Goal: Information Seeking & Learning: Learn about a topic

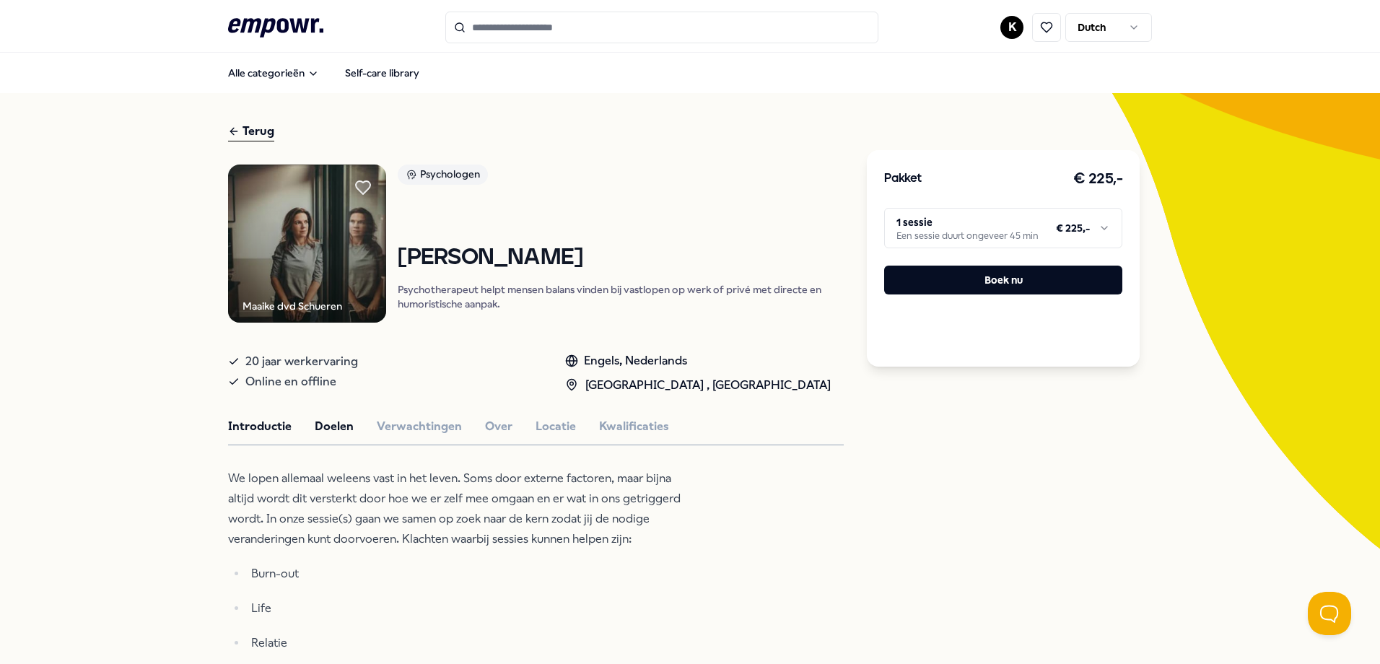
click at [320, 418] on button "Doelen" at bounding box center [334, 426] width 39 height 19
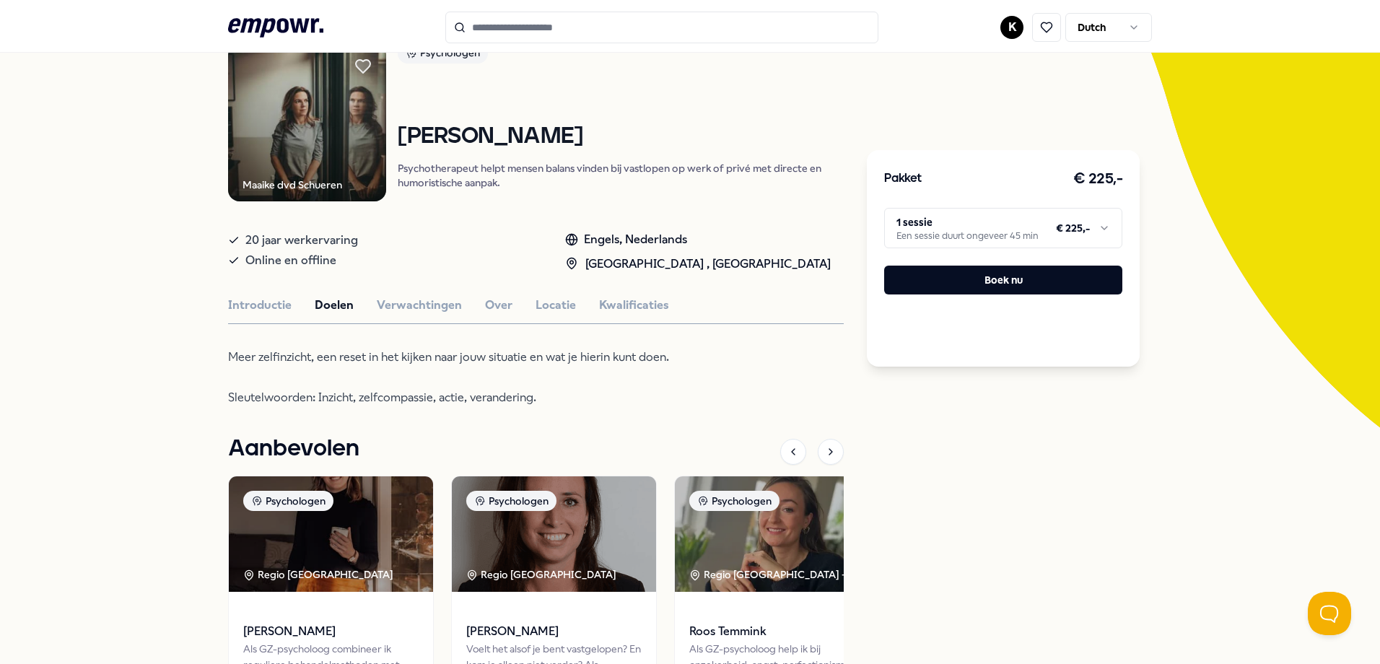
scroll to position [144, 0]
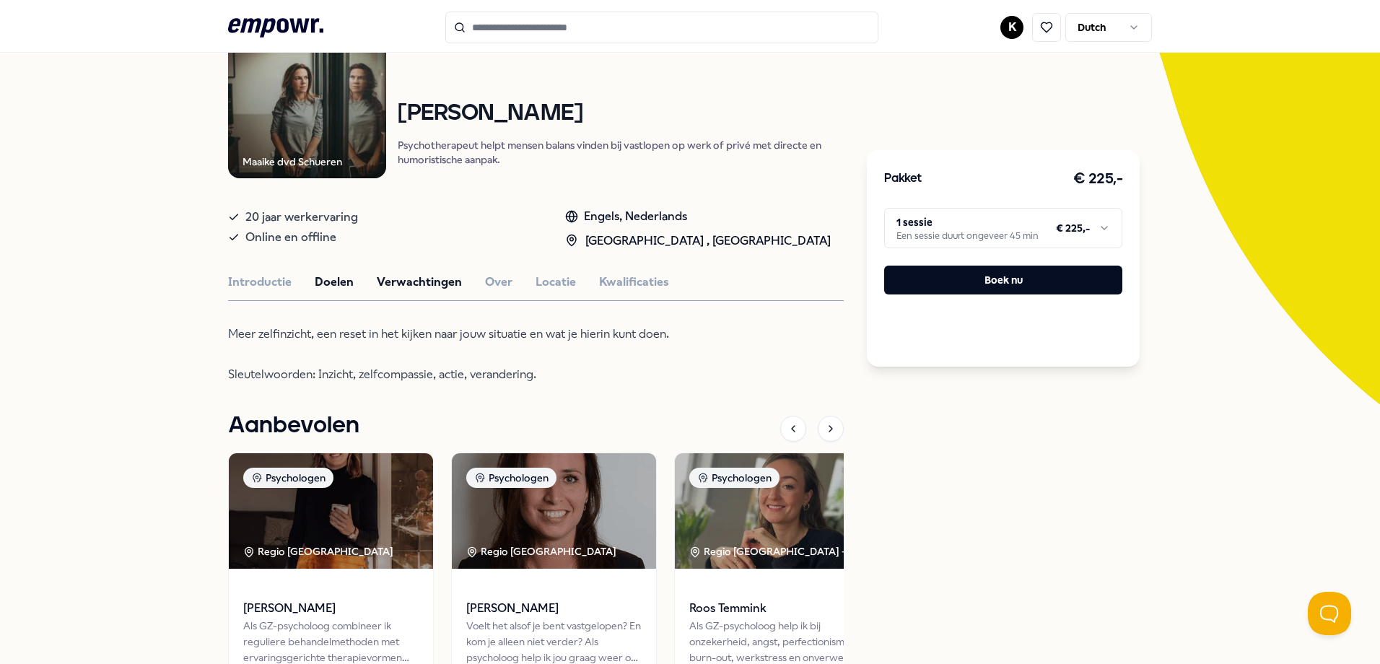
click at [398, 276] on button "Verwachtingen" at bounding box center [419, 282] width 85 height 19
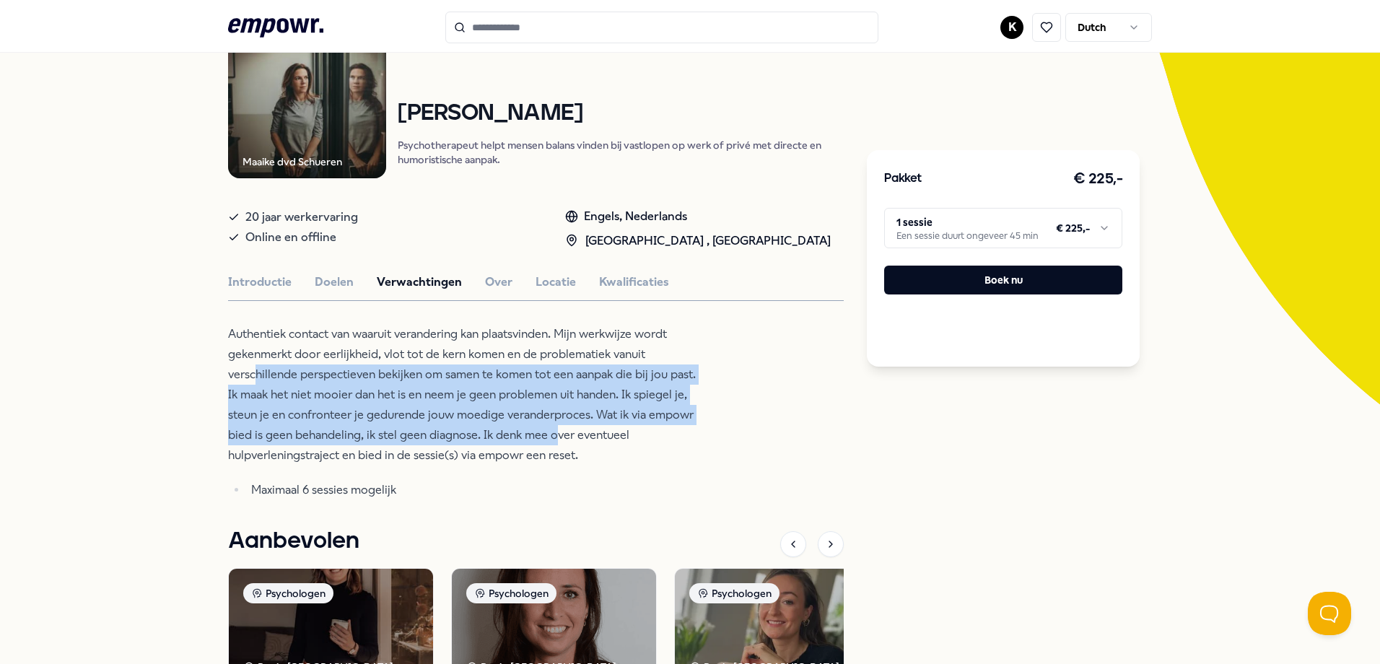
drag, startPoint x: 253, startPoint y: 384, endPoint x: 552, endPoint y: 431, distance: 302.4
click at [552, 431] on p "Authentiek contact van waaruit verandering kan plaatsvinden. Mijn werkwijze wor…" at bounding box center [462, 394] width 469 height 141
click at [471, 413] on p "Authentiek contact van waaruit verandering kan plaatsvinden. Mijn werkwijze wor…" at bounding box center [462, 394] width 469 height 141
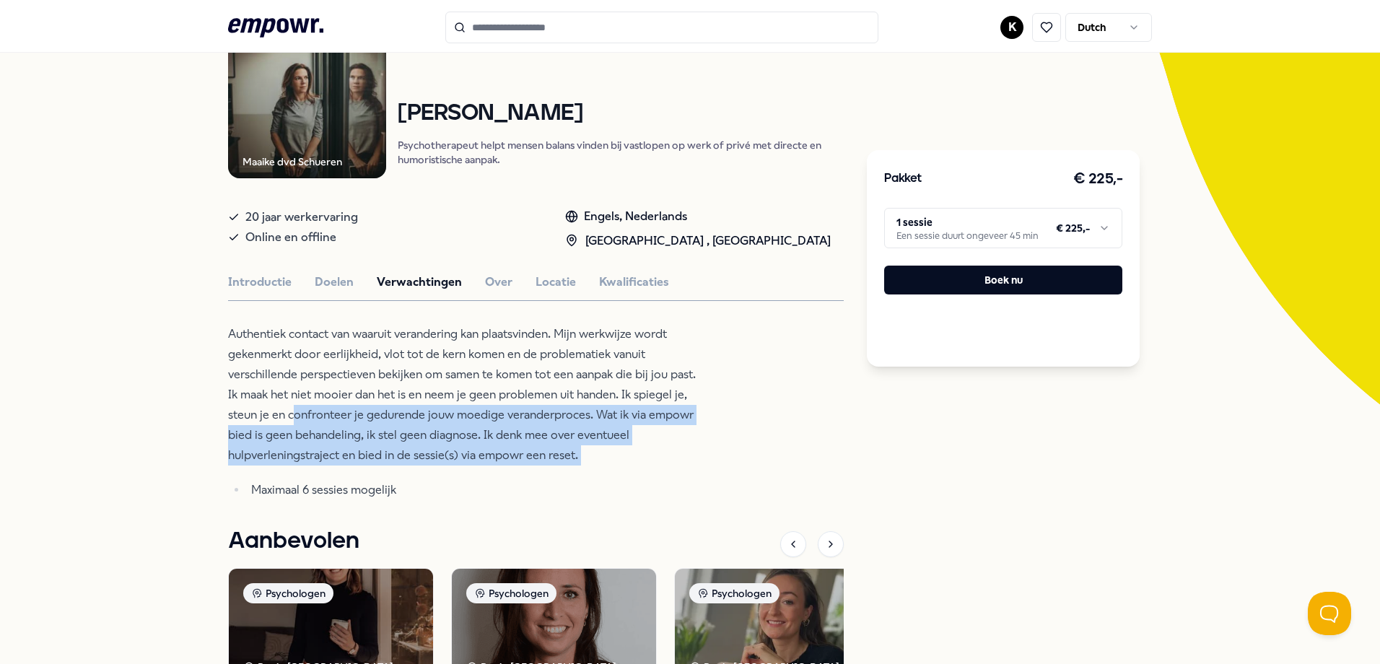
drag, startPoint x: 291, startPoint y: 405, endPoint x: 527, endPoint y: 468, distance: 244.2
click at [527, 468] on div "Authentiek contact van waaruit verandering kan plaatsvinden. Mijn werkwijze wor…" at bounding box center [462, 412] width 469 height 176
click at [338, 446] on p "Authentiek contact van waaruit verandering kan plaatsvinden. Mijn werkwijze wor…" at bounding box center [462, 394] width 469 height 141
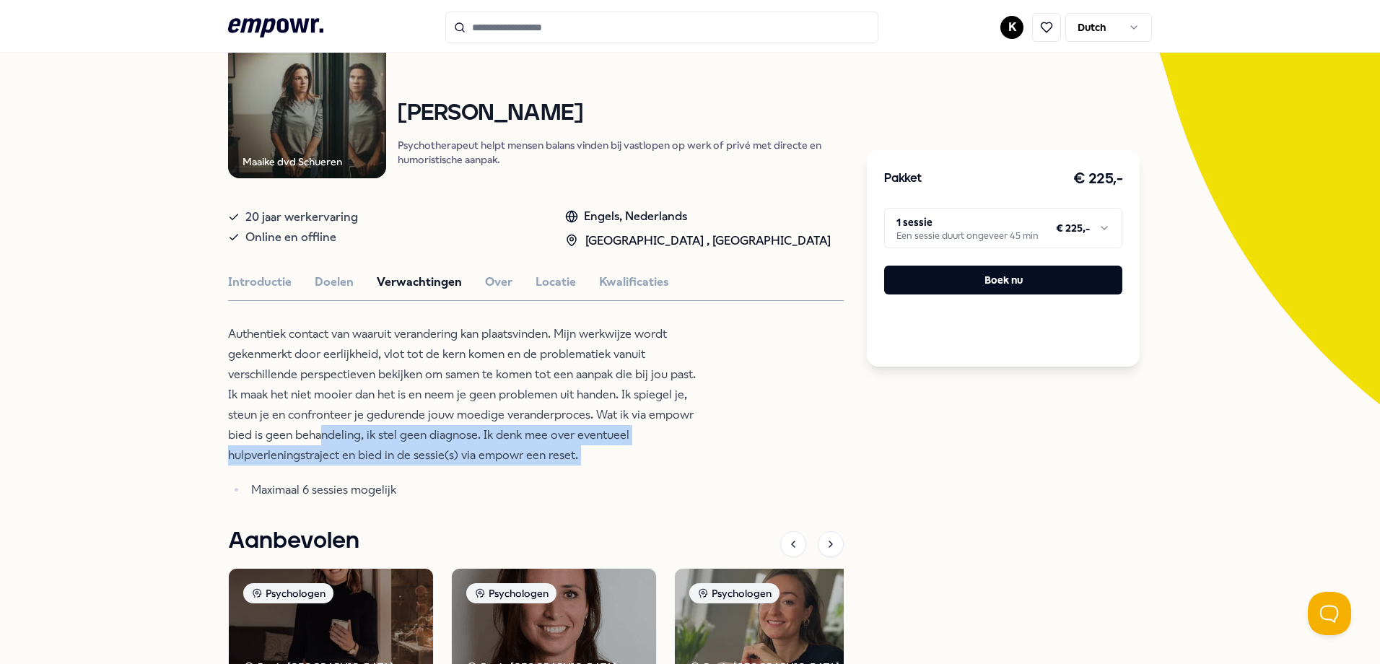
drag, startPoint x: 318, startPoint y: 436, endPoint x: 547, endPoint y: 474, distance: 231.9
click at [547, 474] on div "Authentiek contact van waaruit verandering kan plaatsvinden. Mijn werkwijze wor…" at bounding box center [462, 412] width 469 height 176
drag, startPoint x: 547, startPoint y: 474, endPoint x: 448, endPoint y: 465, distance: 99.2
click at [448, 465] on div "Authentiek contact van waaruit verandering kan plaatsvinden. Mijn werkwijze wor…" at bounding box center [462, 412] width 469 height 176
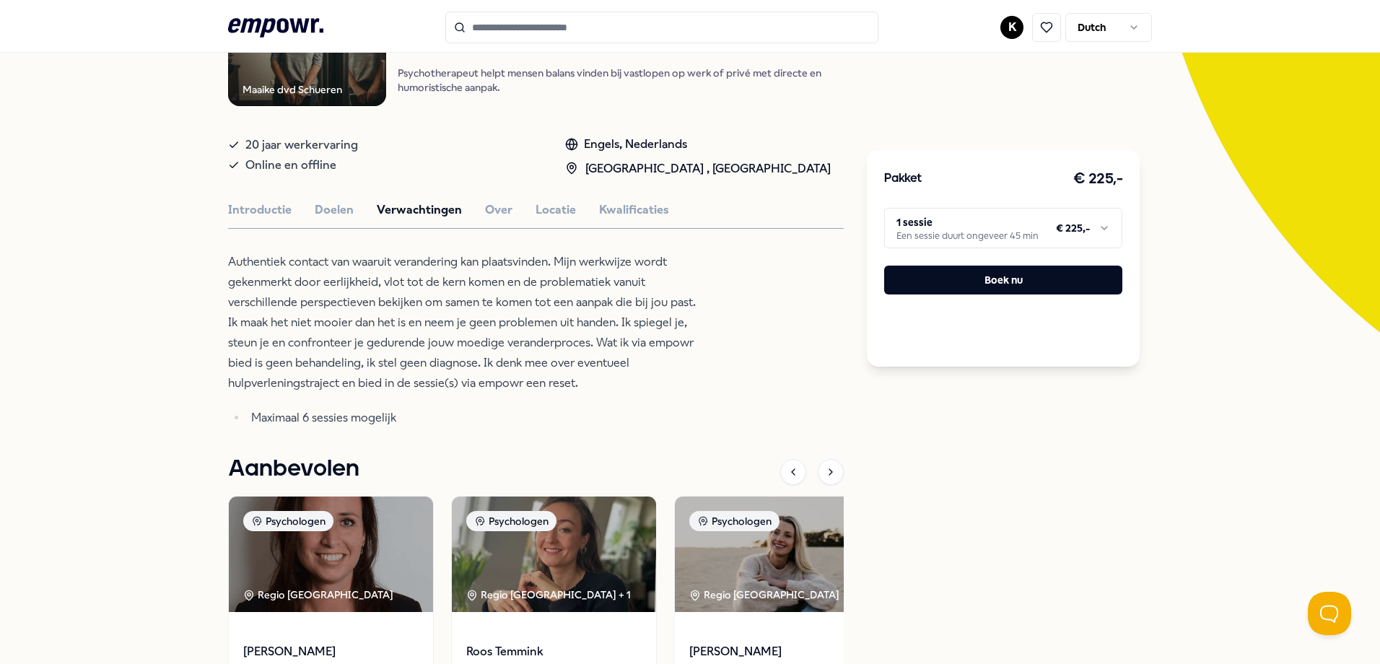
scroll to position [0, 0]
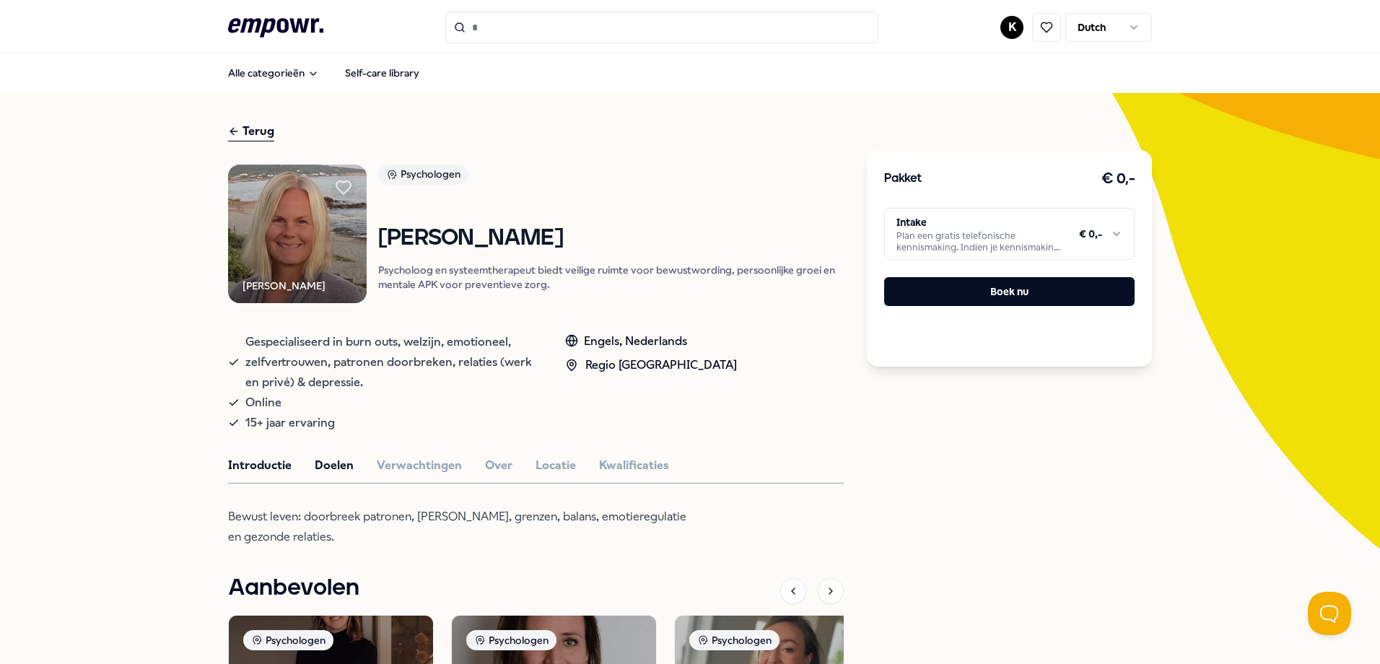
click at [315, 468] on button "Doelen" at bounding box center [334, 465] width 39 height 19
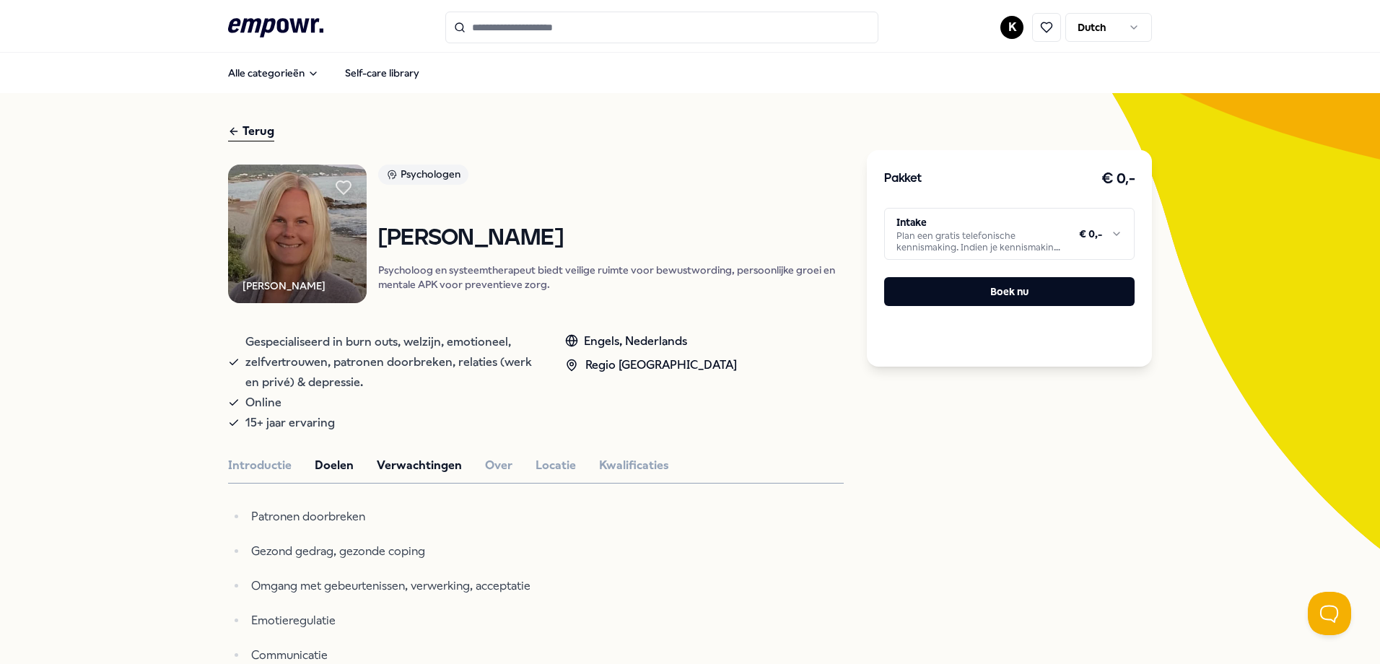
click at [400, 460] on button "Verwachtingen" at bounding box center [419, 465] width 85 height 19
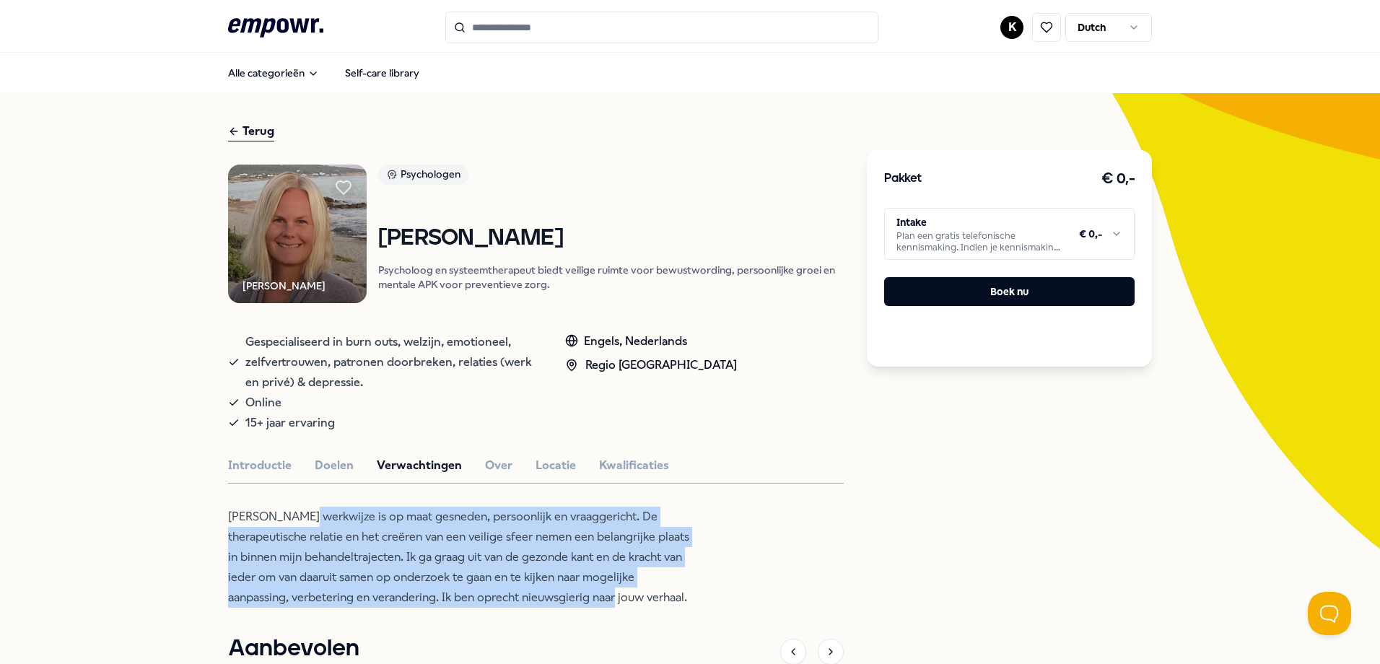
drag, startPoint x: 302, startPoint y: 520, endPoint x: 530, endPoint y: 595, distance: 239.6
click at [530, 595] on p "Mijn werkwijze is op maat gesneden, persoonlijk en vraaggericht. De therapeutis…" at bounding box center [462, 557] width 469 height 101
drag, startPoint x: 530, startPoint y: 595, endPoint x: 456, endPoint y: 585, distance: 74.3
click at [456, 585] on p "Mijn werkwijze is op maat gesneden, persoonlijk en vraaggericht. De therapeutis…" at bounding box center [462, 557] width 469 height 101
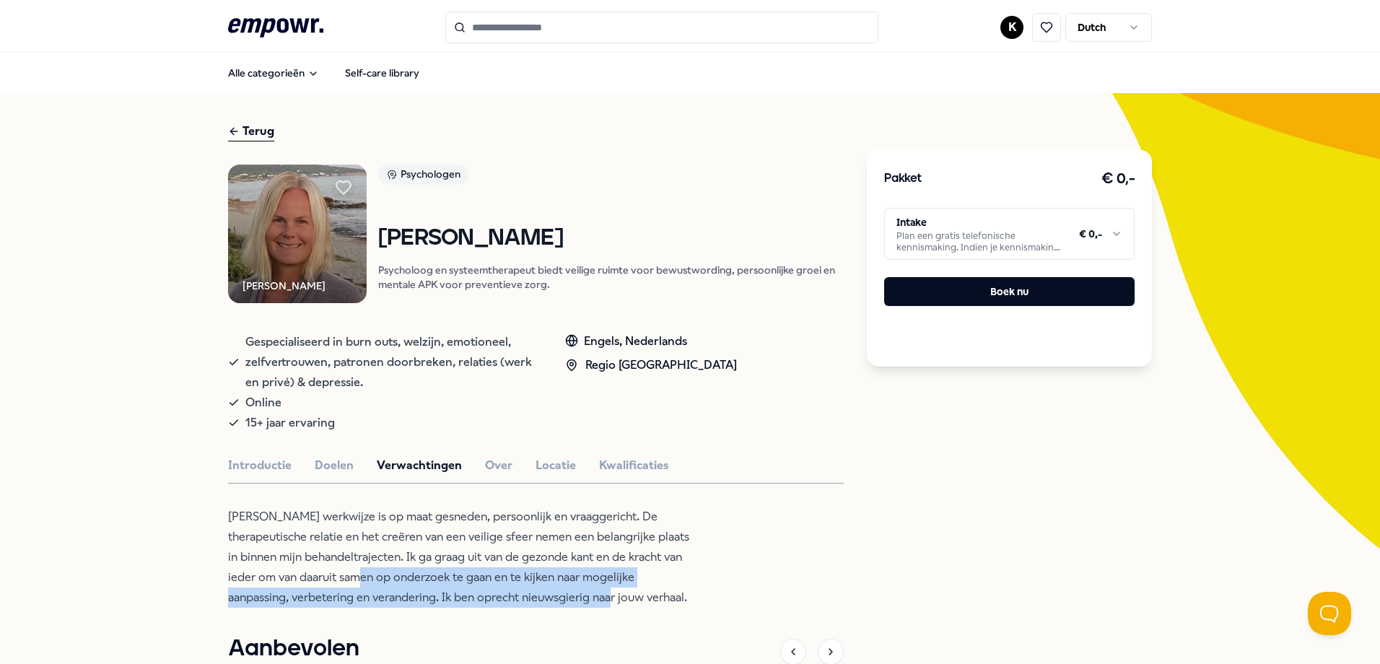
drag, startPoint x: 340, startPoint y: 574, endPoint x: 528, endPoint y: 604, distance: 189.9
click at [528, 604] on p "Mijn werkwijze is op maat gesneden, persoonlijk en vraaggericht. De therapeutis…" at bounding box center [462, 557] width 469 height 101
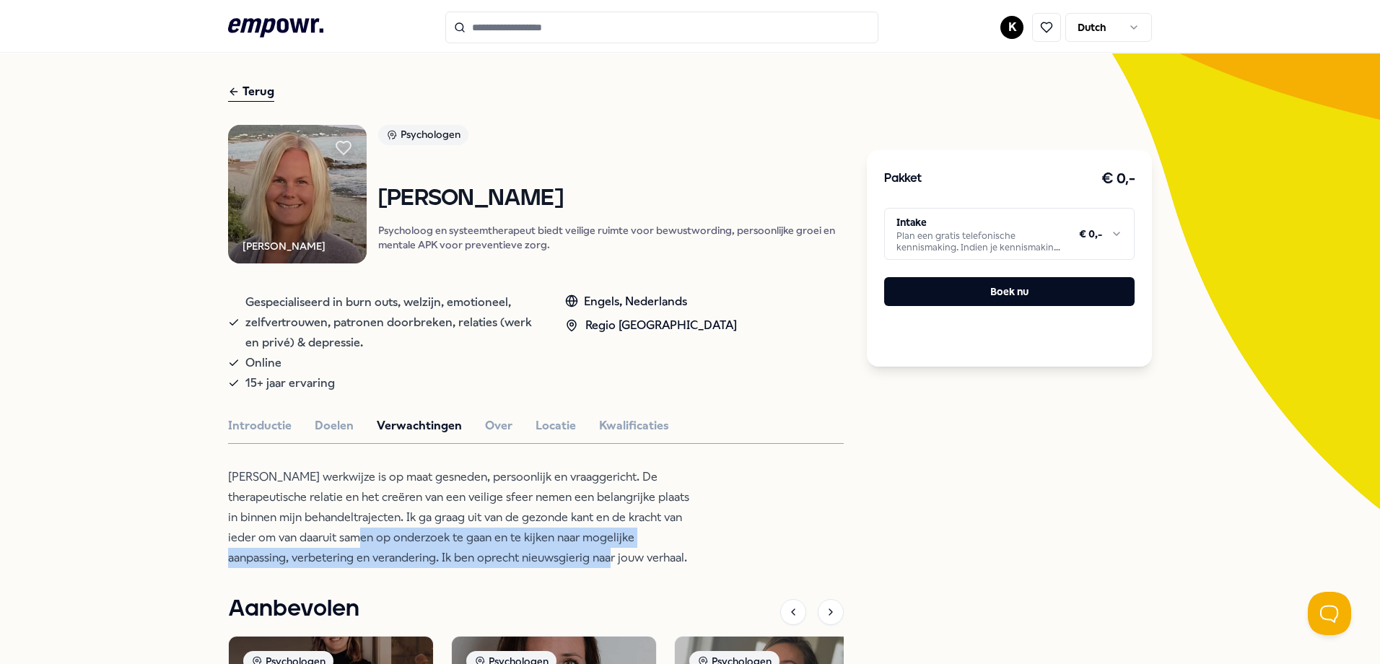
scroll to position [72, 0]
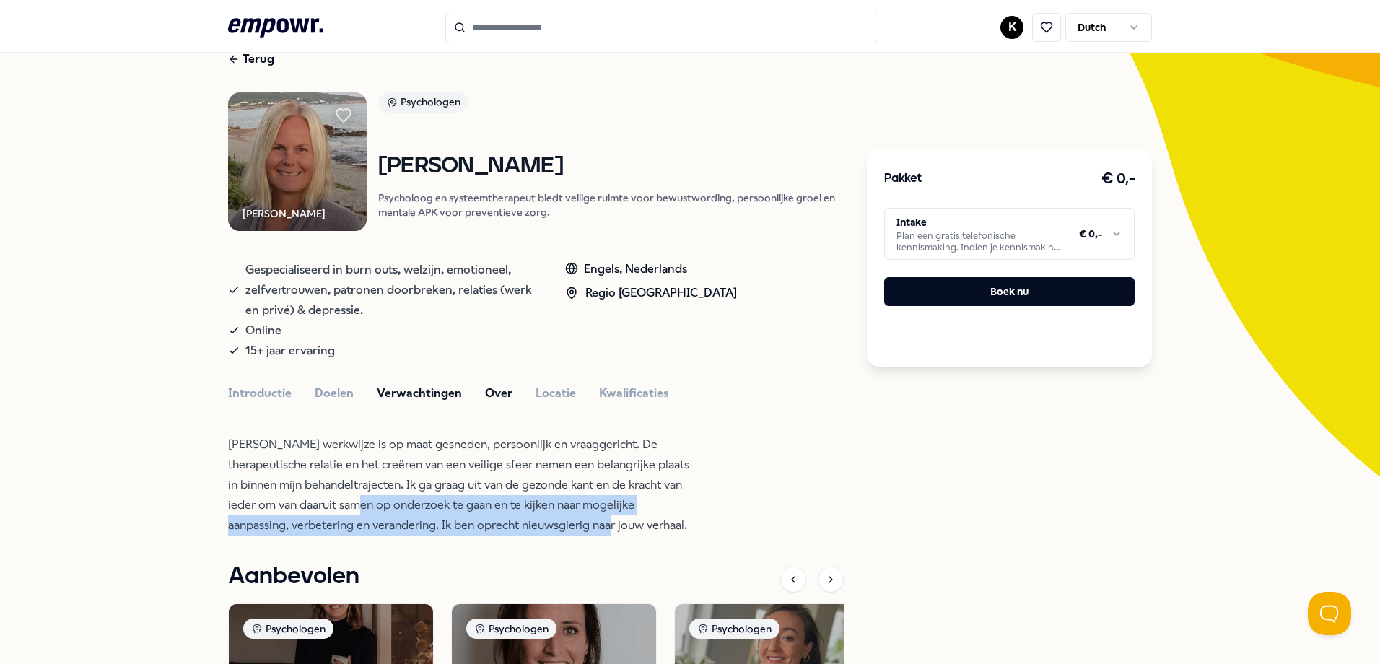
click at [498, 393] on button "Over" at bounding box center [498, 393] width 27 height 19
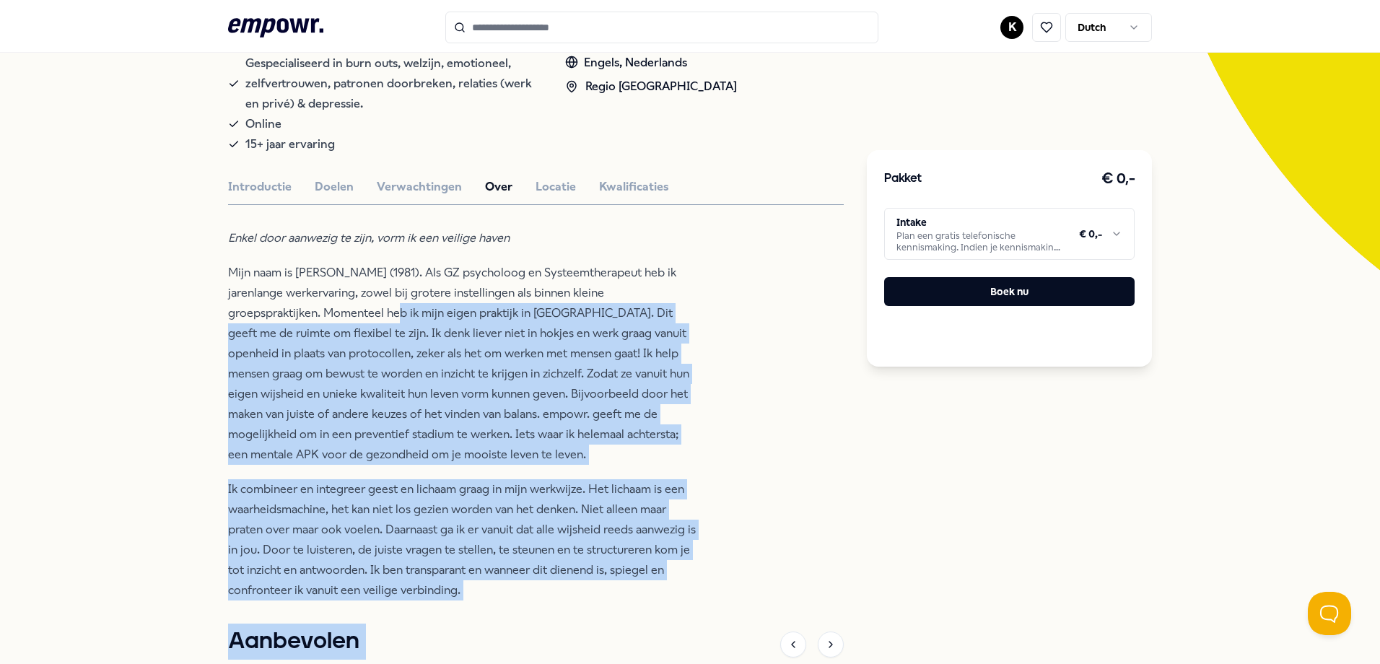
scroll to position [297, 0]
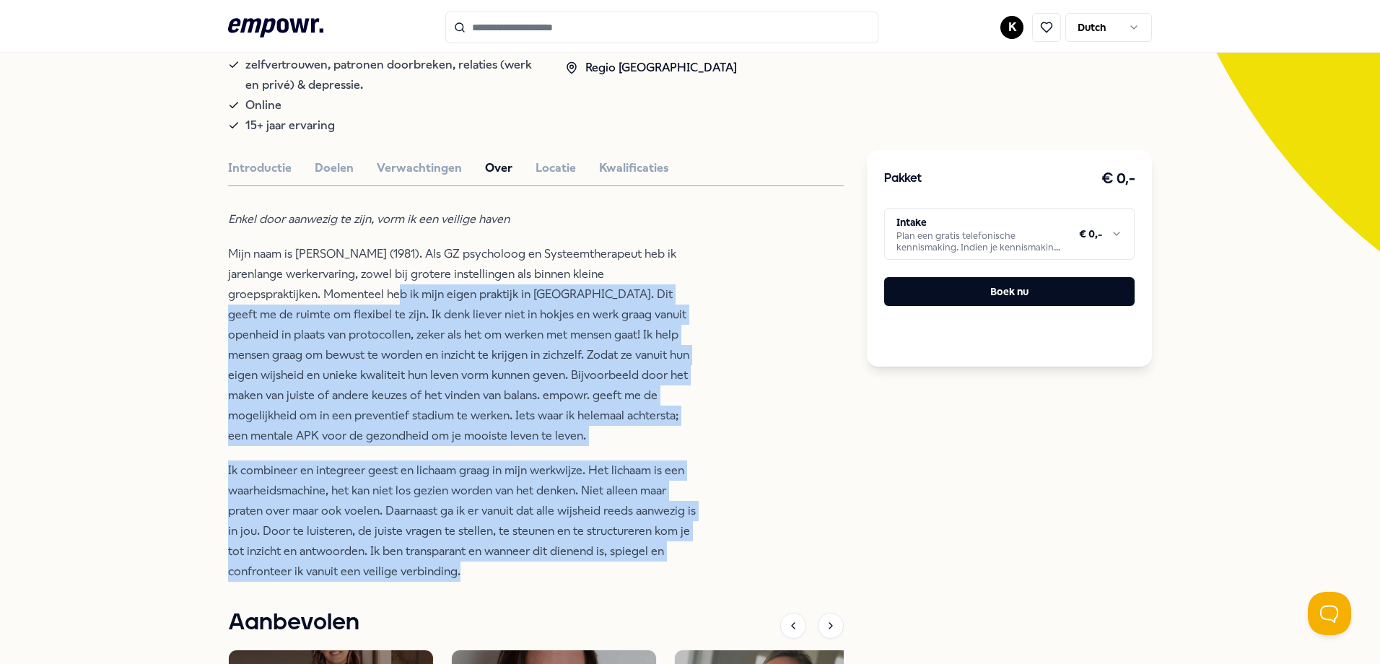
drag, startPoint x: 397, startPoint y: 518, endPoint x: 584, endPoint y: 569, distance: 193.8
click at [584, 569] on div "Enkel door aanwezig te zijn, vorm ik een veilige haven Mijn naam is Fleur Brouw…" at bounding box center [462, 395] width 469 height 372
click at [407, 521] on p "Ik combineer en integreer geest en lichaam graag in mijn werkwijze. Het lichaam…" at bounding box center [462, 520] width 469 height 121
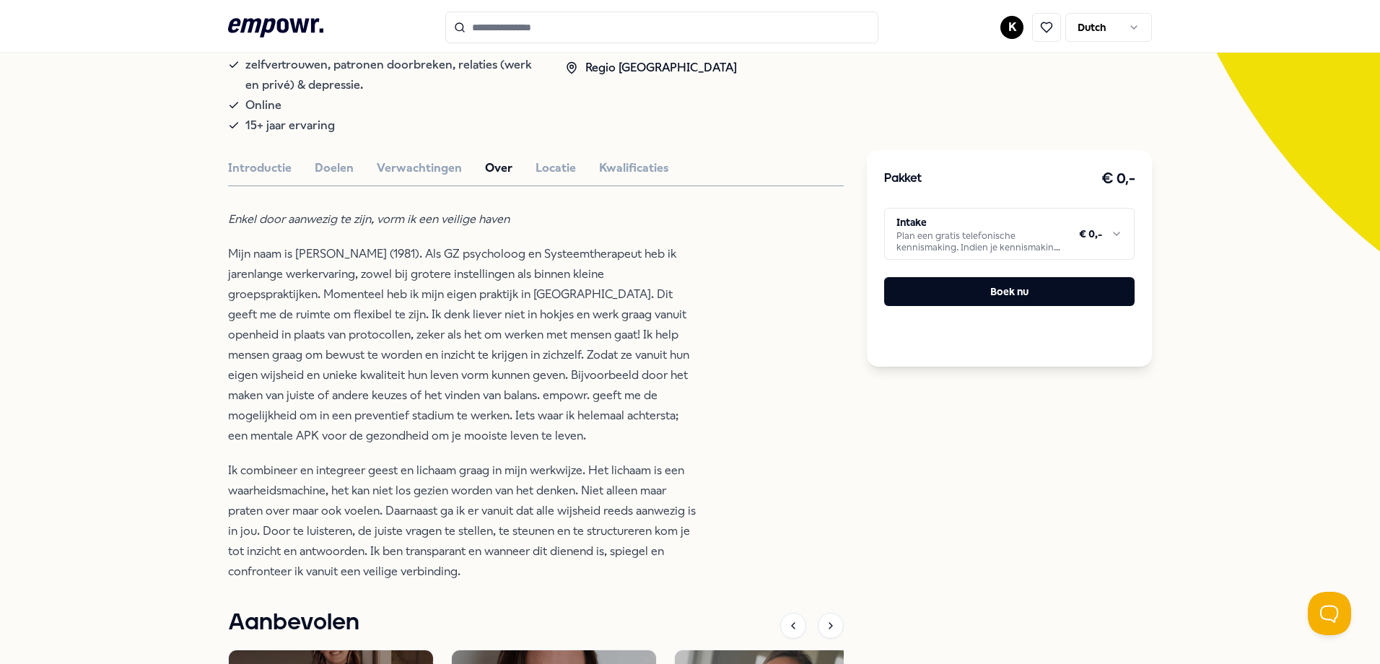
click at [528, 154] on div "Fleur Brouwer Psychologen Fleur Brouwer Psycholoog en systeemtherapeut biedt ve…" at bounding box center [536, 416] width 616 height 1098
click at [535, 162] on button "Locatie" at bounding box center [555, 168] width 40 height 19
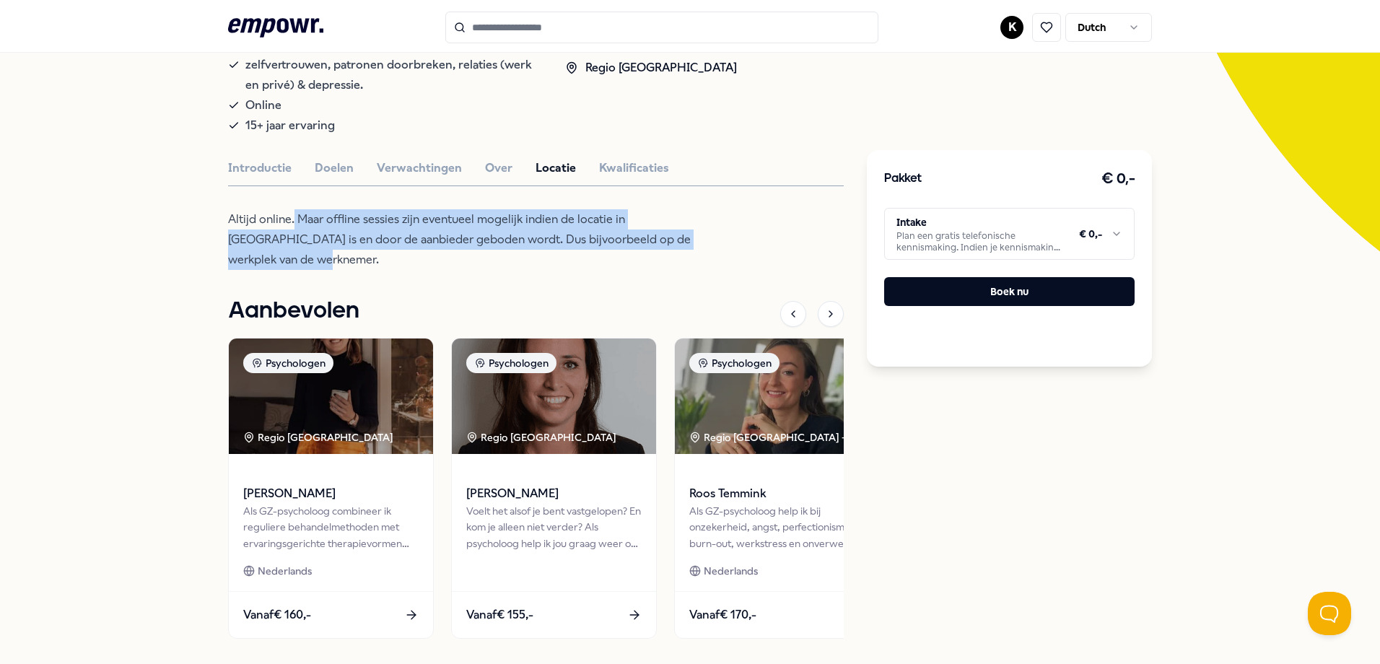
drag, startPoint x: 288, startPoint y: 222, endPoint x: 416, endPoint y: 254, distance: 132.3
click at [416, 254] on p "Altijd online. Maar offline sessies zijn eventueel mogelijk indien de locatie i…" at bounding box center [462, 239] width 469 height 61
drag, startPoint x: 416, startPoint y: 254, endPoint x: 357, endPoint y: 246, distance: 59.7
click at [357, 246] on p "Altijd online. Maar offline sessies zijn eventueel mogelijk indien de locatie i…" at bounding box center [462, 239] width 469 height 61
drag, startPoint x: 358, startPoint y: 228, endPoint x: 399, endPoint y: 253, distance: 47.9
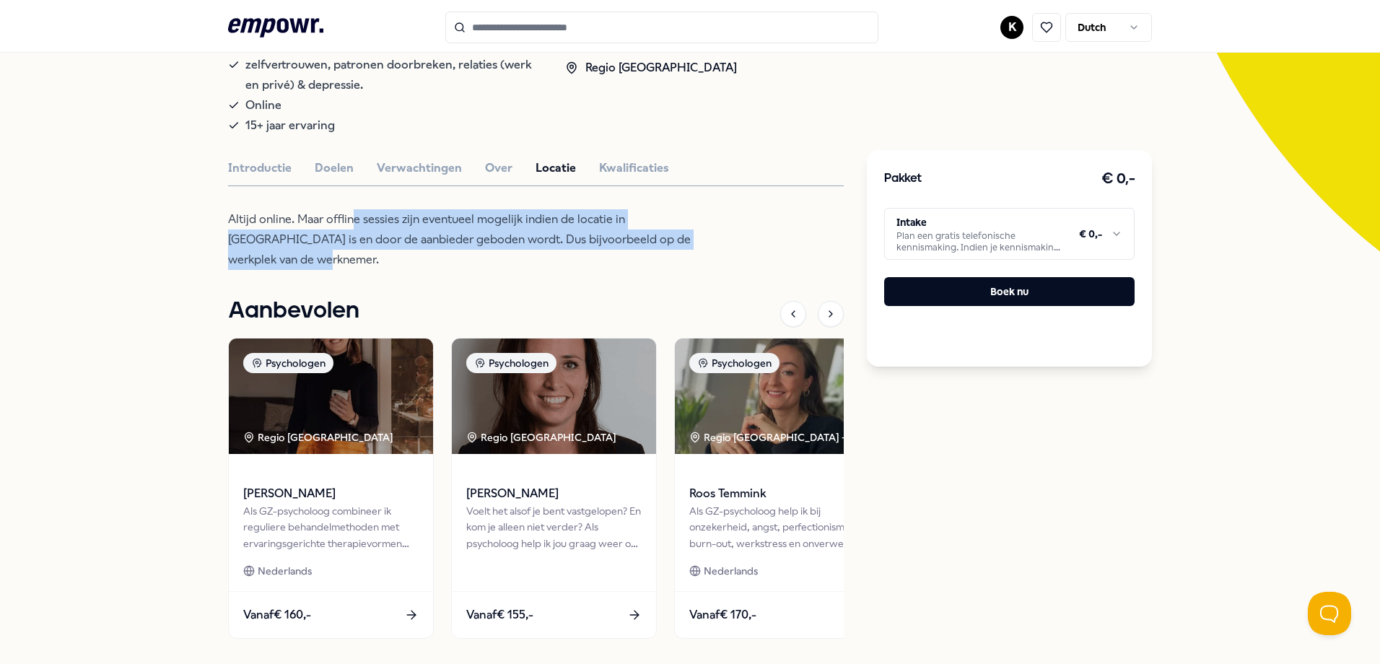
click at [399, 253] on p "Altijd online. Maar offline sessies zijn eventueel mogelijk indien de locatie i…" at bounding box center [462, 239] width 469 height 61
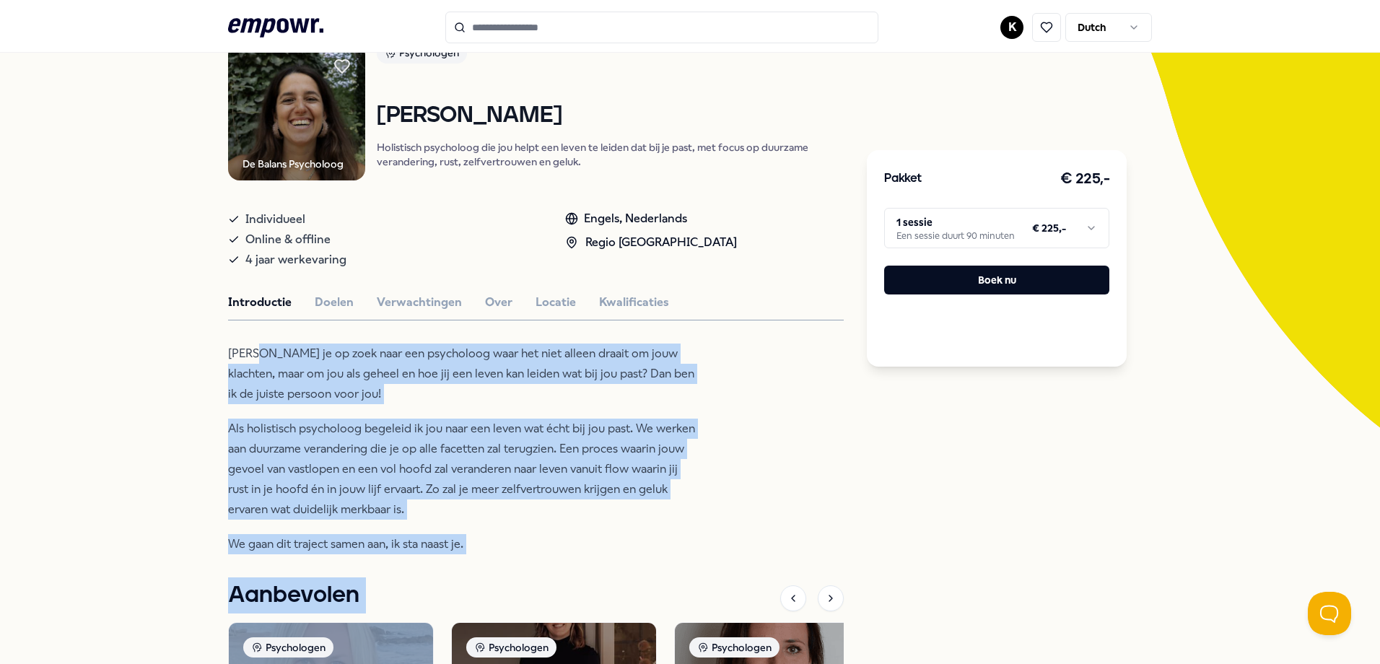
scroll to position [123, 0]
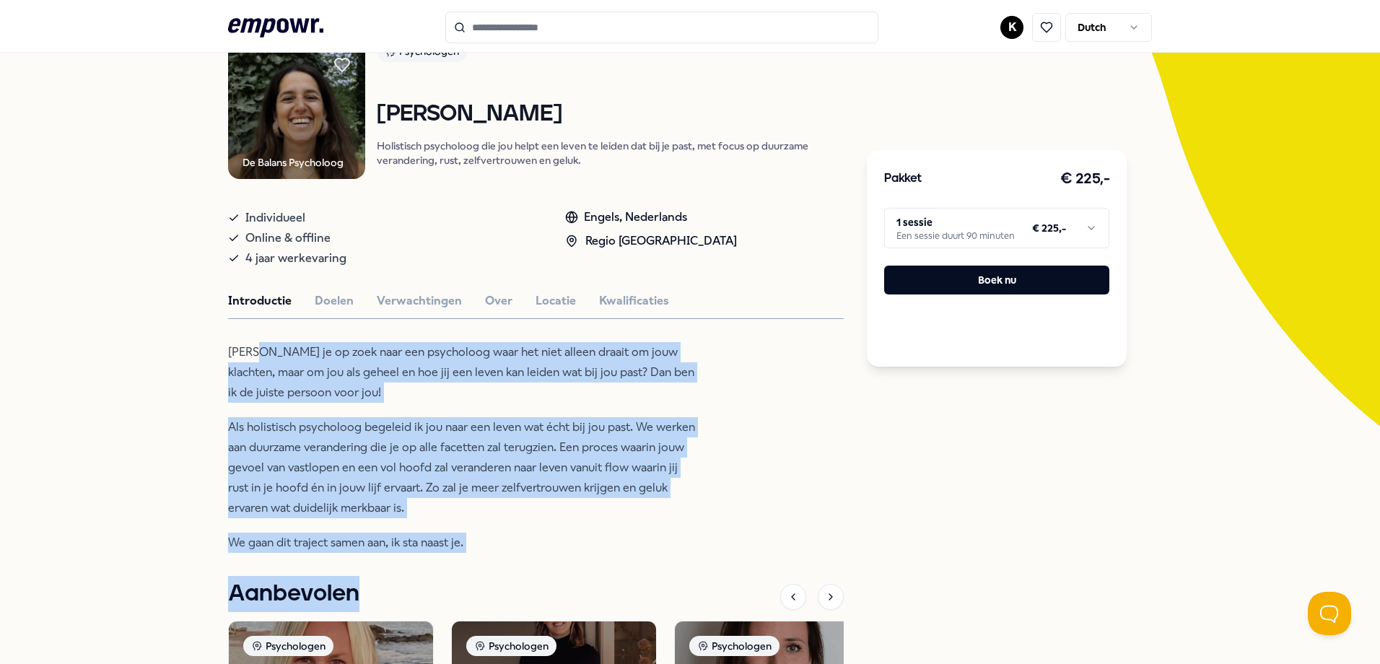
drag, startPoint x: 261, startPoint y: 481, endPoint x: 384, endPoint y: 572, distance: 153.3
click at [384, 572] on div "De Balans Psycholoog Psychologen Nina van Raay Holistisch psycholoog die jou he…" at bounding box center [536, 489] width 616 height 894
click at [315, 297] on button "Doelen" at bounding box center [334, 301] width 39 height 19
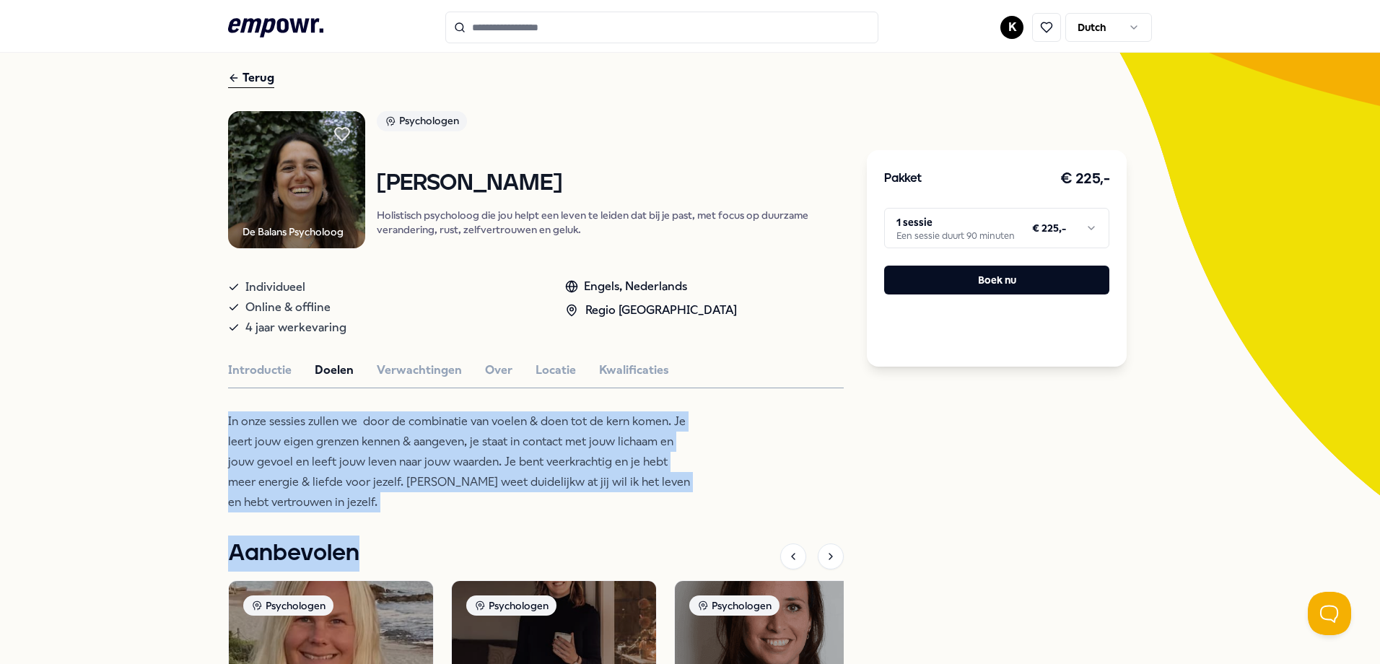
scroll to position [51, 0]
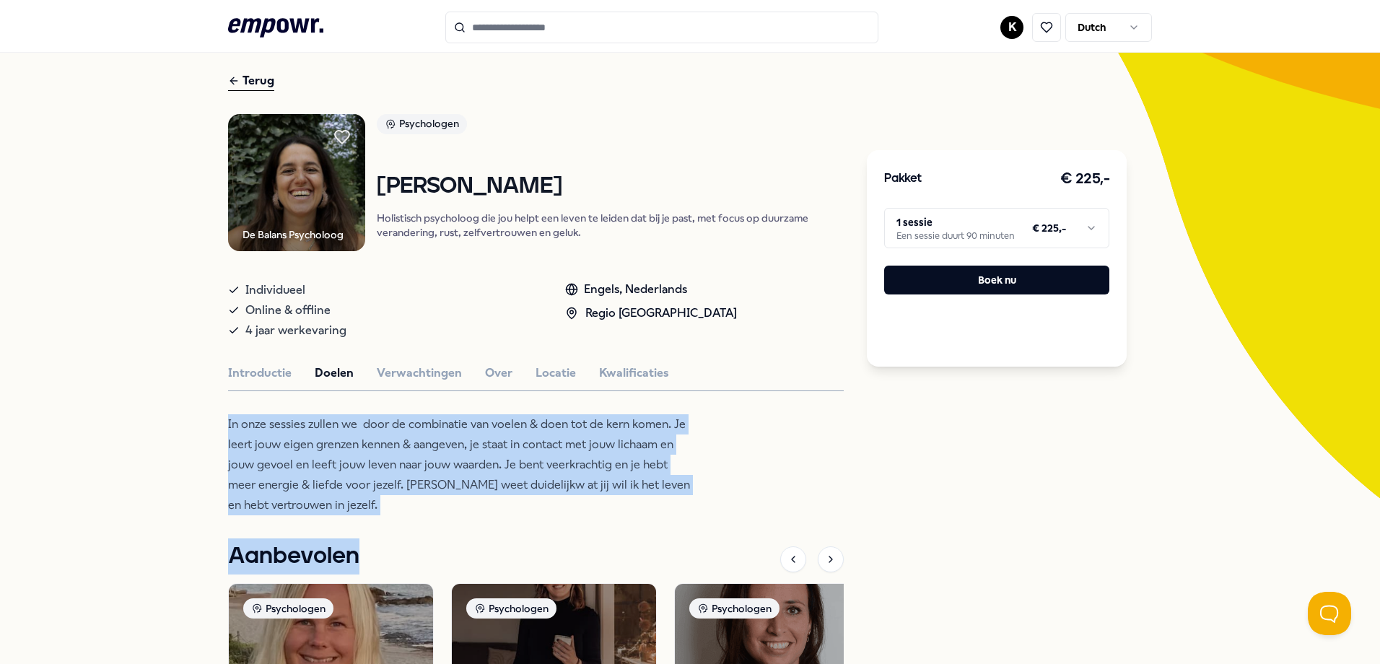
click at [313, 440] on p "In onze sessies zullen we door de combinatie van voelen & doen tot de kern kome…" at bounding box center [462, 464] width 469 height 101
drag, startPoint x: 310, startPoint y: 429, endPoint x: 425, endPoint y: 500, distance: 135.4
click at [425, 500] on p "In onze sessies zullen we door de combinatie van voelen & doen tot de kern kome…" at bounding box center [462, 464] width 469 height 101
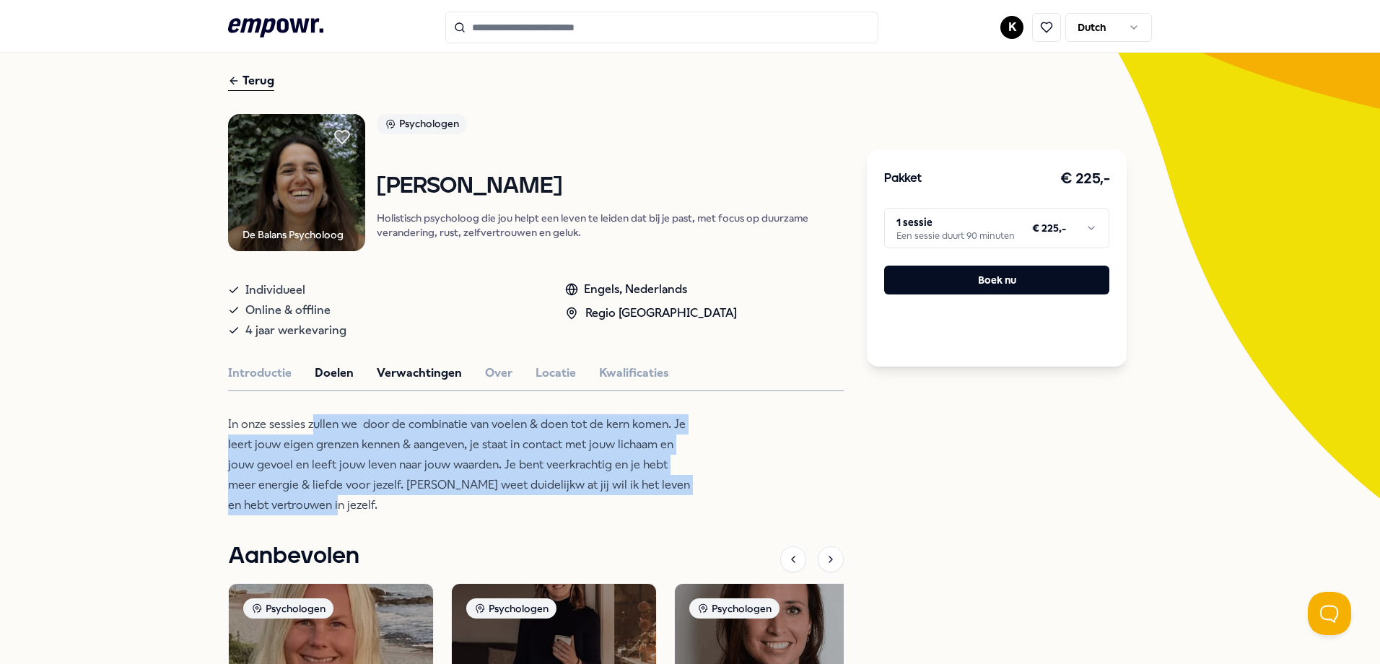
drag, startPoint x: 425, startPoint y: 500, endPoint x: 398, endPoint y: 369, distance: 133.3
click at [398, 369] on button "Verwachtingen" at bounding box center [419, 373] width 85 height 19
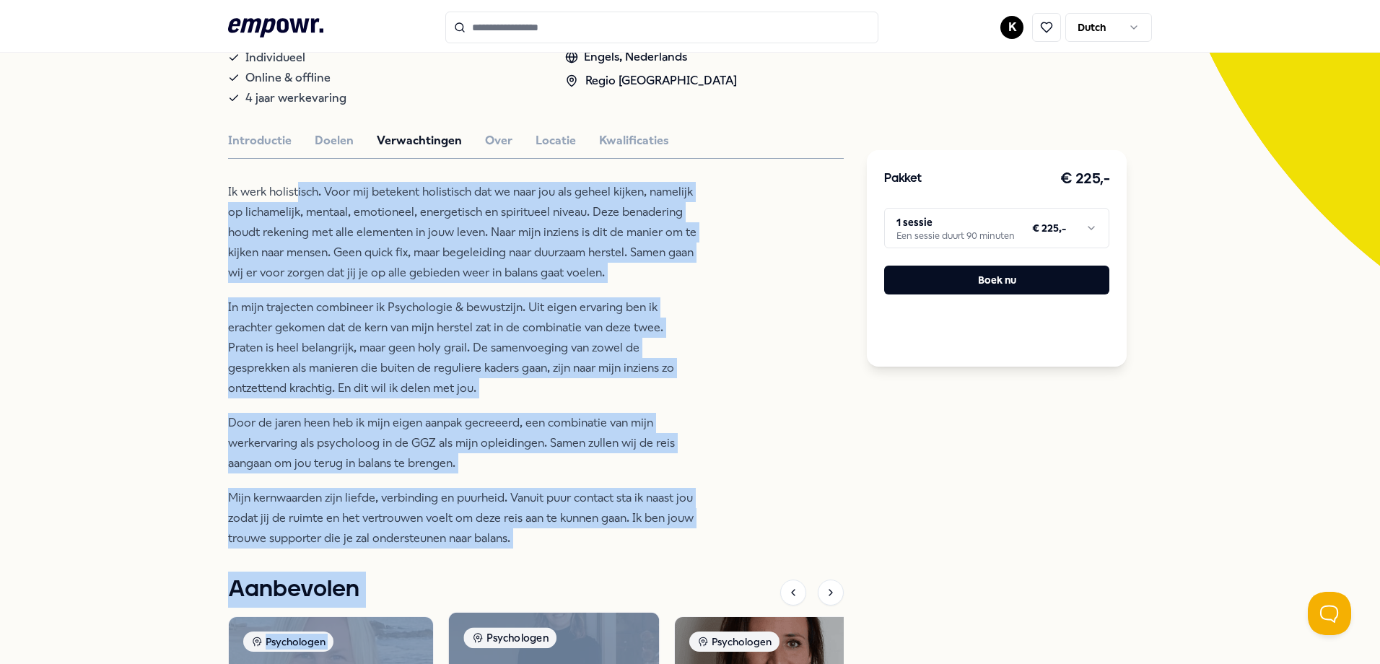
scroll to position [286, 0]
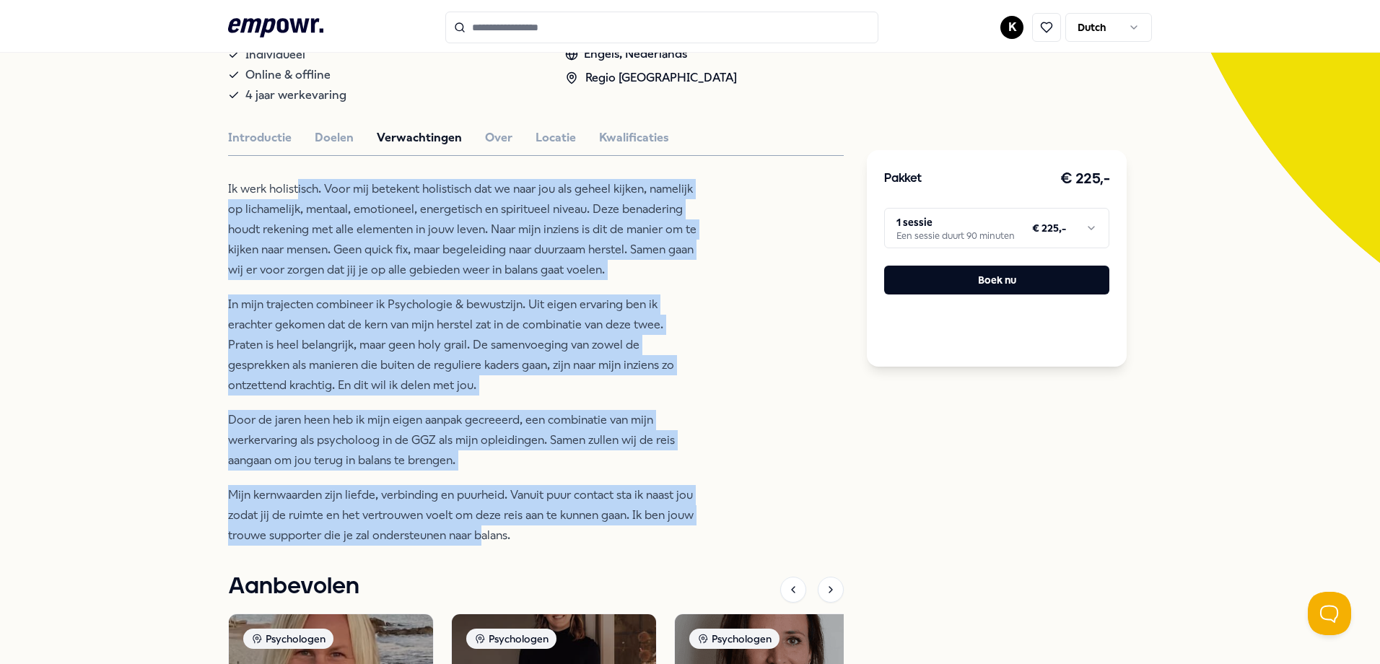
drag, startPoint x: 293, startPoint y: 422, endPoint x: 475, endPoint y: 541, distance: 217.0
click at [475, 541] on div "Ik werk holistisch. Voor mij betekent holistisch dat we naar jou als geheel kij…" at bounding box center [462, 362] width 469 height 367
drag, startPoint x: 475, startPoint y: 541, endPoint x: 412, endPoint y: 527, distance: 64.3
click at [412, 527] on p "Mijn kernwaarden zijn liefde, verbinding en puurheid. Vanuit puur contact sta i…" at bounding box center [462, 515] width 469 height 61
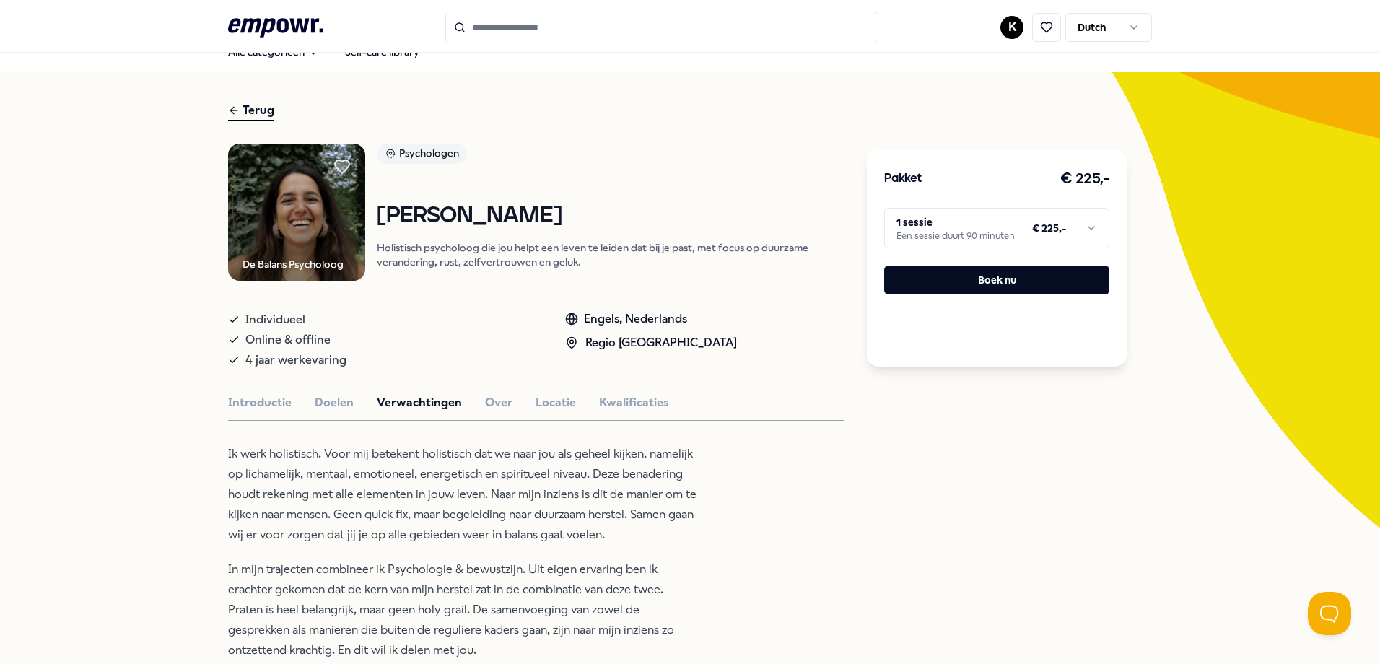
scroll to position [0, 0]
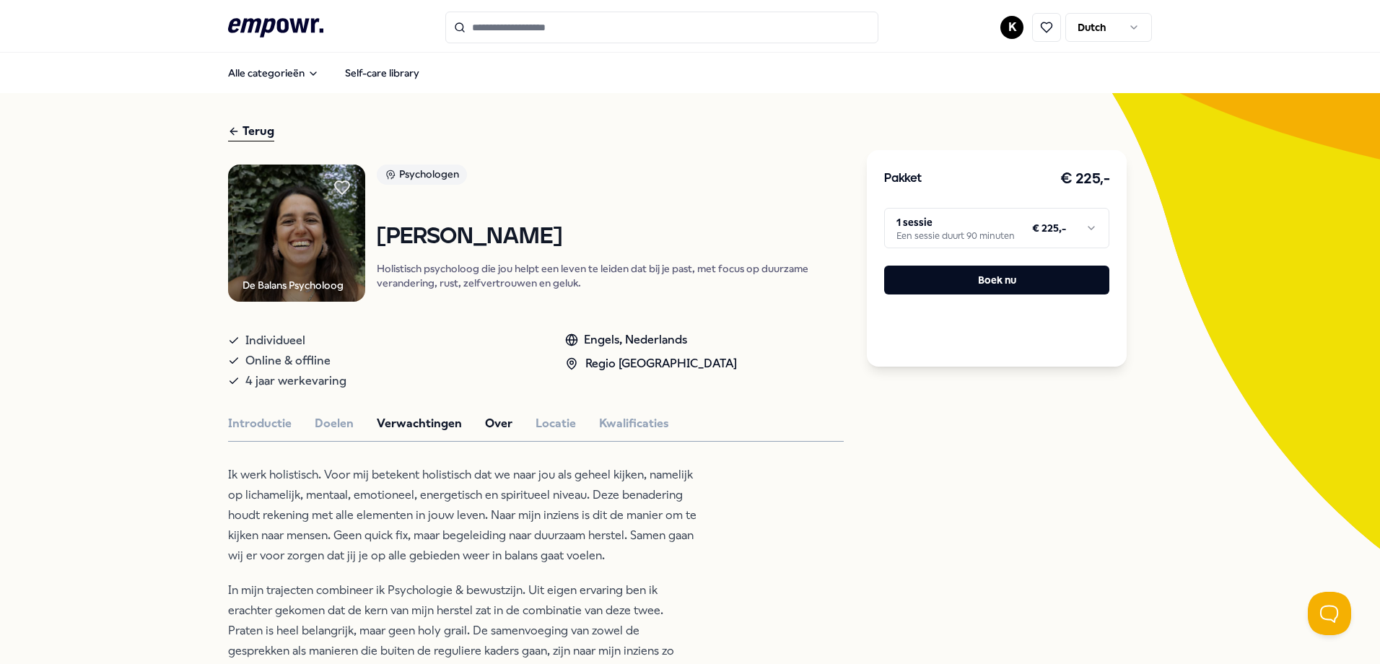
click at [489, 416] on button "Over" at bounding box center [498, 423] width 27 height 19
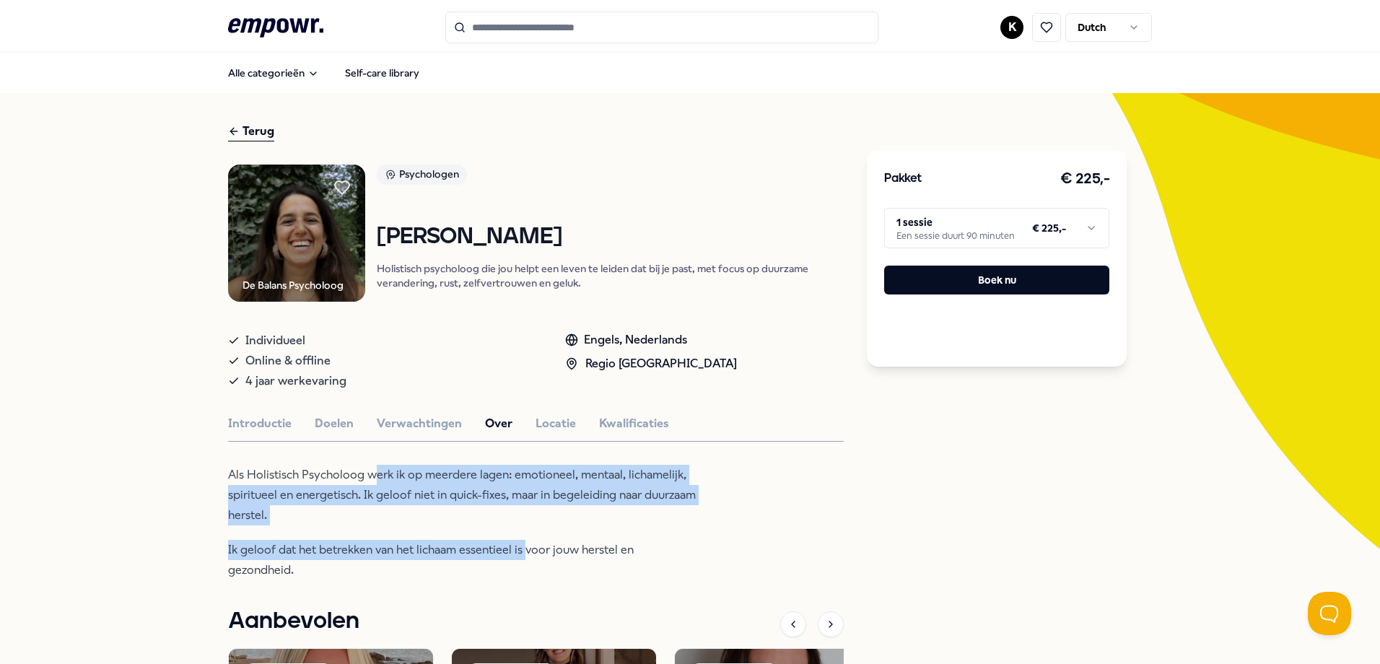
drag, startPoint x: 367, startPoint y: 467, endPoint x: 518, endPoint y: 539, distance: 167.8
click at [518, 539] on div "Als Holistisch Psycholoog werk ik op meerdere lagen: emotioneel, mentaal, licha…" at bounding box center [462, 522] width 469 height 115
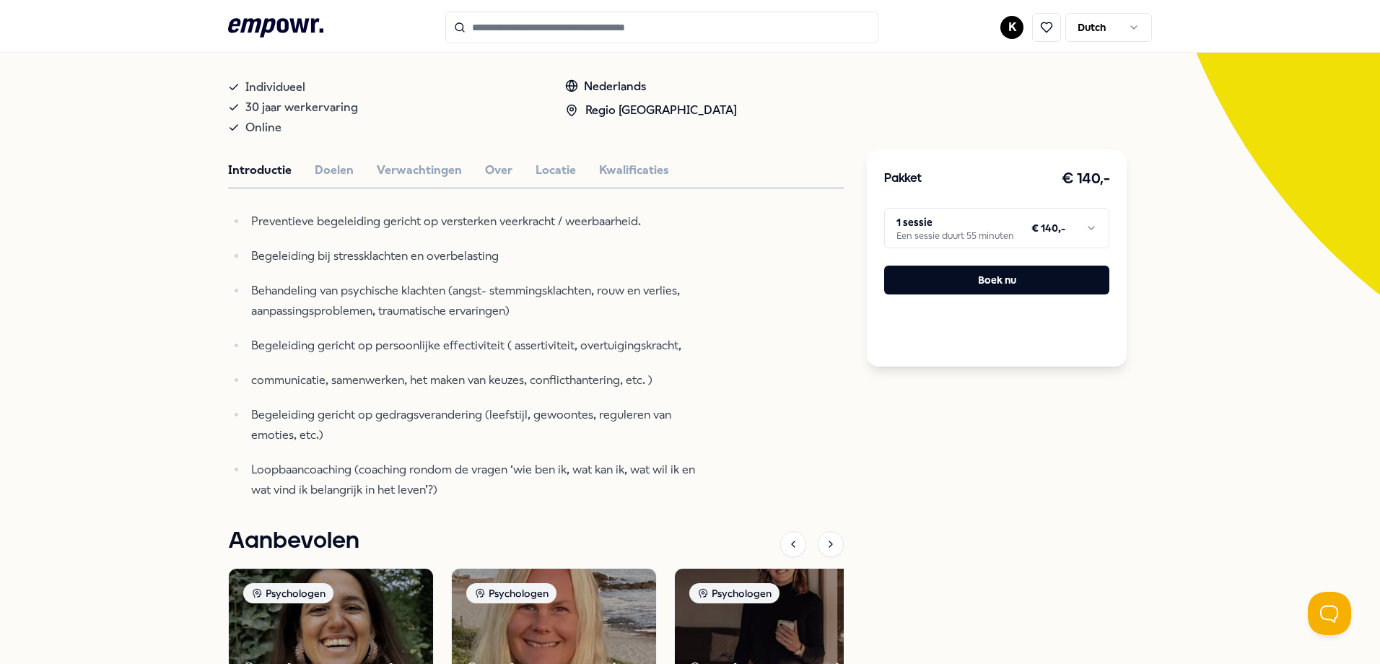
scroll to position [289, 0]
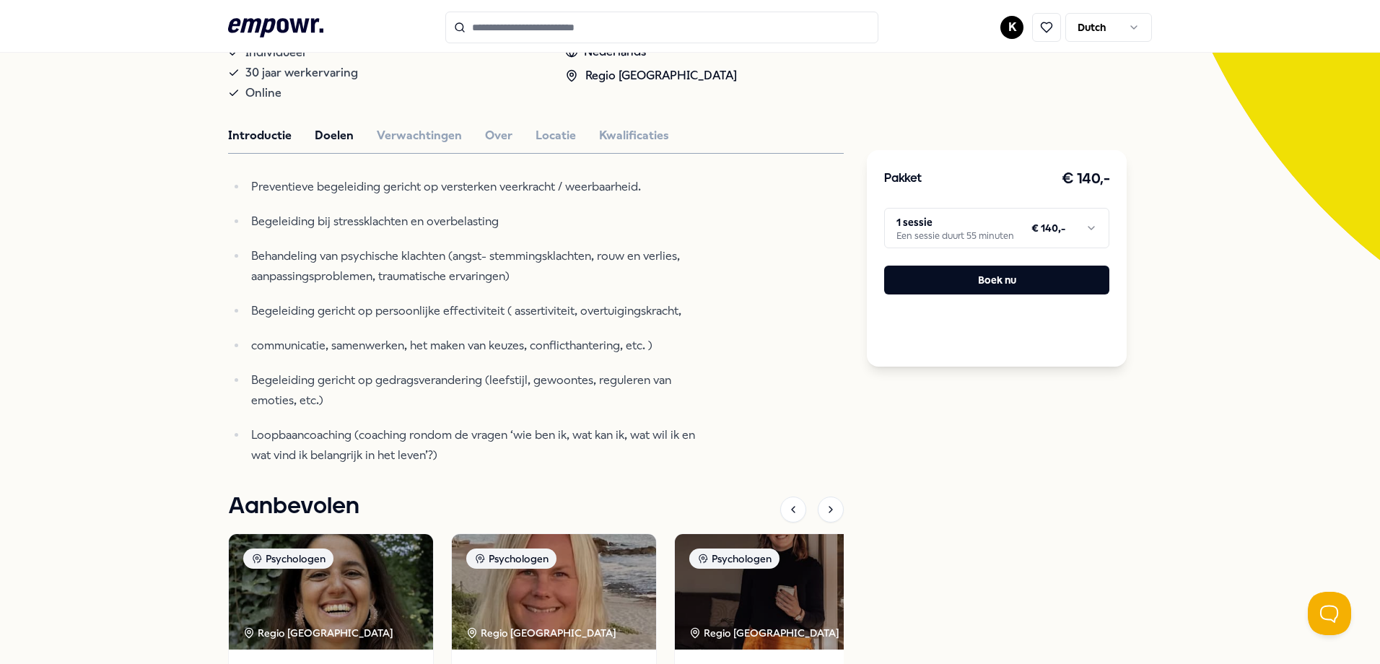
click at [329, 142] on button "Doelen" at bounding box center [334, 135] width 39 height 19
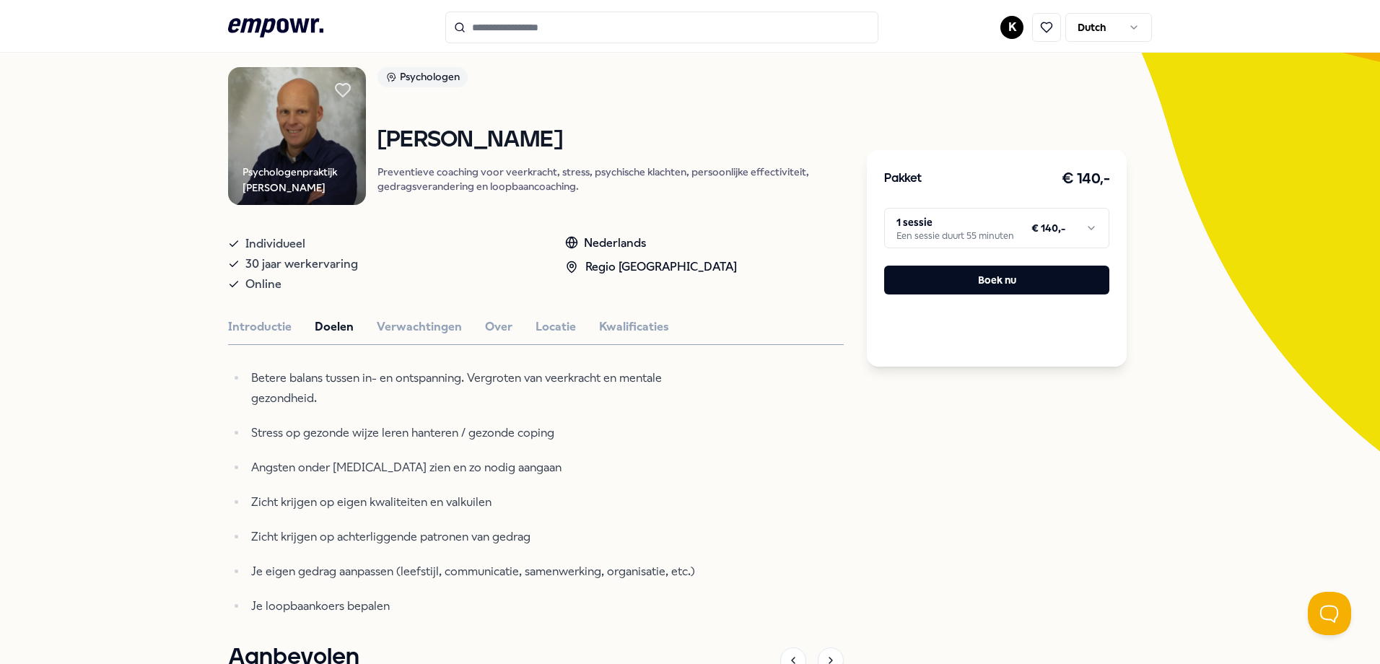
scroll to position [72, 0]
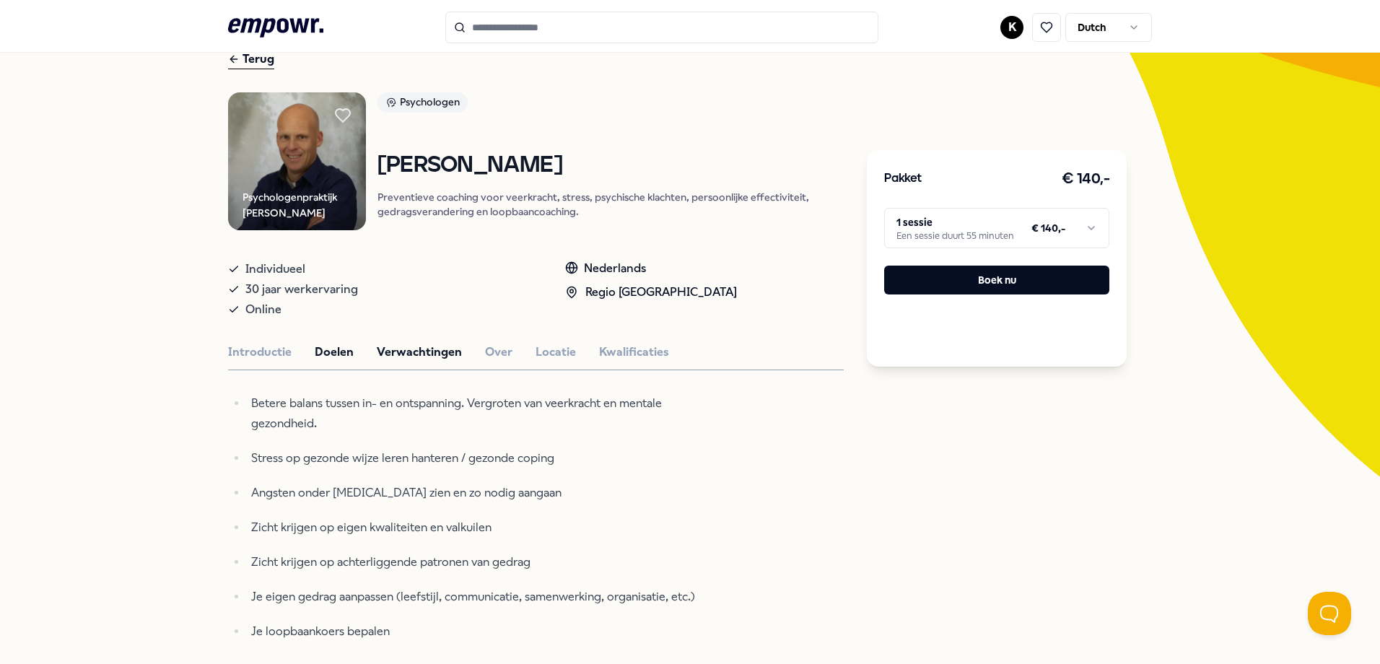
click at [421, 347] on button "Verwachtingen" at bounding box center [419, 352] width 85 height 19
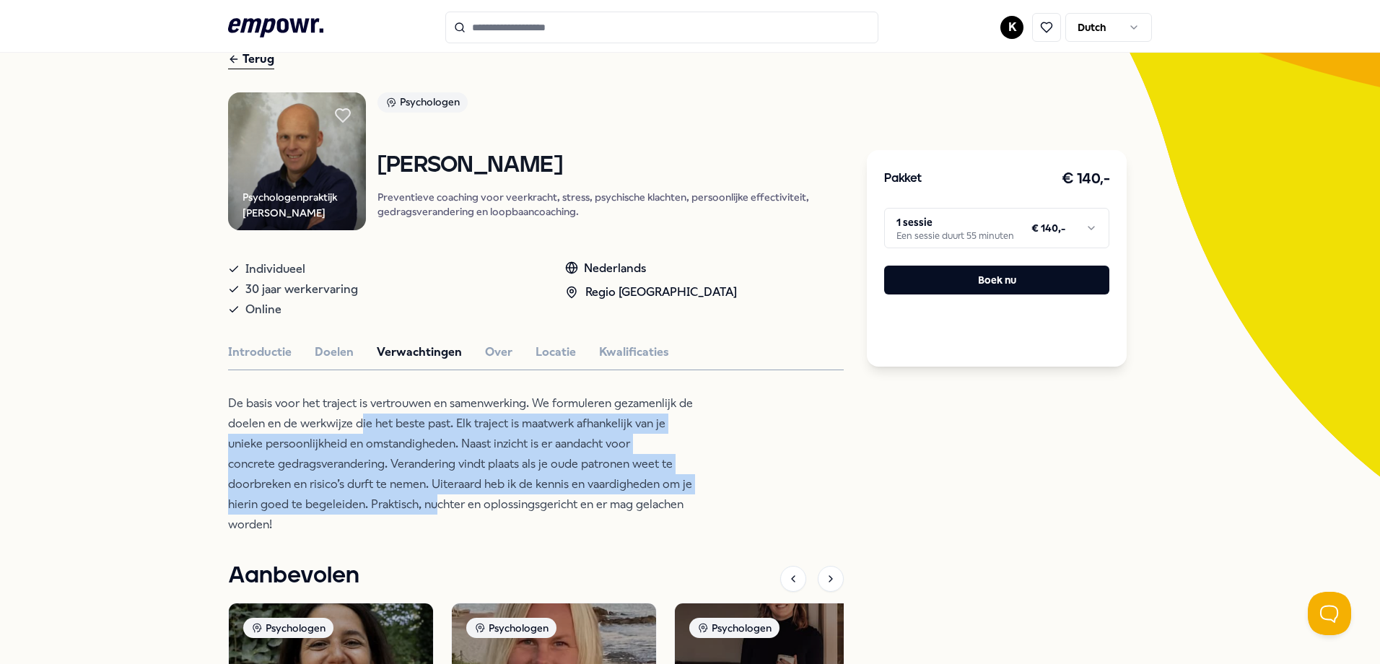
drag, startPoint x: 356, startPoint y: 421, endPoint x: 431, endPoint y: 510, distance: 115.8
click at [431, 510] on p "De basis voor het traject is vertrouwen en samenwerking. We formuleren gezamenl…" at bounding box center [462, 463] width 469 height 141
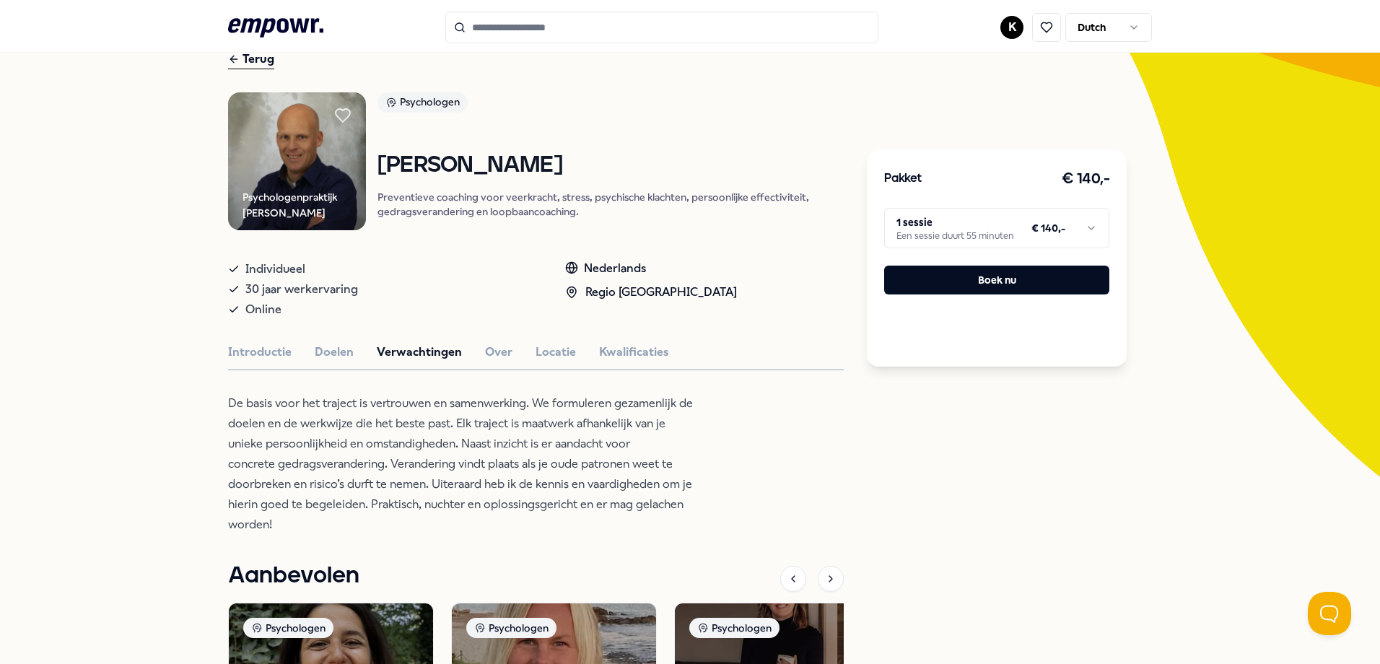
drag, startPoint x: 431, startPoint y: 510, endPoint x: 443, endPoint y: 514, distance: 12.8
click at [443, 514] on p "De basis voor het traject is vertrouwen en samenwerking. We formuleren gezamenl…" at bounding box center [462, 463] width 469 height 141
click at [485, 351] on button "Over" at bounding box center [498, 352] width 27 height 19
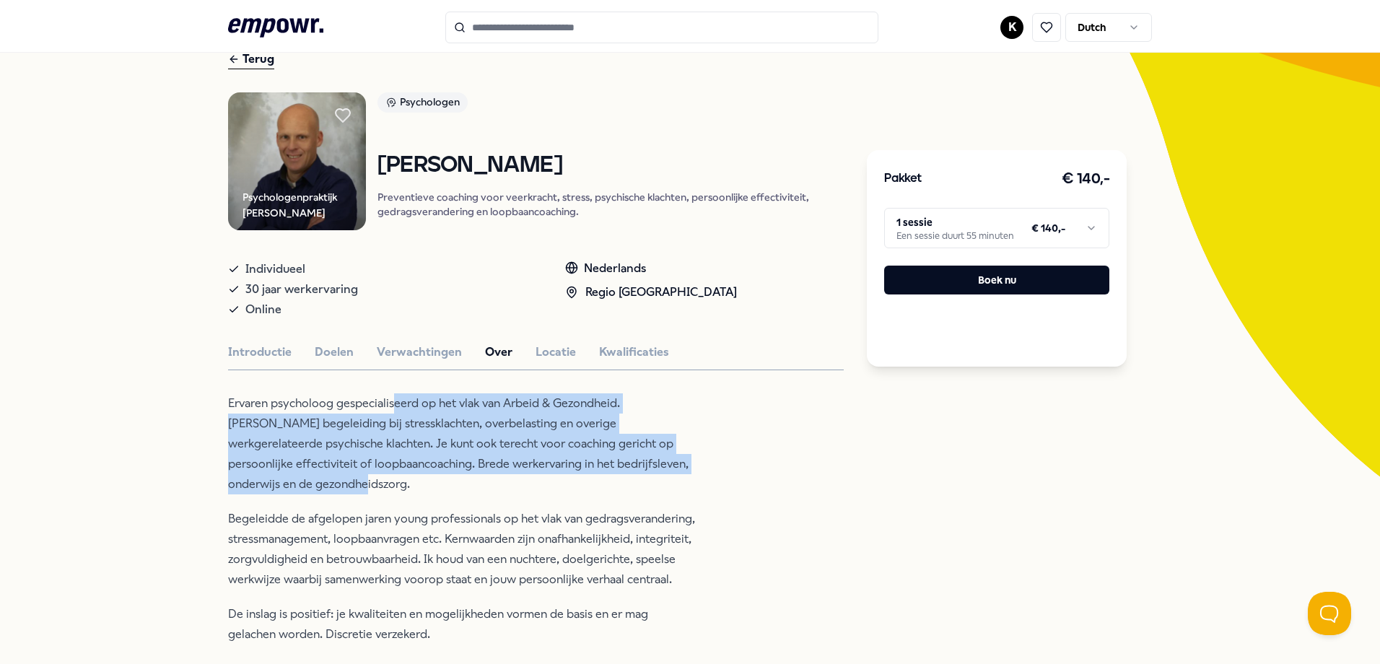
drag, startPoint x: 386, startPoint y: 411, endPoint x: 475, endPoint y: 483, distance: 114.4
click at [475, 483] on p "Ervaren psycholoog gespecialiseerd op het vlak van Arbeid & Gezondheid. Biedt b…" at bounding box center [462, 443] width 469 height 101
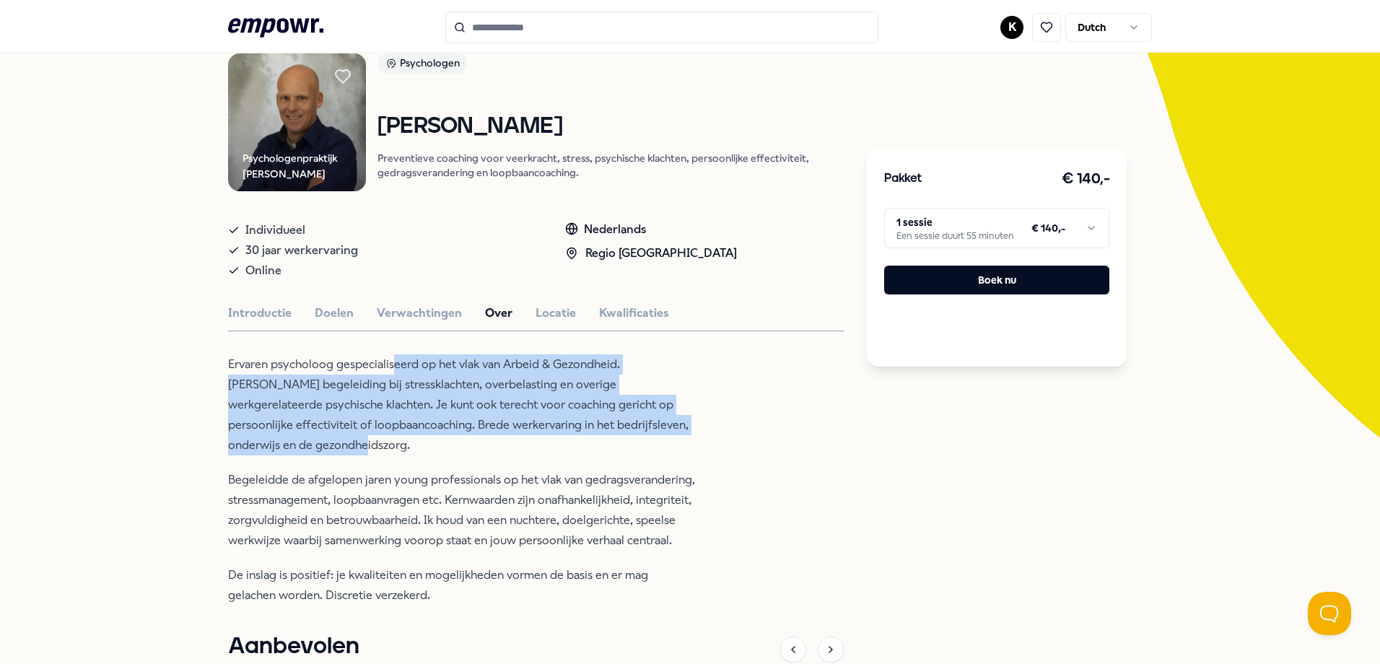
scroll to position [216, 0]
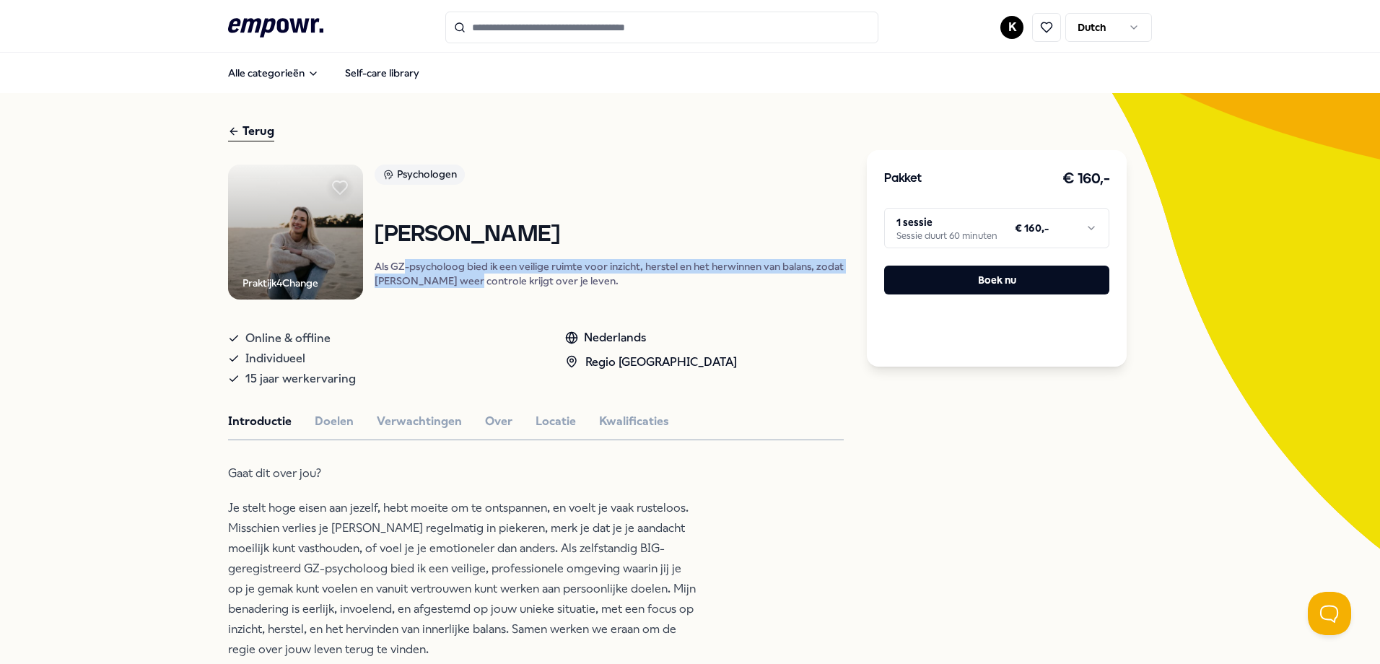
drag, startPoint x: 402, startPoint y: 264, endPoint x: 477, endPoint y: 299, distance: 83.0
click at [477, 299] on div "Psychologen Madelon Evers Als GZ-psycholoog bied ik een veilige ruimte voor inz…" at bounding box center [609, 232] width 469 height 135
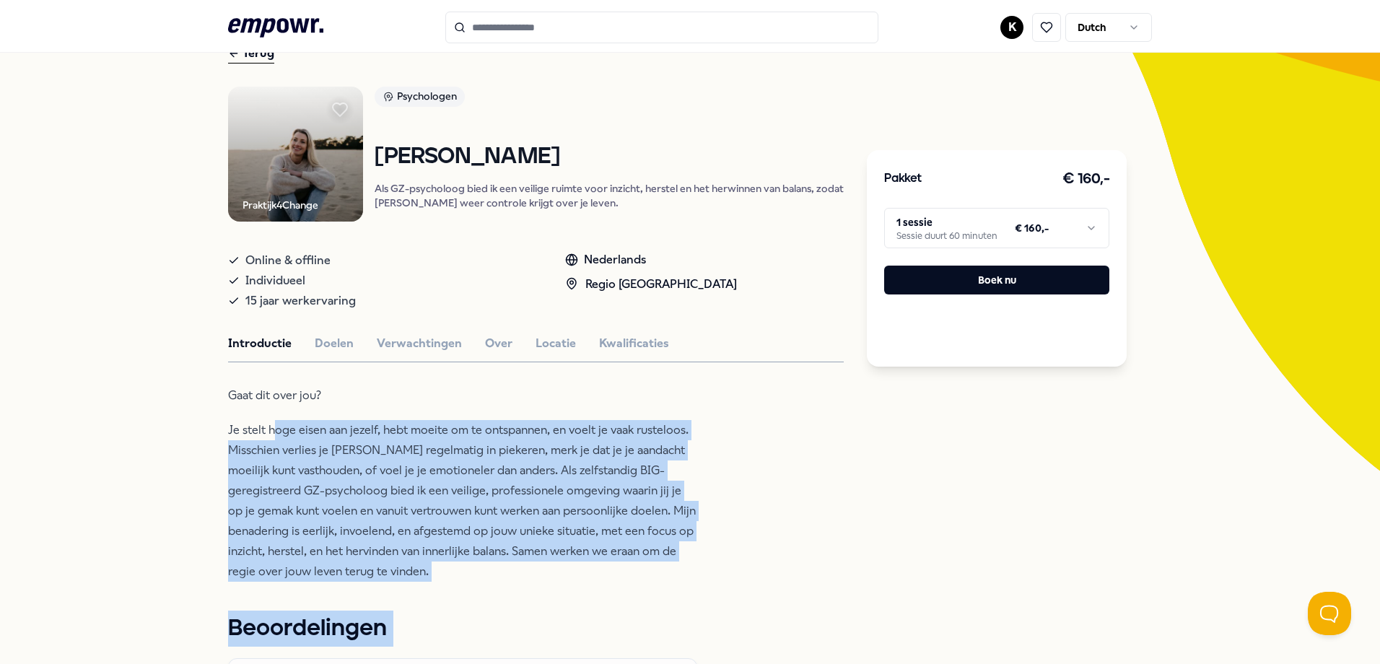
scroll to position [85, 0]
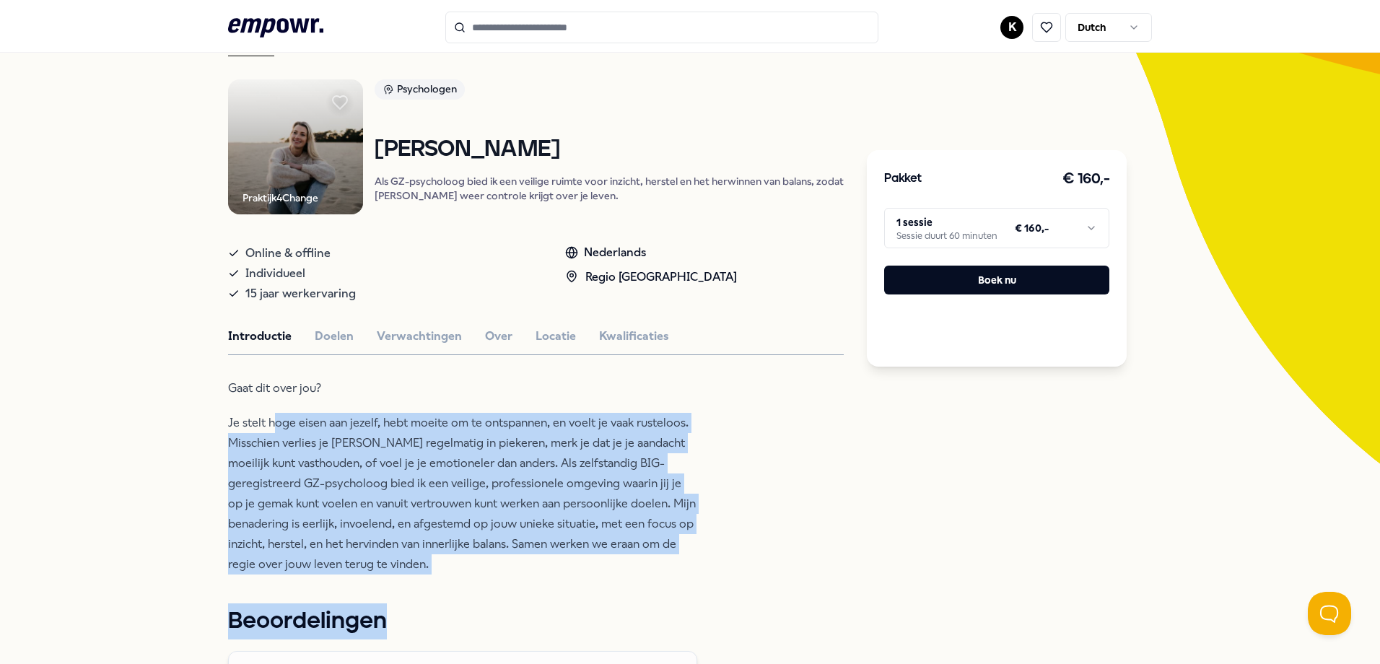
drag, startPoint x: 266, startPoint y: 513, endPoint x: 382, endPoint y: 579, distance: 133.5
drag, startPoint x: 382, startPoint y: 579, endPoint x: 345, endPoint y: 577, distance: 37.6
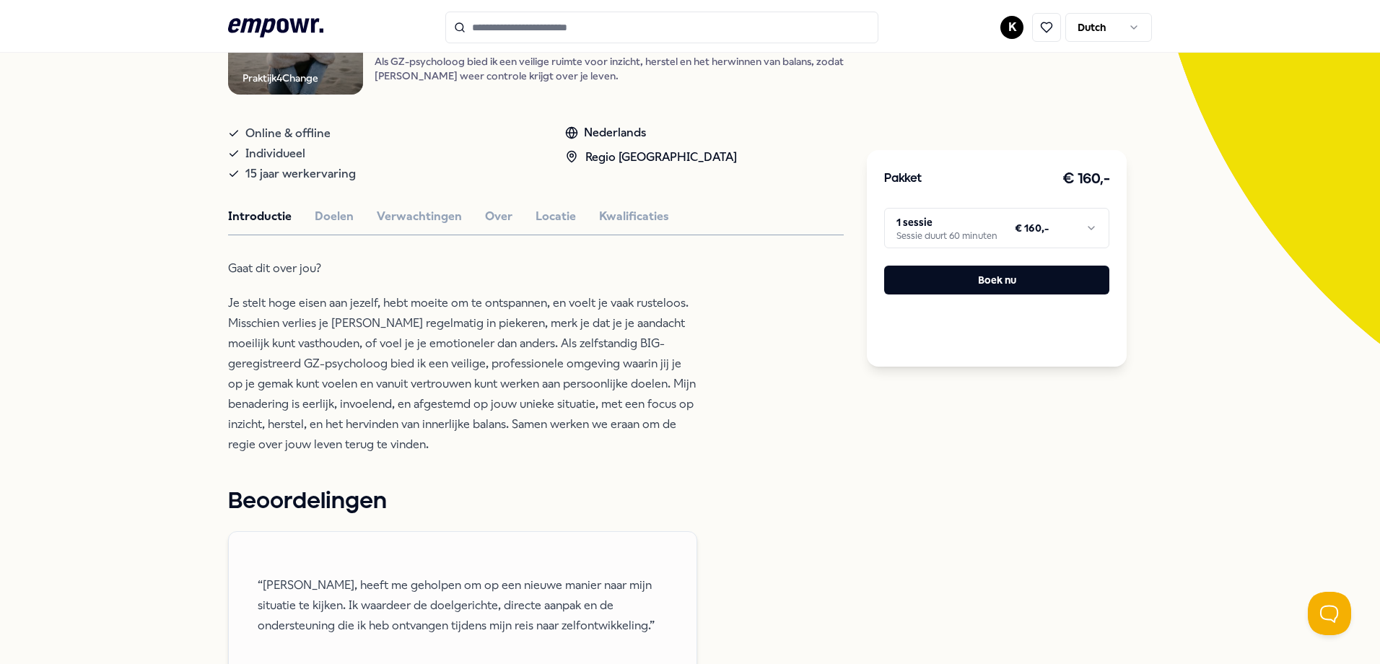
scroll to position [229, 0]
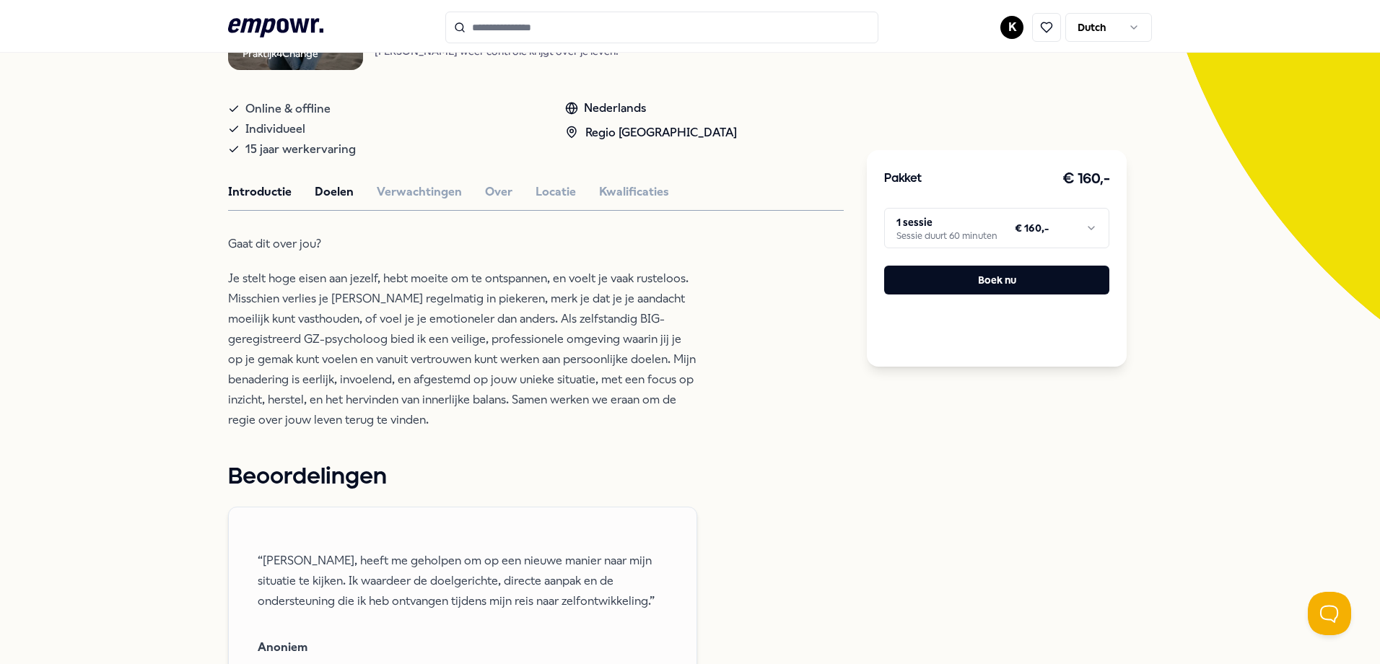
click at [322, 193] on button "Doelen" at bounding box center [334, 192] width 39 height 19
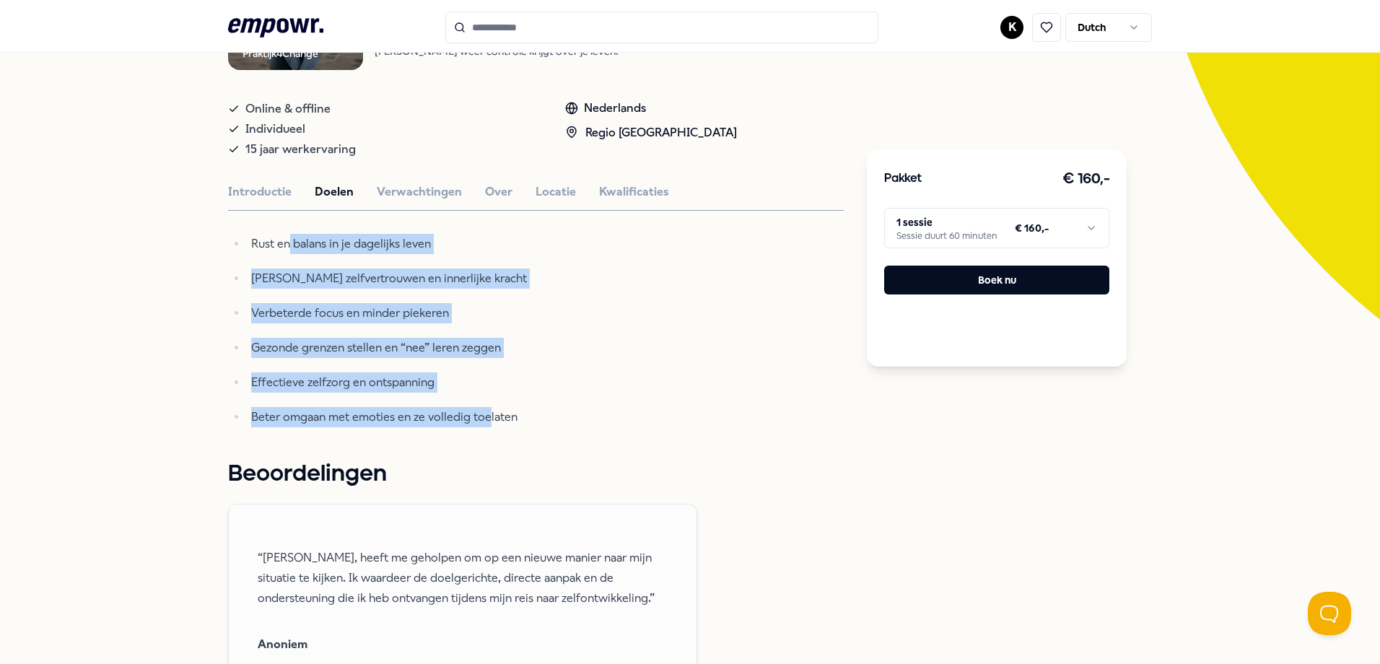
drag, startPoint x: 283, startPoint y: 247, endPoint x: 483, endPoint y: 412, distance: 259.4
click at [483, 412] on div "Rust en balans in je dagelijks leven Meer zelfvertrouwen en innerlijke kracht V…" at bounding box center [462, 330] width 469 height 193
drag, startPoint x: 483, startPoint y: 412, endPoint x: 403, endPoint y: 202, distance: 224.5
click at [403, 201] on button "Verwachtingen" at bounding box center [419, 192] width 85 height 19
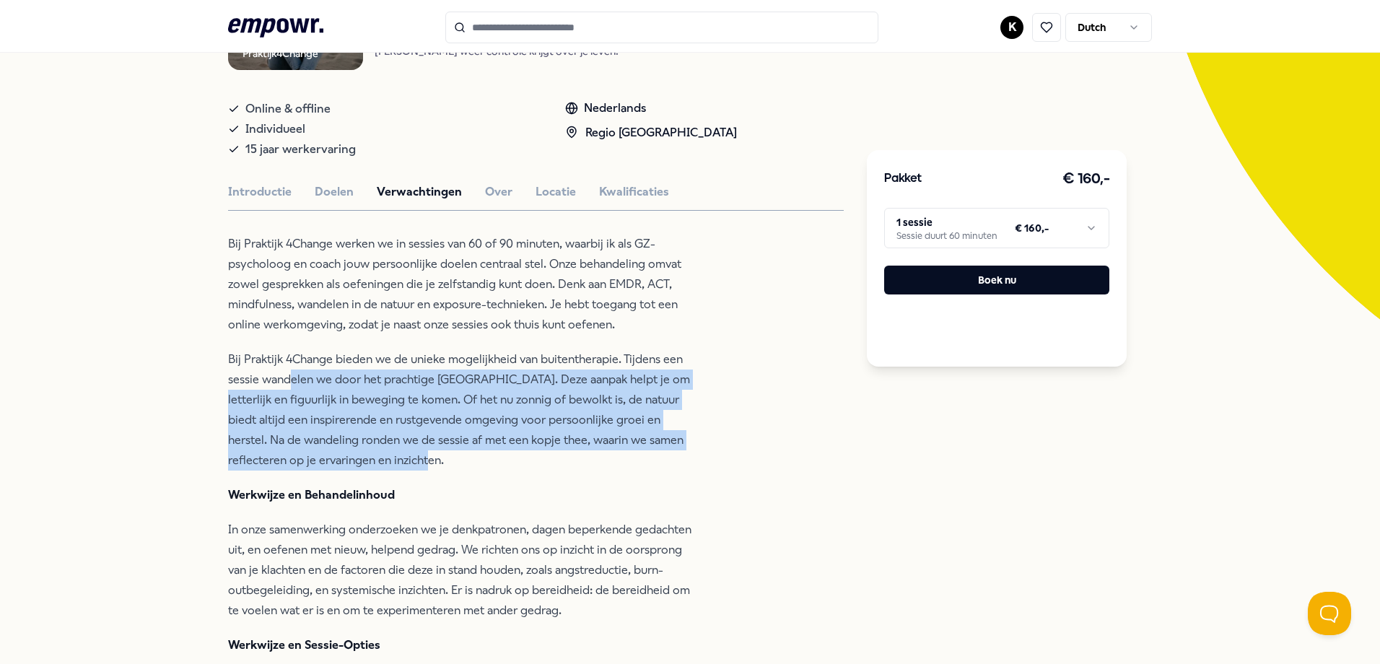
drag, startPoint x: 286, startPoint y: 377, endPoint x: 378, endPoint y: 452, distance: 119.0
click at [378, 452] on p "Bij Praktijk 4Change bieden we de unieke mogelijkheid van buitentherapie. Tijde…" at bounding box center [462, 409] width 469 height 121
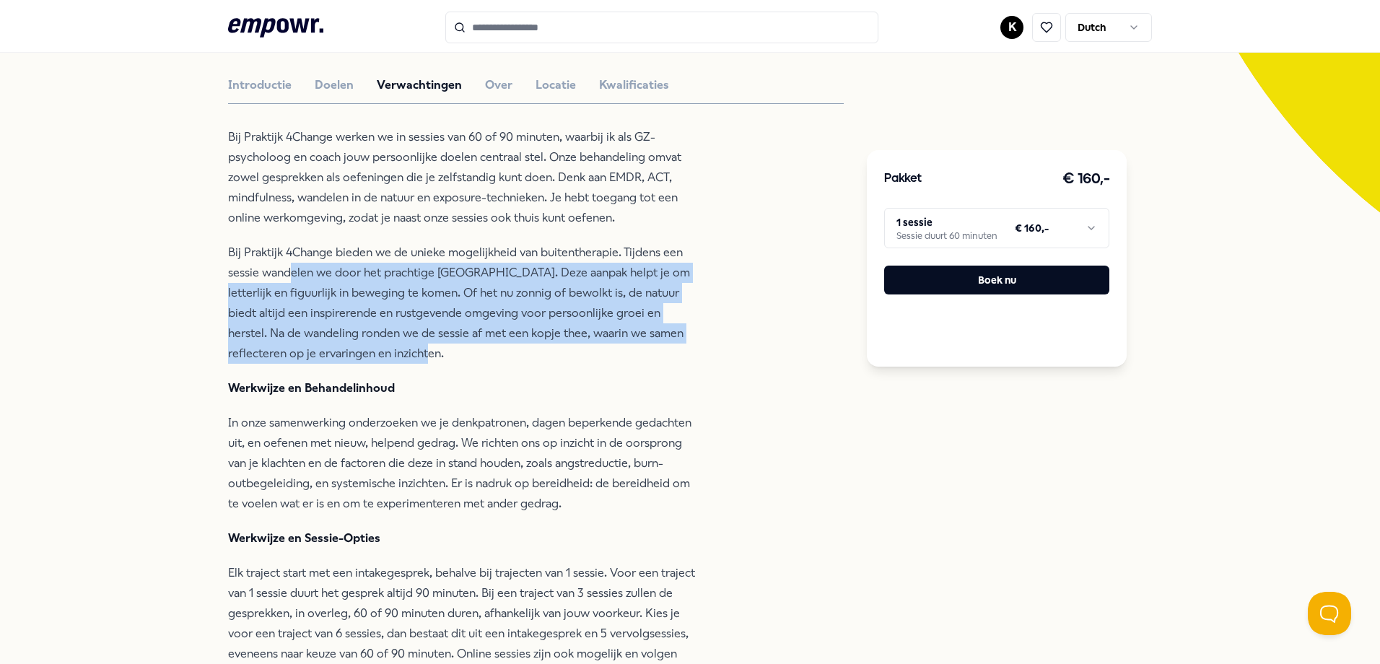
scroll to position [374, 0]
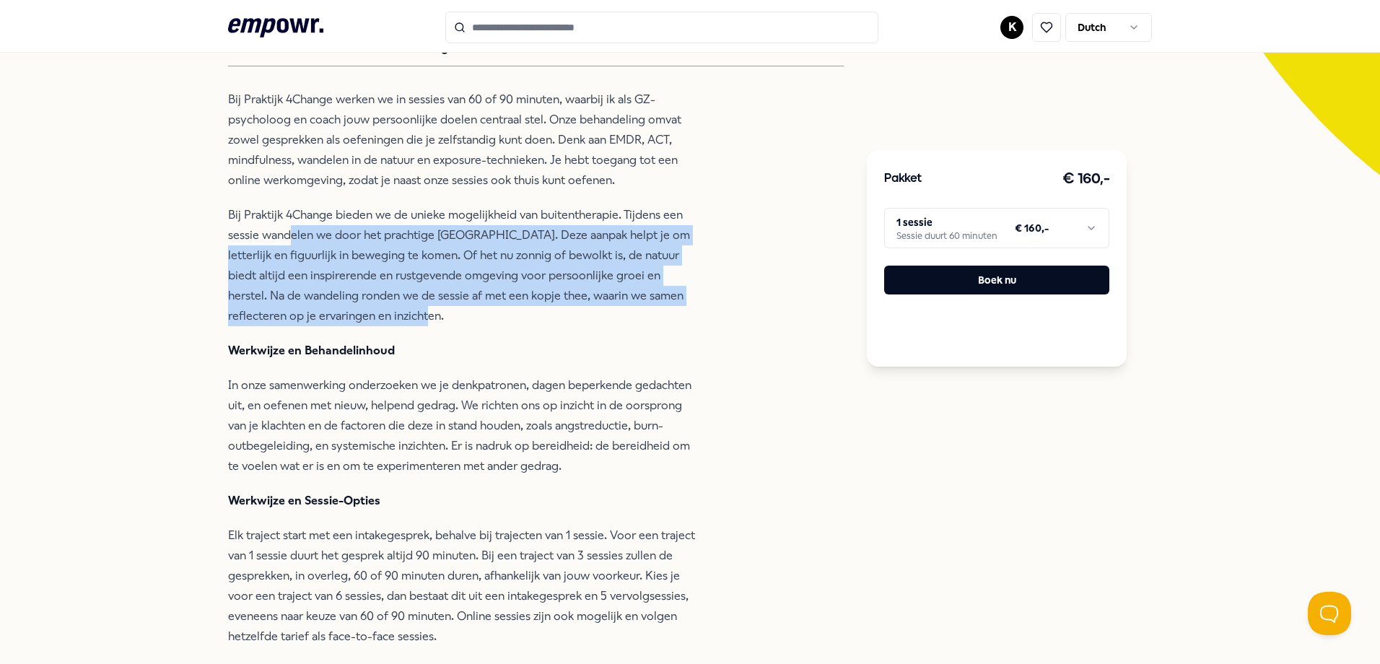
drag, startPoint x: 245, startPoint y: 393, endPoint x: 652, endPoint y: 468, distance: 414.6
click at [652, 468] on p "In onze samenwerking onderzoeken we je denkpatronen, dagen beperkende gedachten…" at bounding box center [462, 425] width 469 height 101
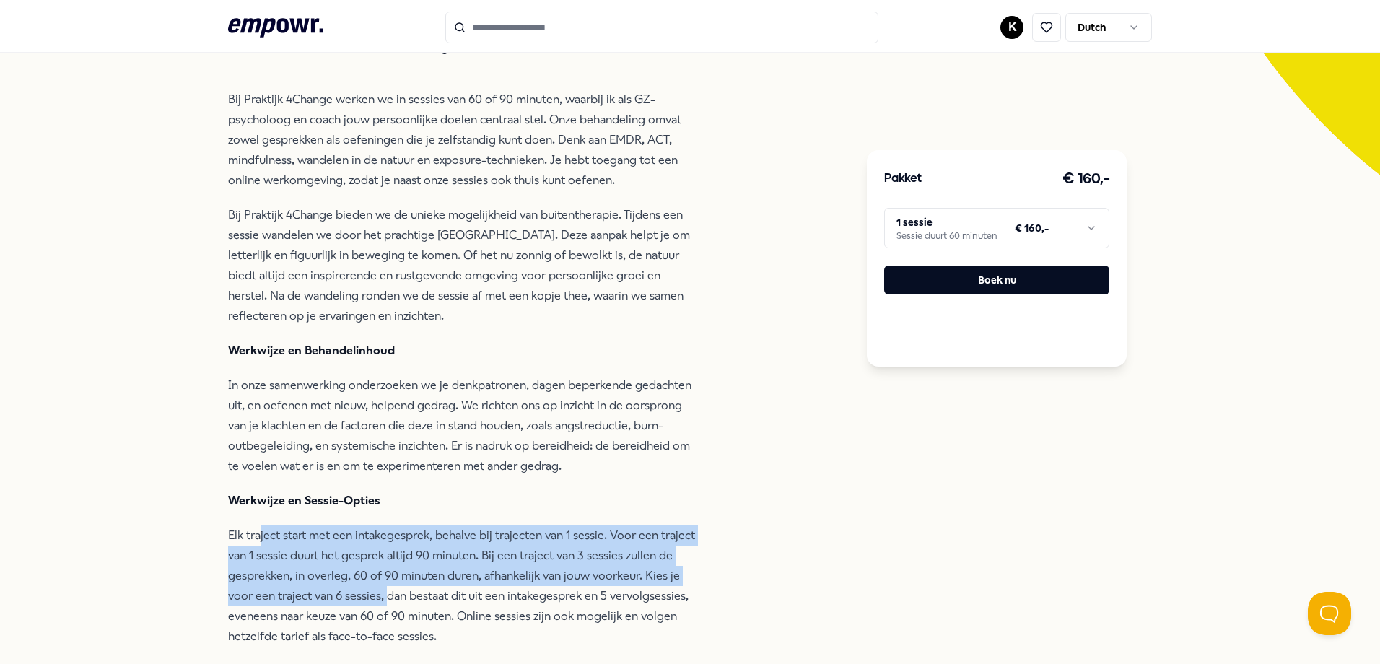
drag, startPoint x: 253, startPoint y: 539, endPoint x: 382, endPoint y: 592, distance: 139.5
click at [382, 592] on p "Elk traject start met een intakegesprek, behalve bij trajecten van 1 sessie. Vo…" at bounding box center [462, 585] width 469 height 121
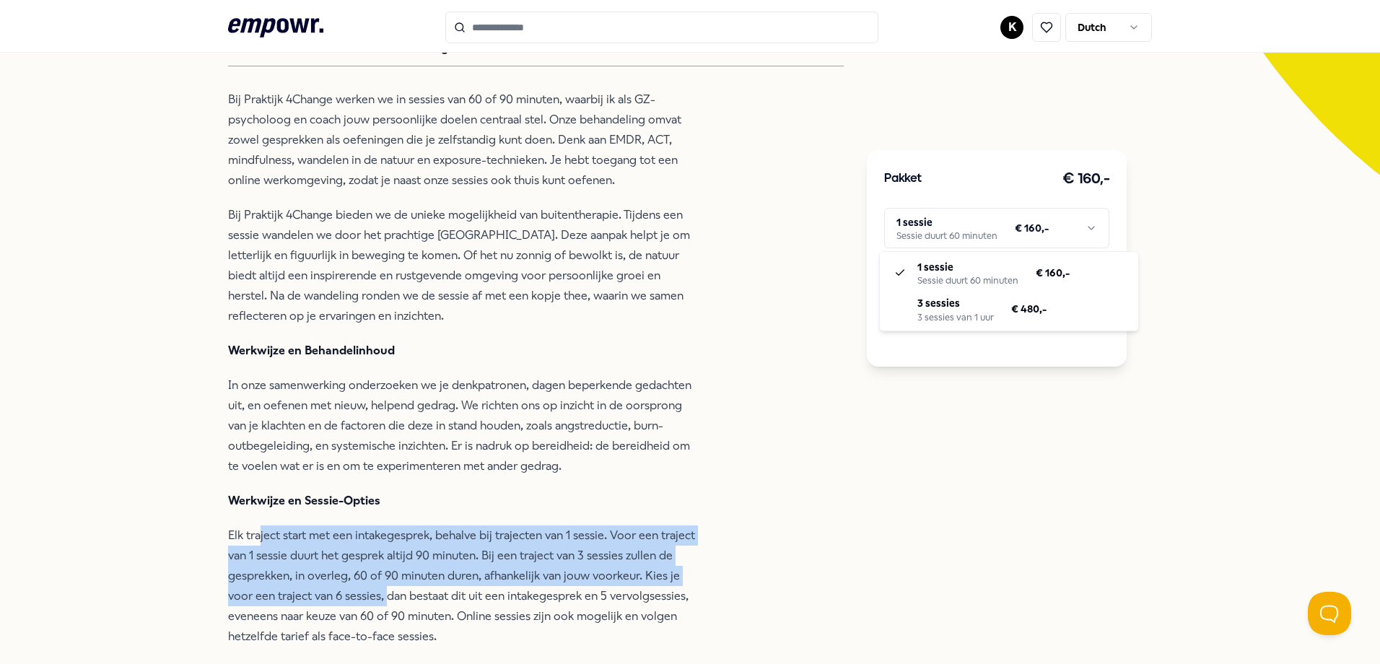
click at [1070, 229] on html ".empowr-logo_svg__cls-1{fill:#03032f} K Dutch Alle categorieën Self-care librar…" at bounding box center [690, 332] width 1380 height 664
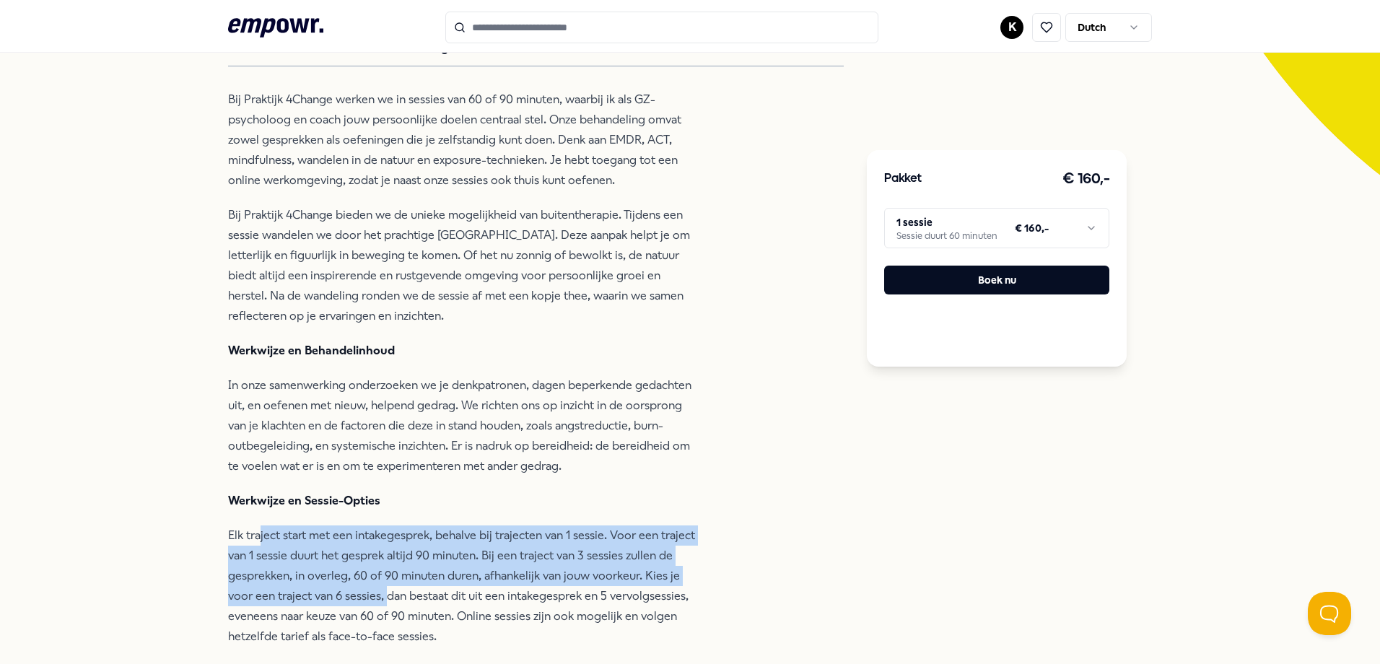
click at [719, 567] on html ".empowr-logo_svg__cls-1{fill:#03032f} K Dutch Alle categorieën Self-care librar…" at bounding box center [690, 332] width 1380 height 664
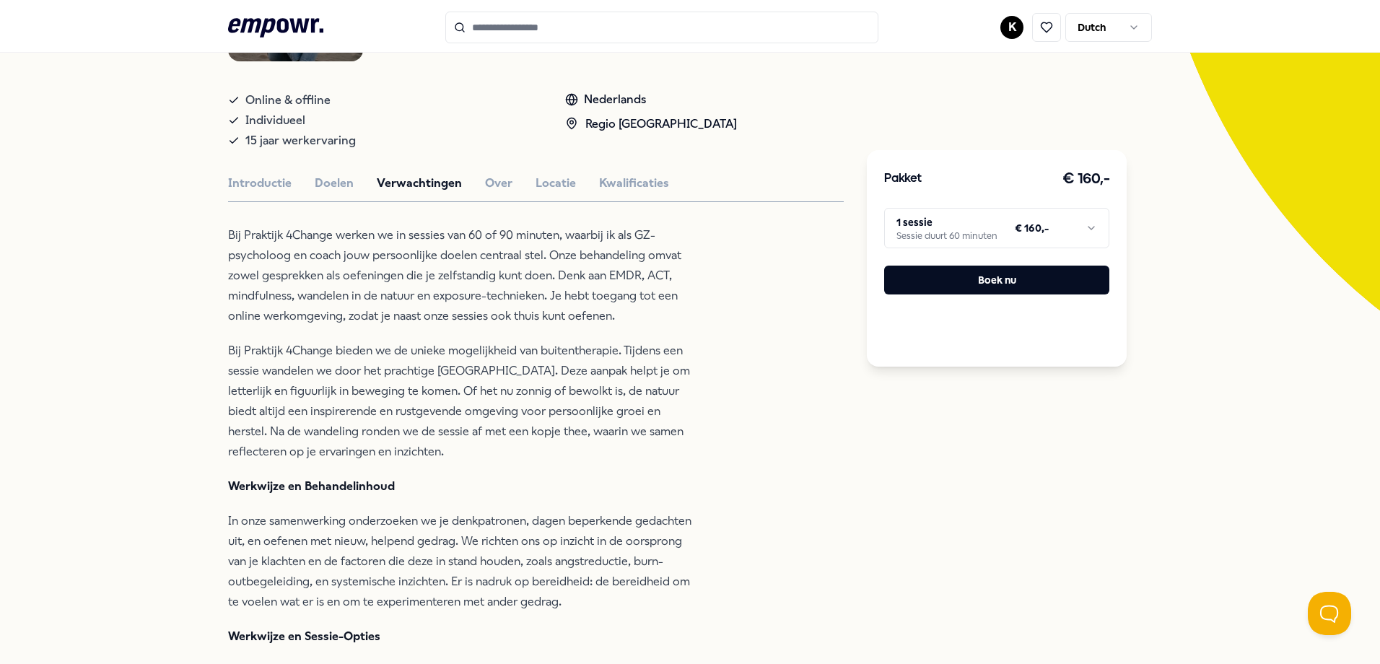
scroll to position [0, 0]
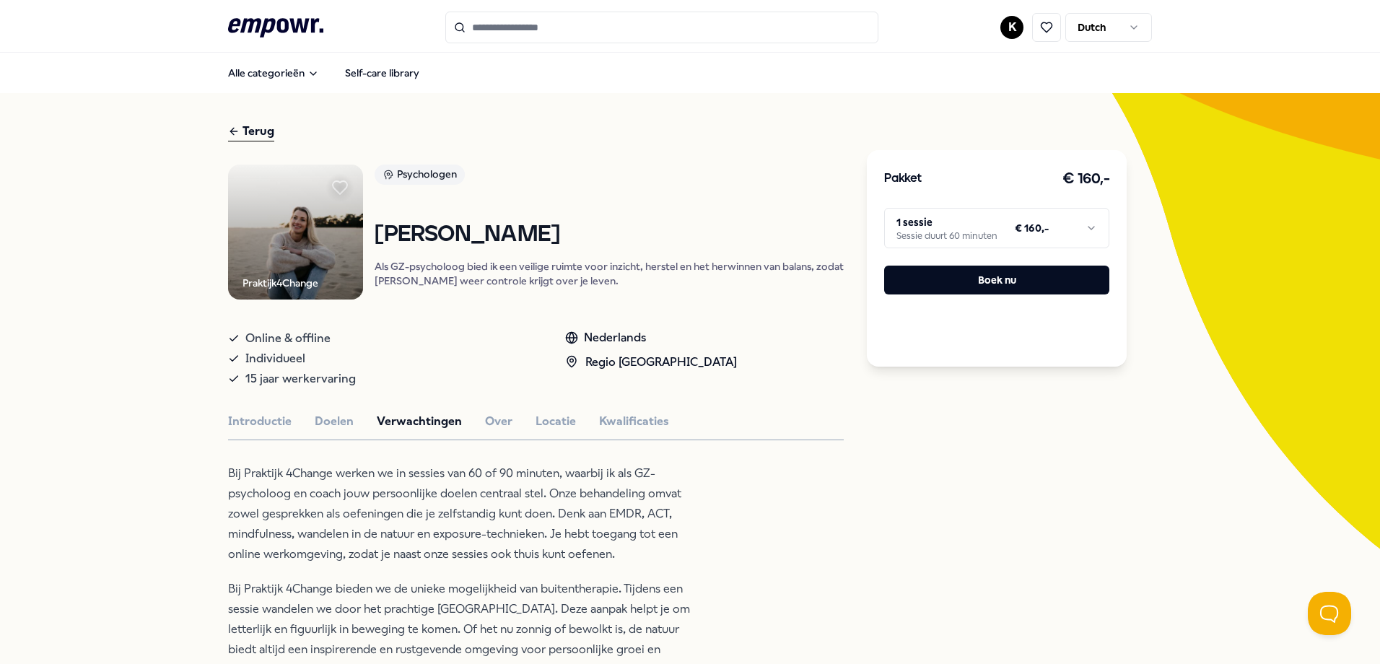
click at [469, 416] on div "Introductie Doelen Verwachtingen Over Locatie Kwalificaties" at bounding box center [536, 421] width 616 height 19
click at [486, 416] on button "Over" at bounding box center [498, 421] width 27 height 19
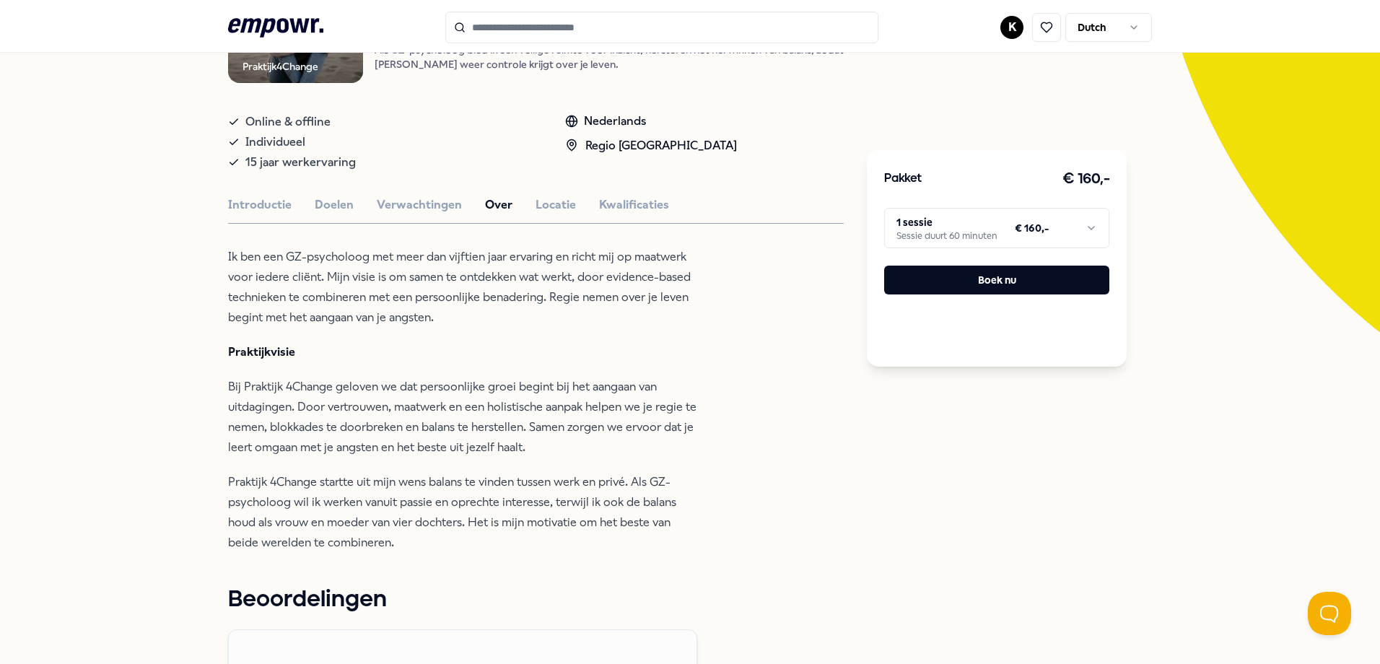
scroll to position [289, 0]
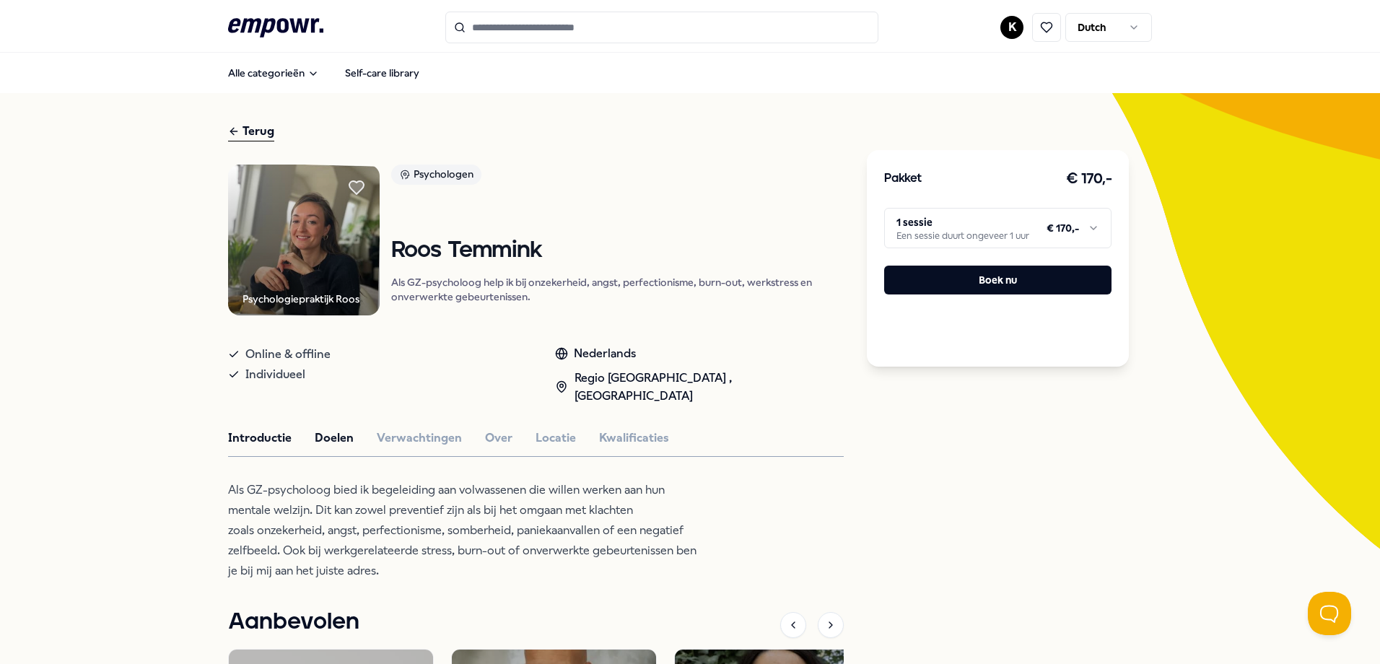
click at [334, 429] on button "Doelen" at bounding box center [334, 438] width 39 height 19
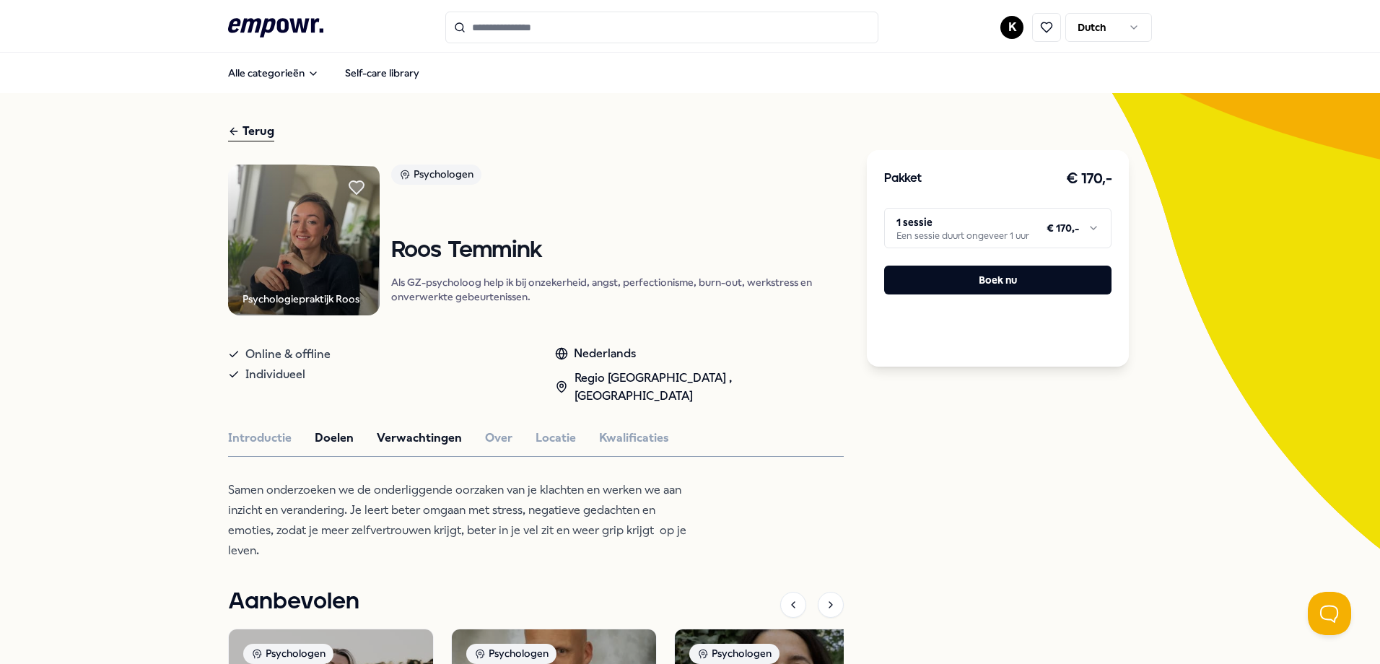
click at [379, 429] on button "Verwachtingen" at bounding box center [419, 438] width 85 height 19
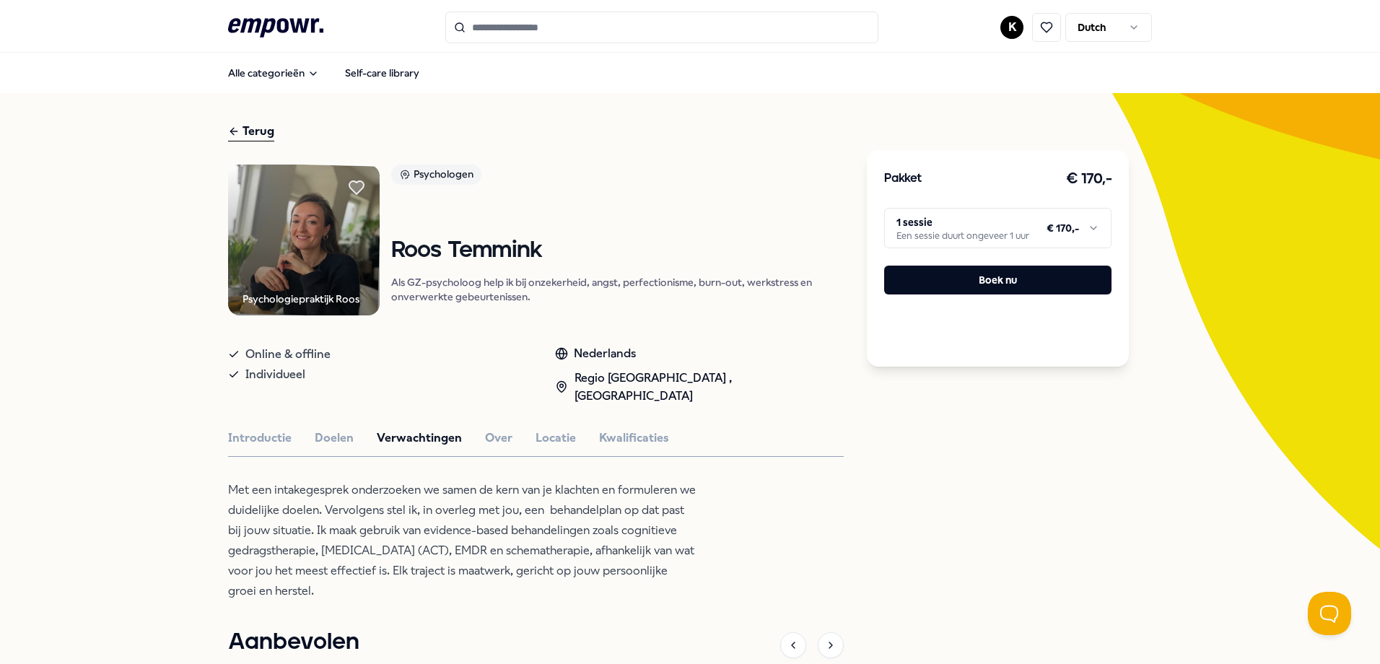
click at [1085, 226] on html ".empowr-logo_svg__cls-1{fill:#03032f} K Dutch Alle categorieën Self-care librar…" at bounding box center [690, 332] width 1380 height 664
click at [541, 494] on html ".empowr-logo_svg__cls-1{fill:#03032f} K Dutch Alle categorieën Self-care librar…" at bounding box center [690, 332] width 1380 height 664
click at [505, 429] on div "Introductie Doelen Verwachtingen Over Locatie Kwalificaties" at bounding box center [536, 438] width 616 height 19
click at [498, 429] on button "Over" at bounding box center [498, 438] width 27 height 19
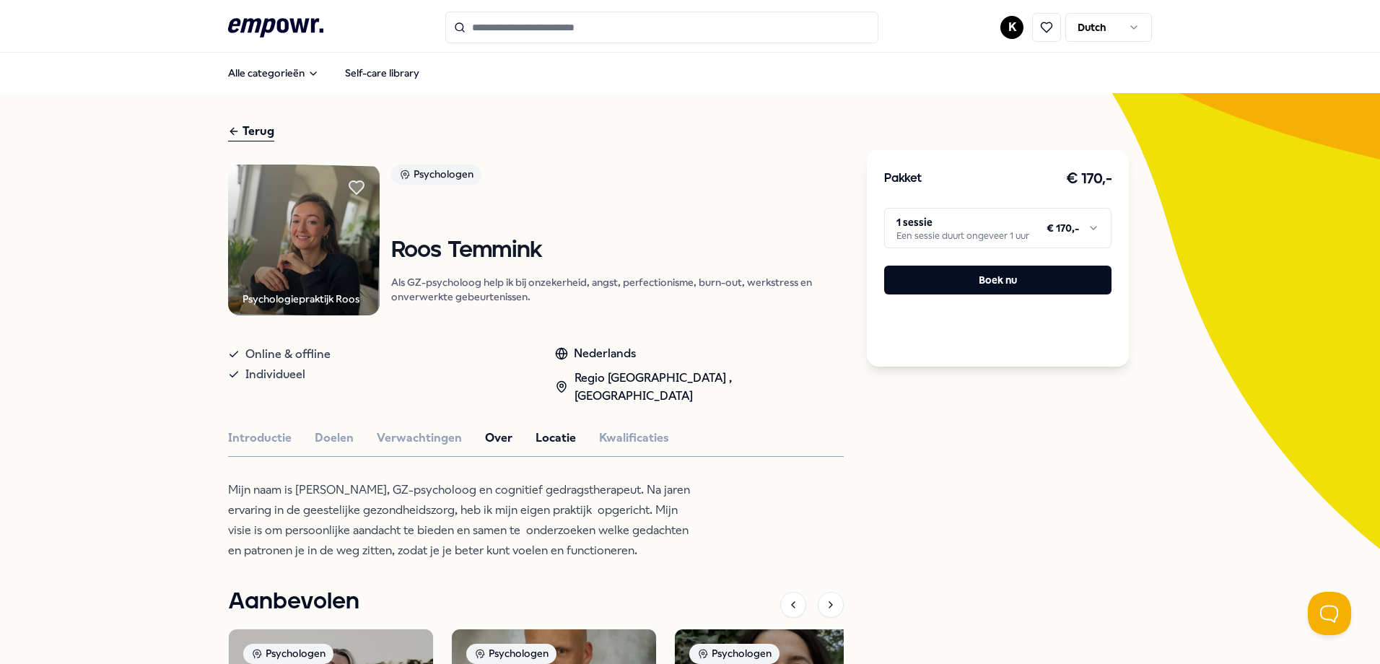
click at [555, 429] on button "Locatie" at bounding box center [555, 438] width 40 height 19
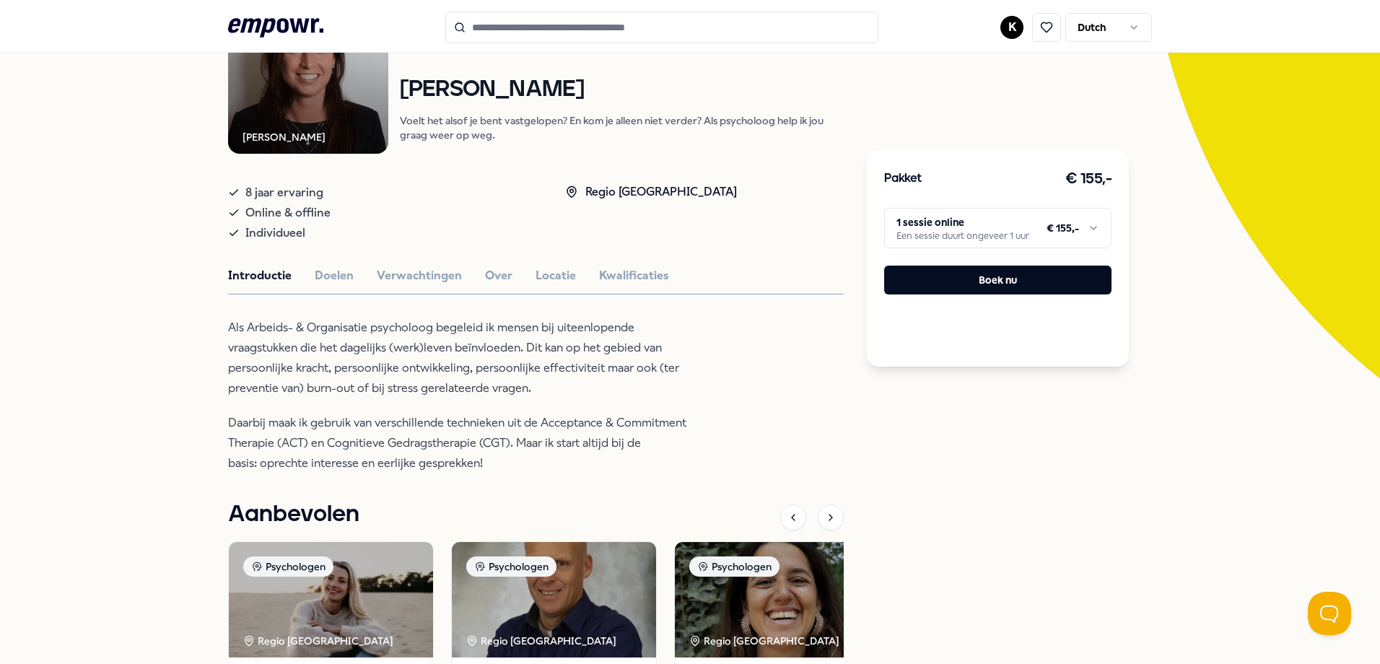
scroll to position [144, 0]
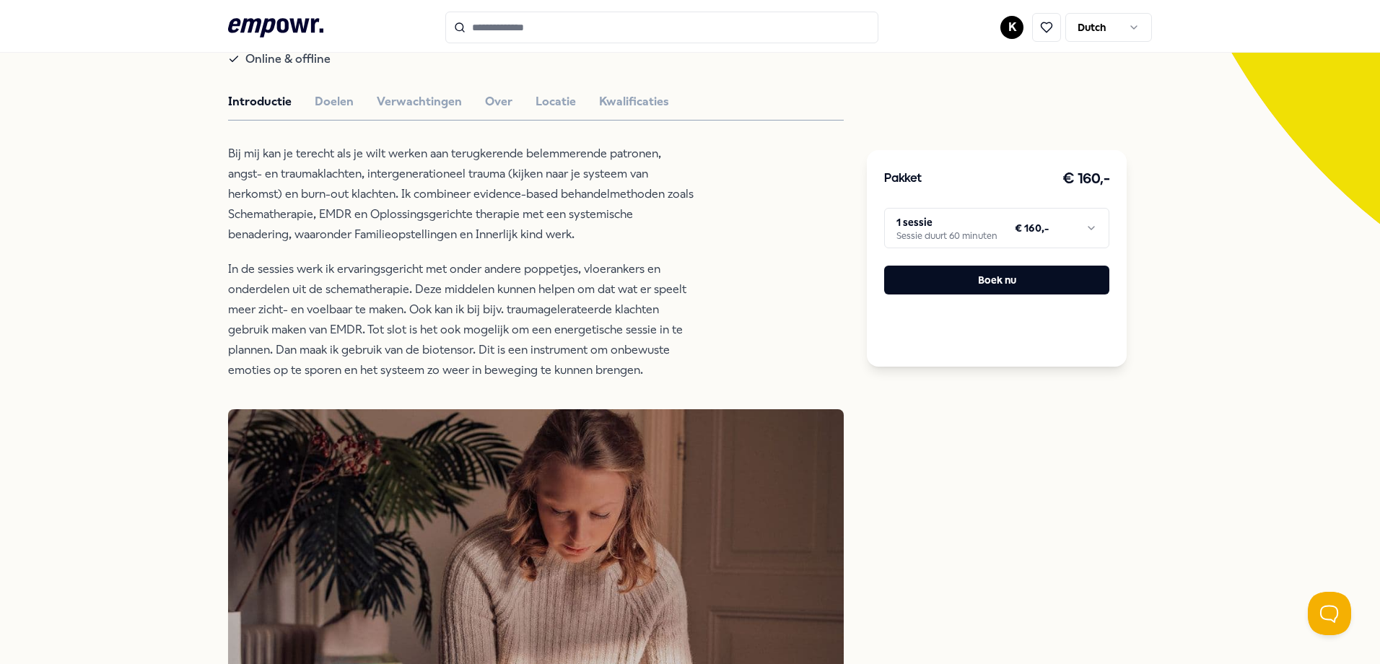
scroll to position [216, 0]
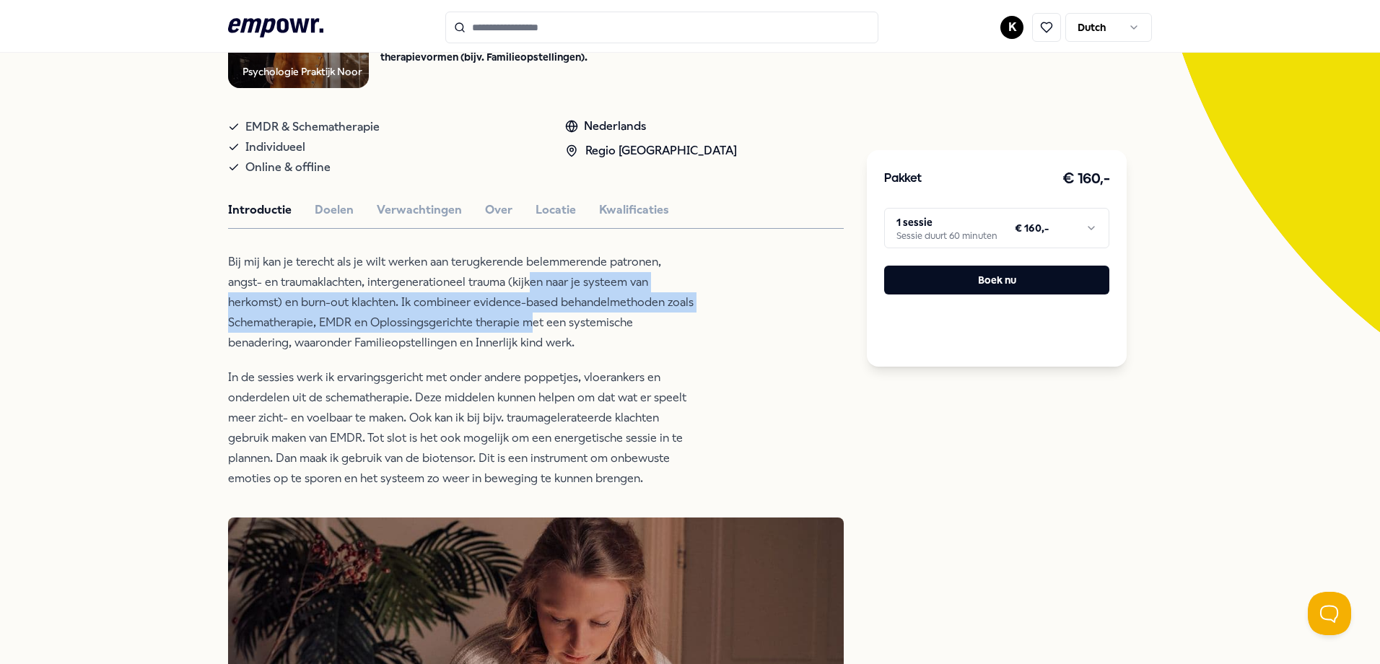
drag, startPoint x: 487, startPoint y: 285, endPoint x: 530, endPoint y: 334, distance: 65.4
click at [530, 334] on p "Bij mij kan je terecht als je wilt werken aan terugkerende belemmerende patrone…" at bounding box center [462, 302] width 469 height 101
drag, startPoint x: 530, startPoint y: 334, endPoint x: 461, endPoint y: 333, distance: 69.3
click at [461, 333] on p "Bij mij kan je terecht als je wilt werken aan terugkerende belemmerende patrone…" at bounding box center [462, 302] width 469 height 101
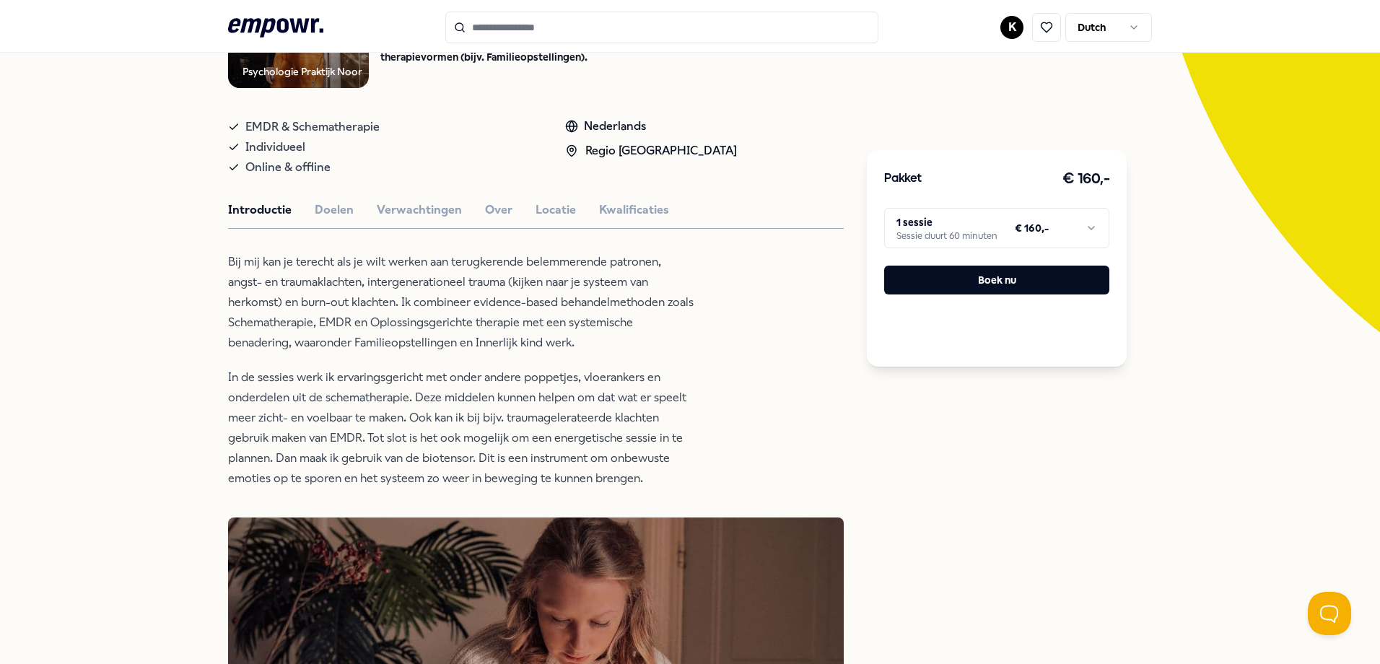
drag, startPoint x: 383, startPoint y: 327, endPoint x: 637, endPoint y: 486, distance: 299.9
click at [637, 486] on div "Bij mij kan je terecht als je wilt werken aan terugkerende belemmerende patrone…" at bounding box center [462, 370] width 469 height 237
click at [329, 211] on button "Doelen" at bounding box center [334, 210] width 39 height 19
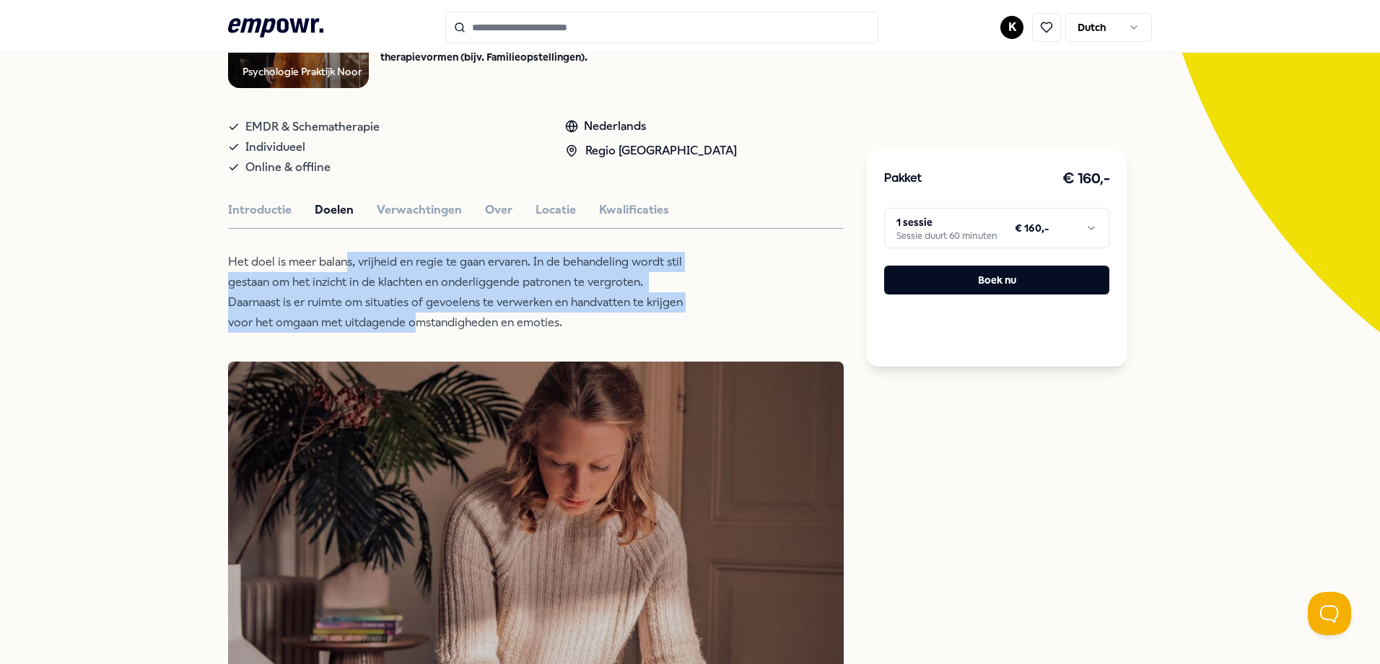
drag, startPoint x: 343, startPoint y: 262, endPoint x: 414, endPoint y: 319, distance: 91.4
click at [414, 319] on p "Het doel is meer balans, vrijheid en regie te gaan ervaren. In de behandeling w…" at bounding box center [462, 292] width 469 height 81
click at [262, 214] on button "Introductie" at bounding box center [260, 210] width 64 height 19
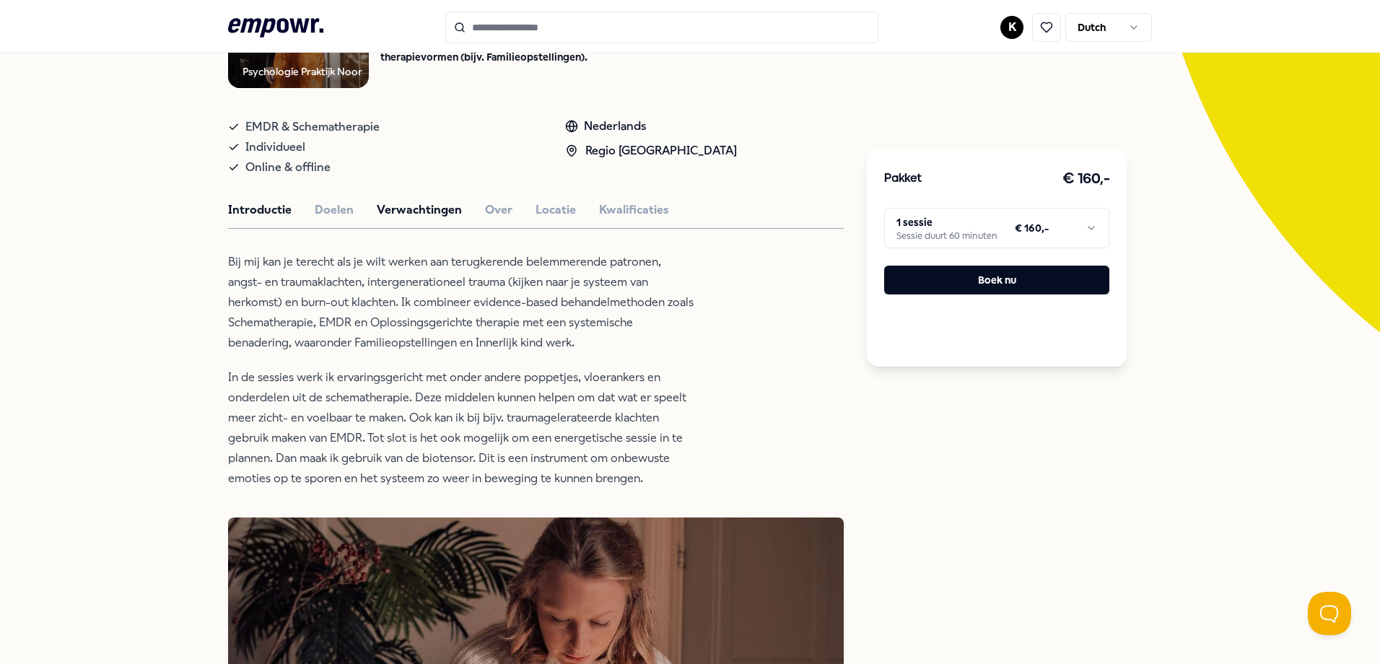
click at [406, 211] on button "Verwachtingen" at bounding box center [419, 210] width 85 height 19
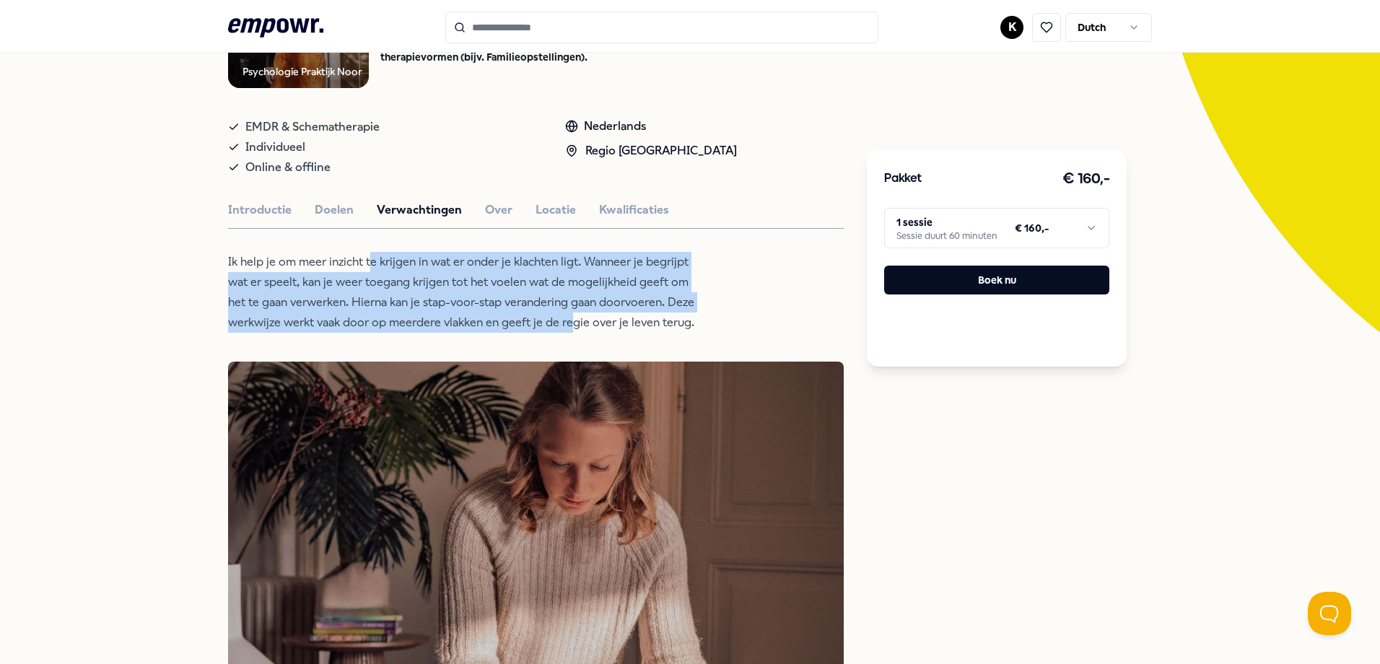
drag, startPoint x: 363, startPoint y: 263, endPoint x: 566, endPoint y: 330, distance: 213.4
click at [566, 330] on p "Ik help je om meer inzicht te krijgen in wat er onder je klachten ligt. Wanneer…" at bounding box center [462, 292] width 469 height 81
click at [407, 315] on p "Ik help je om meer inzicht te krijgen in wat er onder je klachten ligt. Wanneer…" at bounding box center [462, 292] width 469 height 81
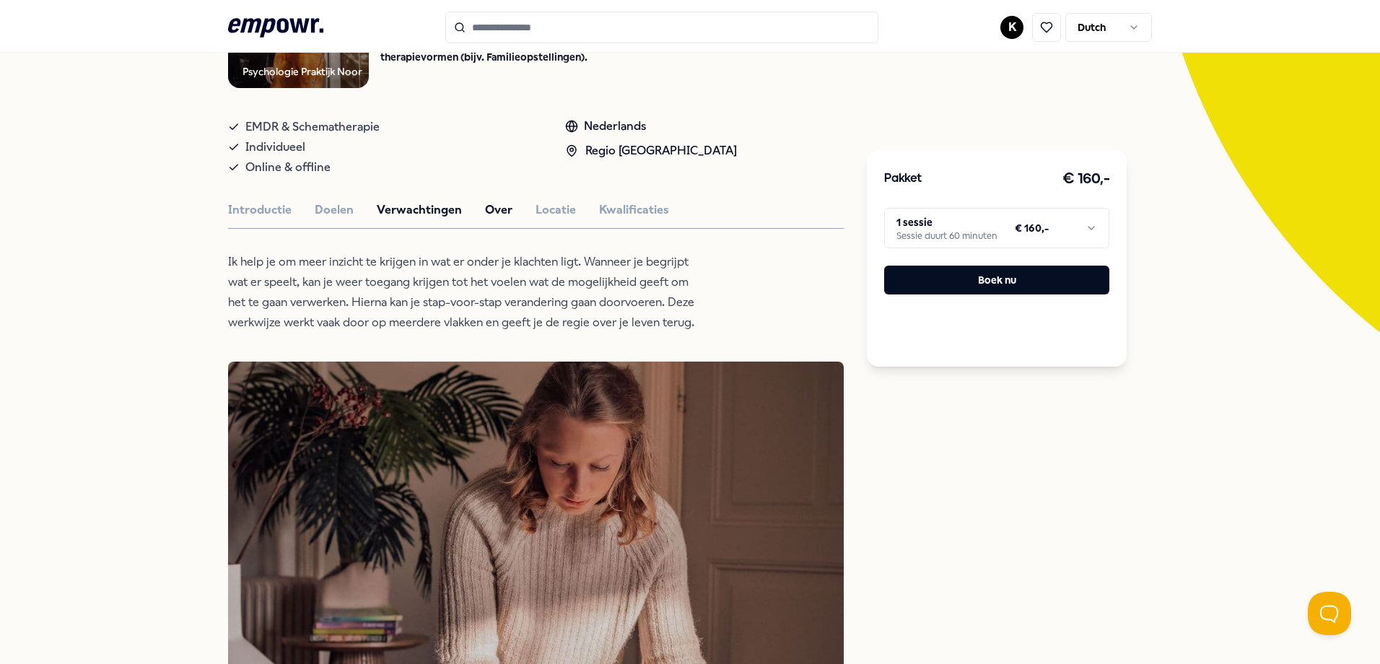
click at [491, 213] on button "Over" at bounding box center [498, 210] width 27 height 19
drag, startPoint x: 548, startPoint y: 215, endPoint x: 561, endPoint y: 219, distance: 14.2
click at [549, 215] on button "Locatie" at bounding box center [555, 210] width 40 height 19
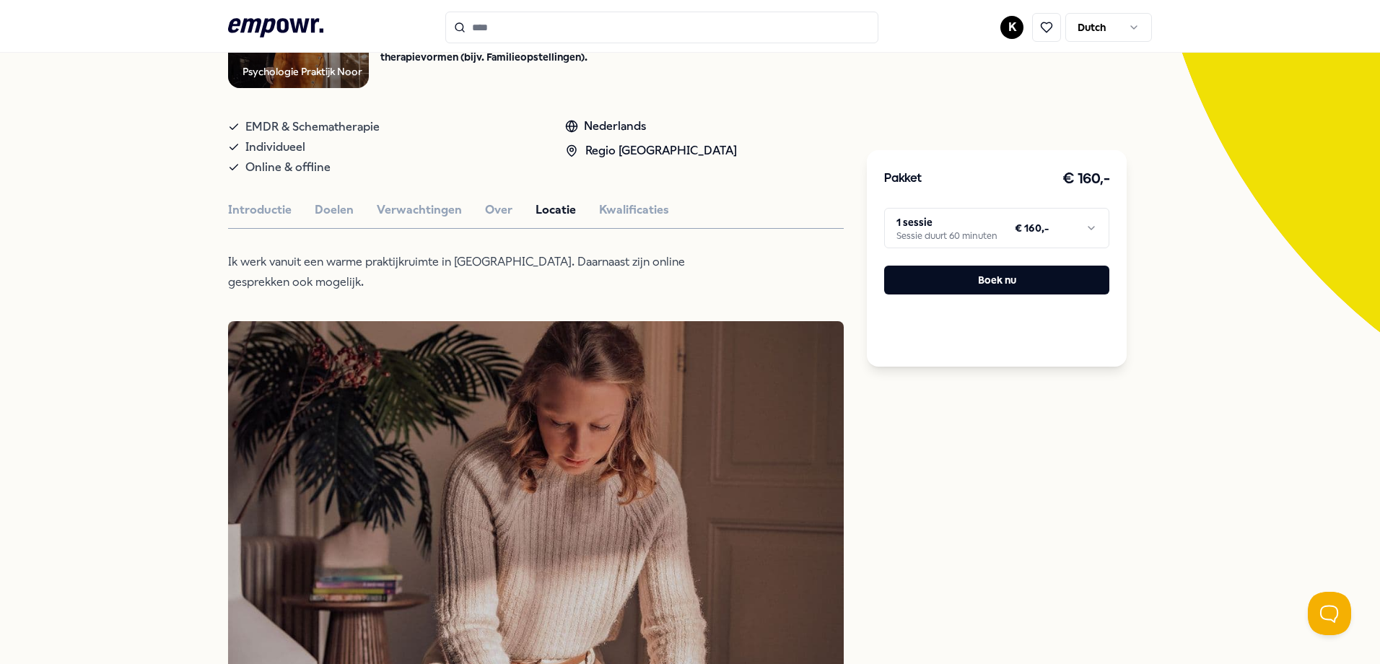
click at [963, 224] on html ".empowr-logo_svg__cls-1{fill:#03032f} K Dutch Alle categorieën Self-care librar…" at bounding box center [690, 332] width 1380 height 664
click at [652, 214] on html ".empowr-logo_svg__cls-1{fill:#03032f} K Dutch Alle categorieën Self-care librar…" at bounding box center [690, 332] width 1380 height 664
click at [635, 213] on button "Kwalificaties" at bounding box center [634, 210] width 70 height 19
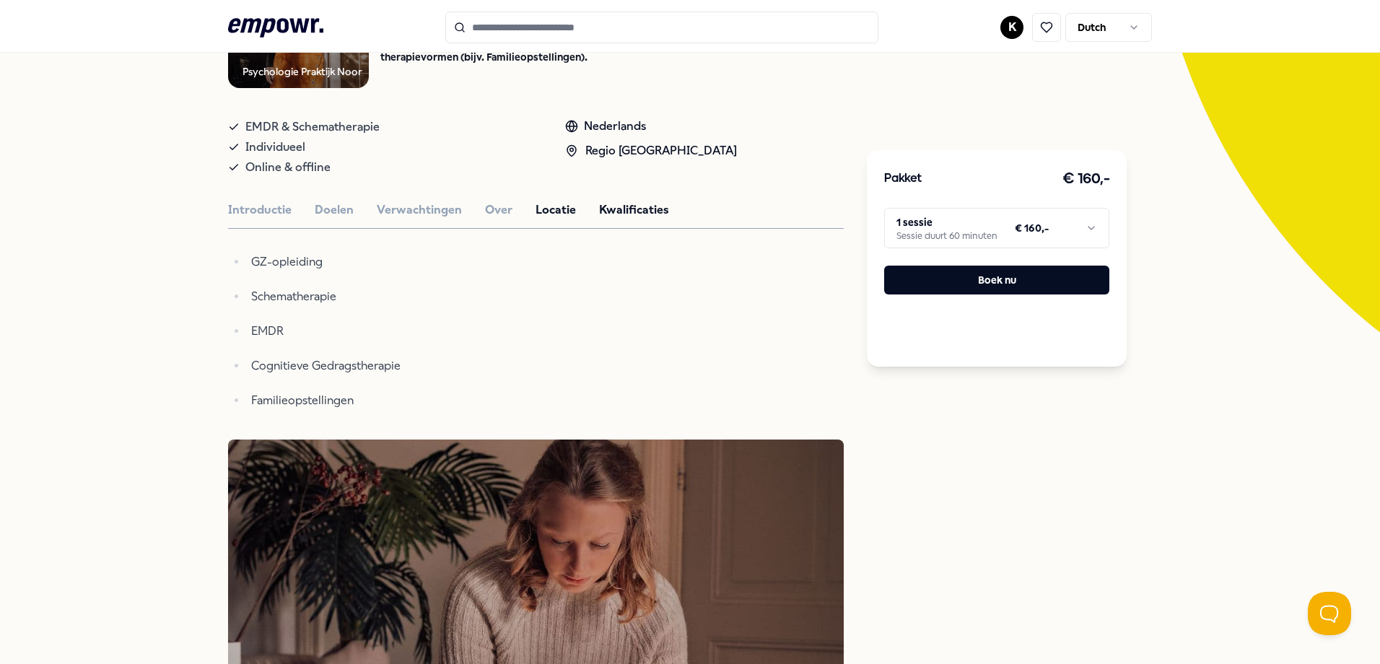
click at [535, 212] on button "Locatie" at bounding box center [555, 210] width 40 height 19
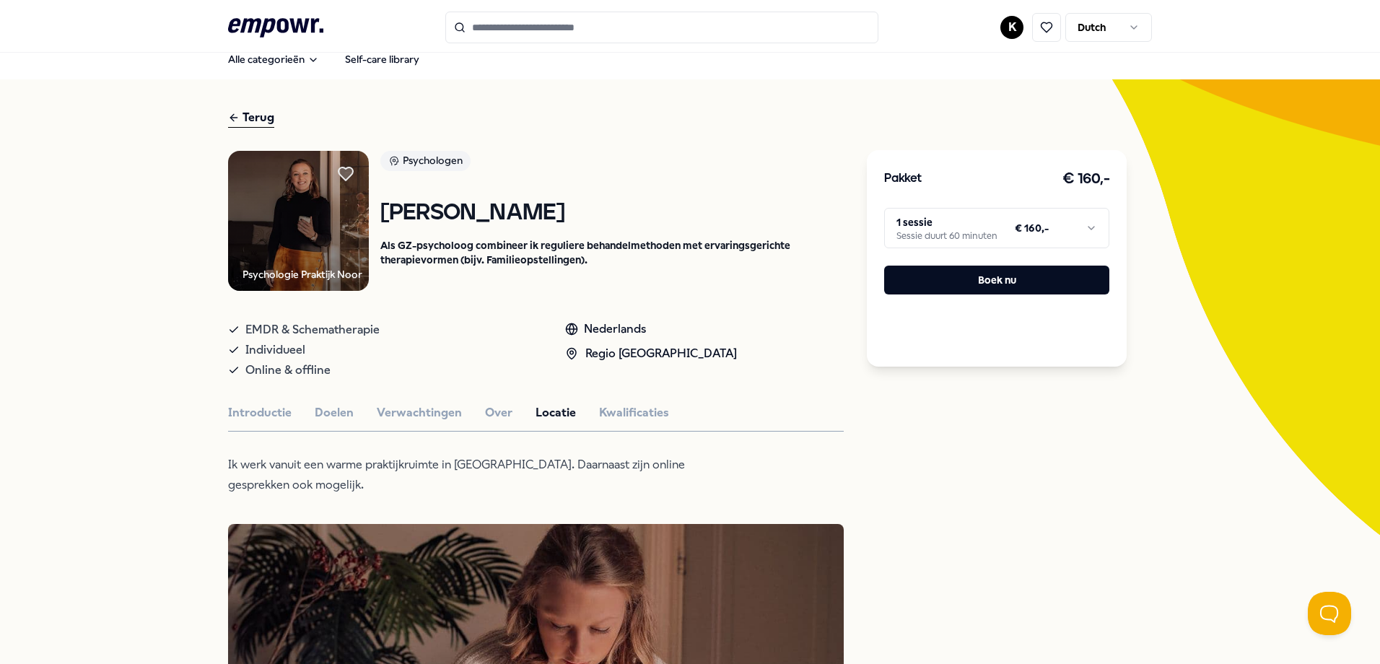
scroll to position [0, 0]
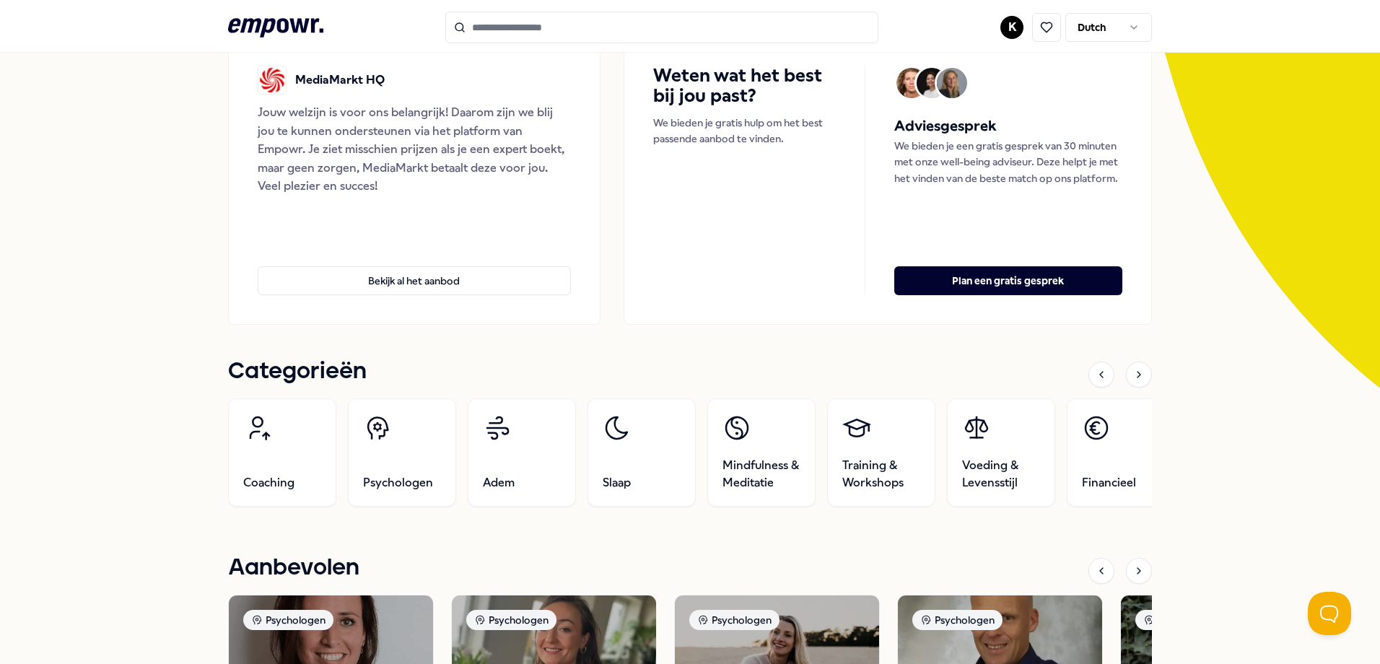
scroll to position [72, 0]
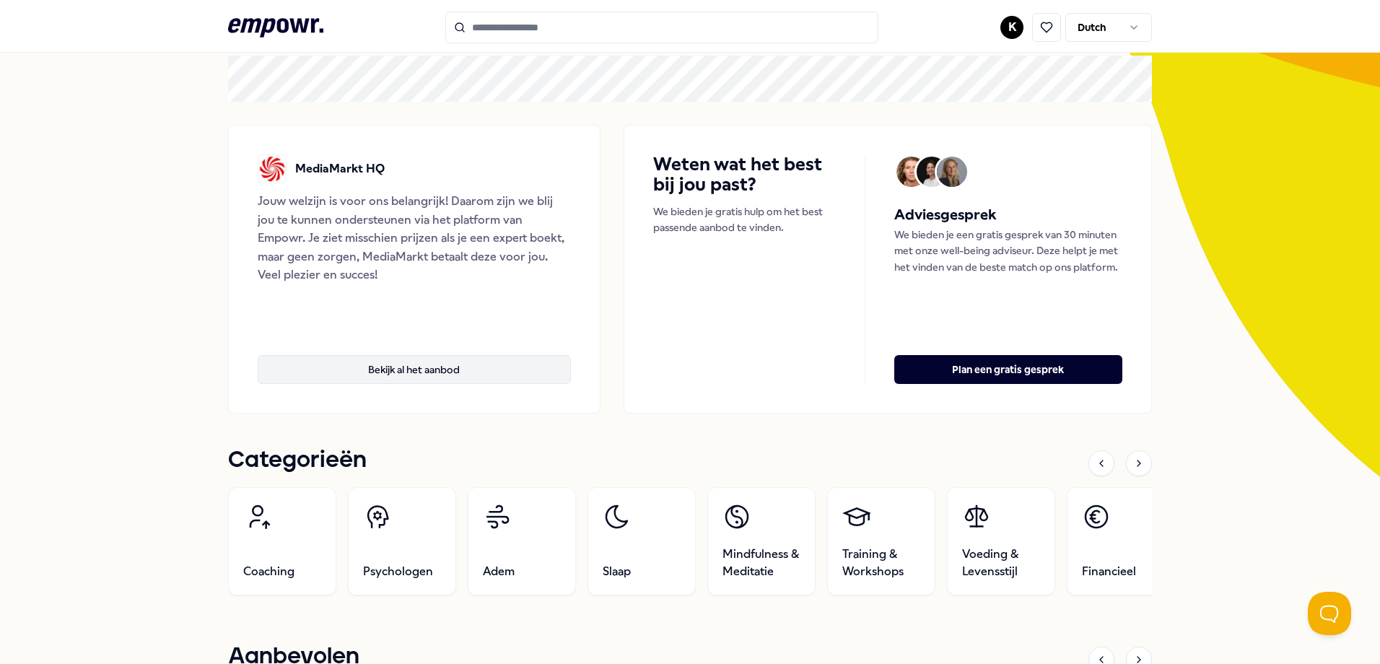
click at [458, 368] on button "Bekijk al het aanbod" at bounding box center [414, 369] width 313 height 29
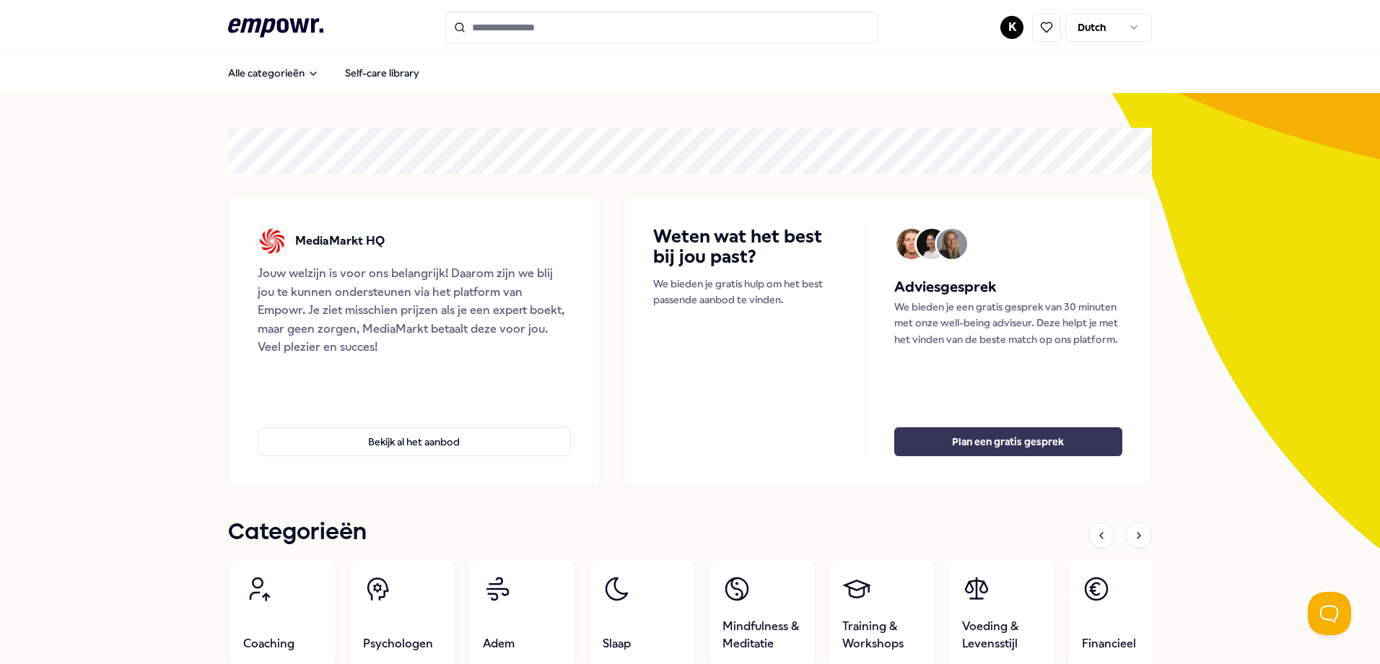
click at [999, 444] on button "Plan een gratis gesprek" at bounding box center [1008, 441] width 228 height 29
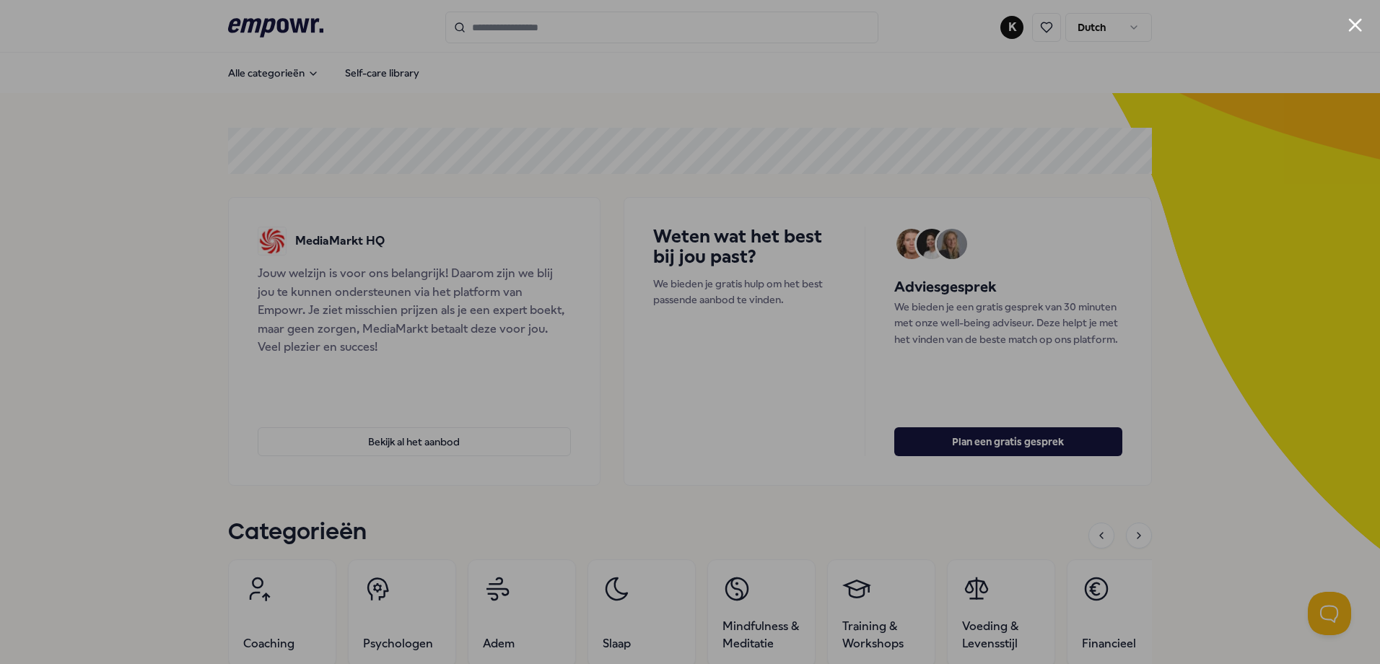
click at [178, 543] on div at bounding box center [690, 332] width 1380 height 664
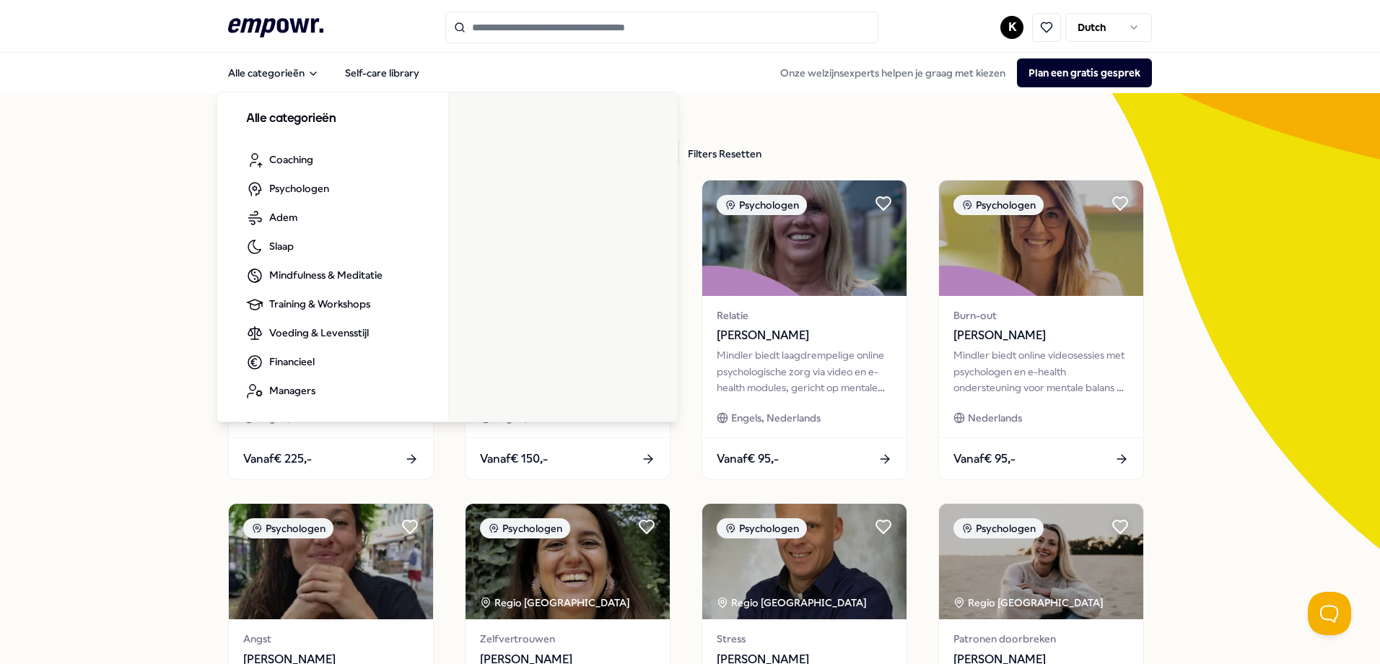
click at [270, 31] on icon ".empowr-logo_svg__cls-1{fill:#03032f}" at bounding box center [275, 27] width 95 height 27
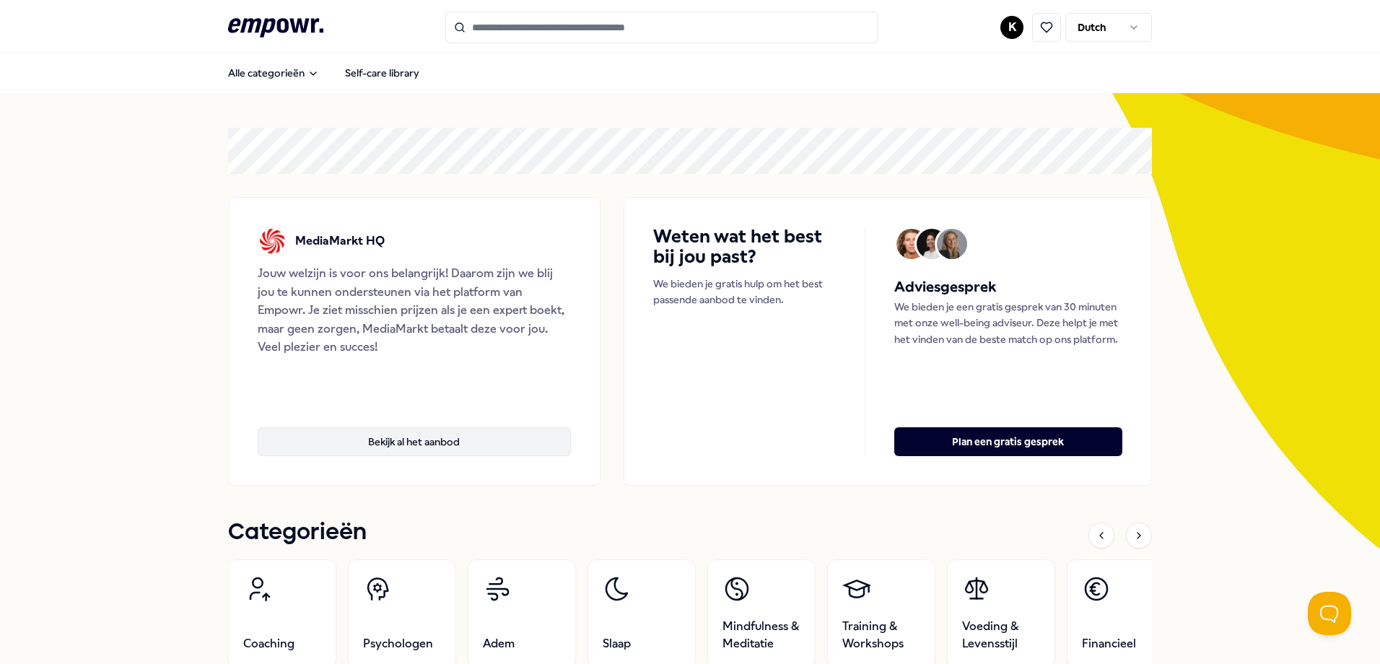
click at [428, 438] on button "Bekijk al het aanbod" at bounding box center [414, 441] width 313 height 29
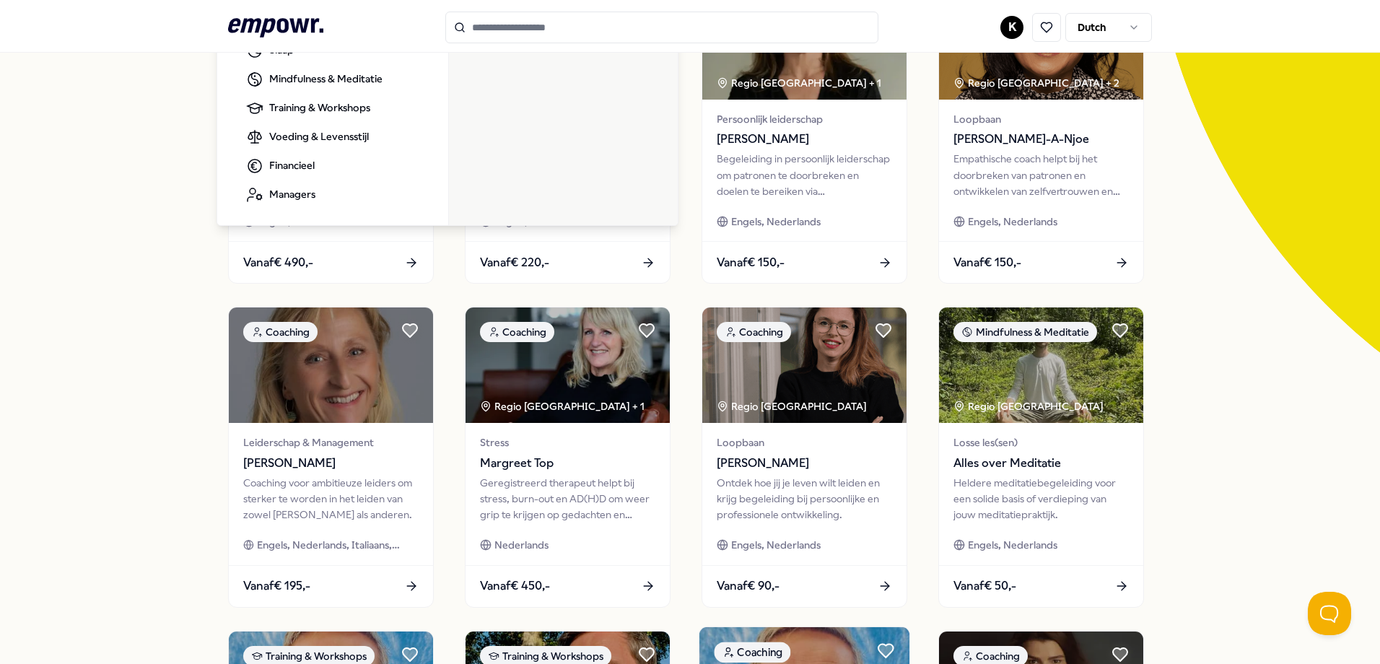
scroll to position [627, 0]
